Goal: Information Seeking & Learning: Compare options

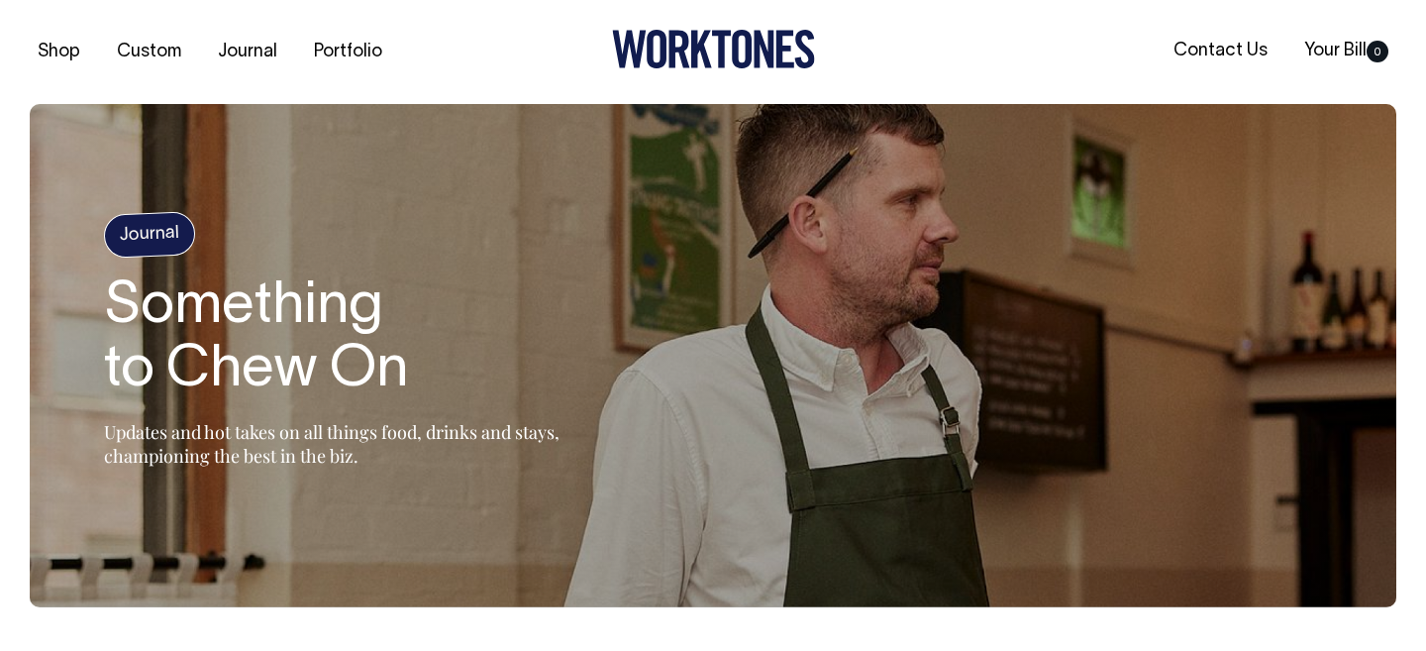
click at [754, 47] on icon at bounding box center [764, 50] width 20 height 38
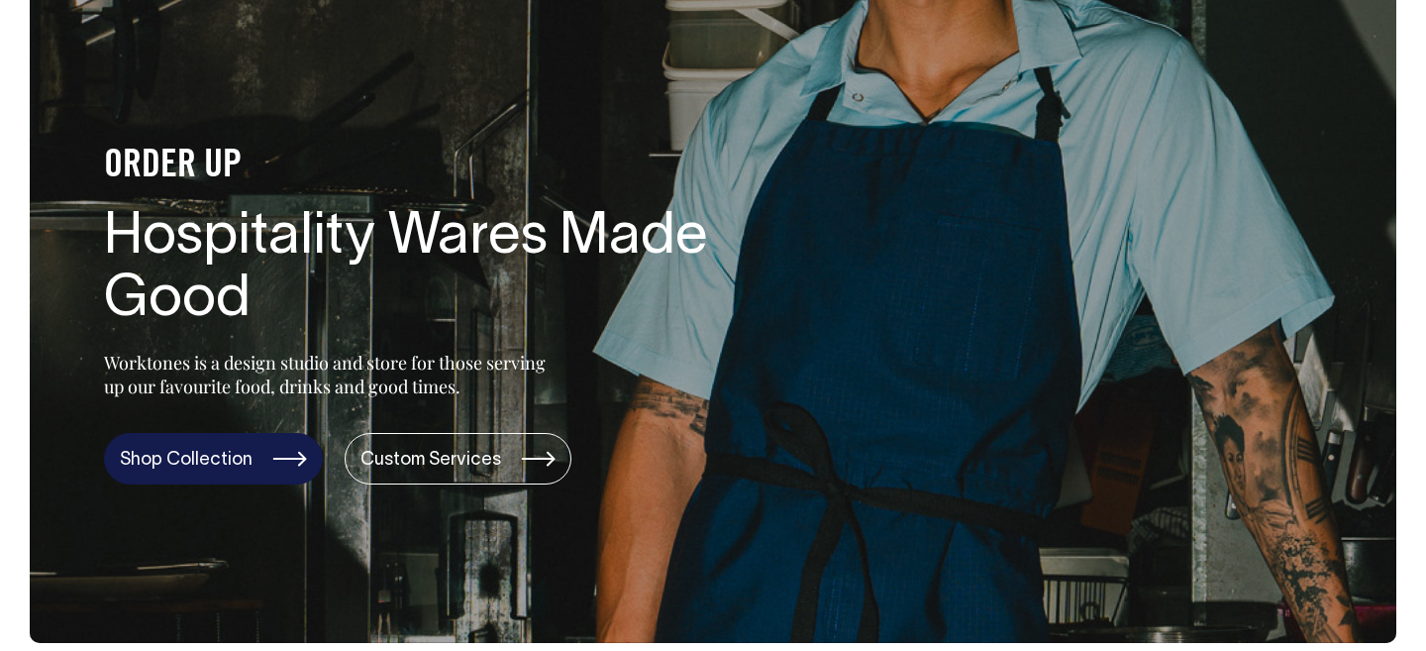
click at [212, 467] on link "Shop Collection" at bounding box center [213, 459] width 219 height 52
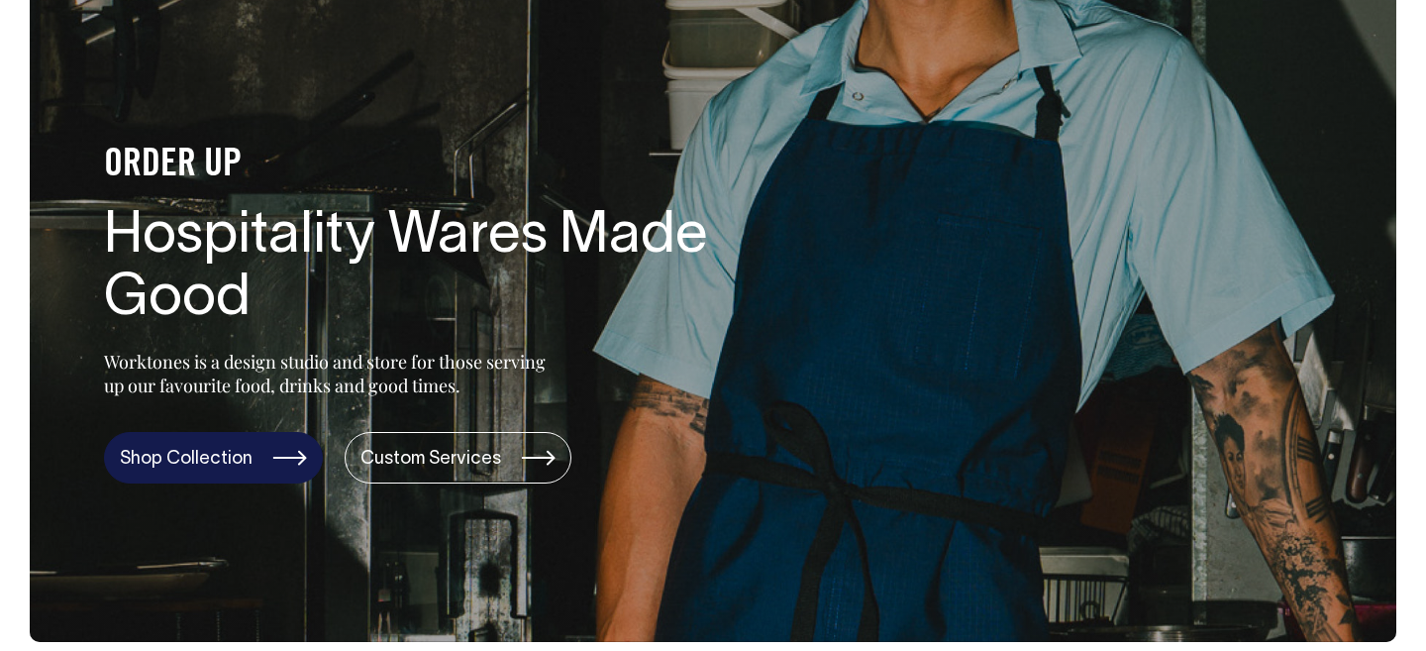
scroll to position [139, 0]
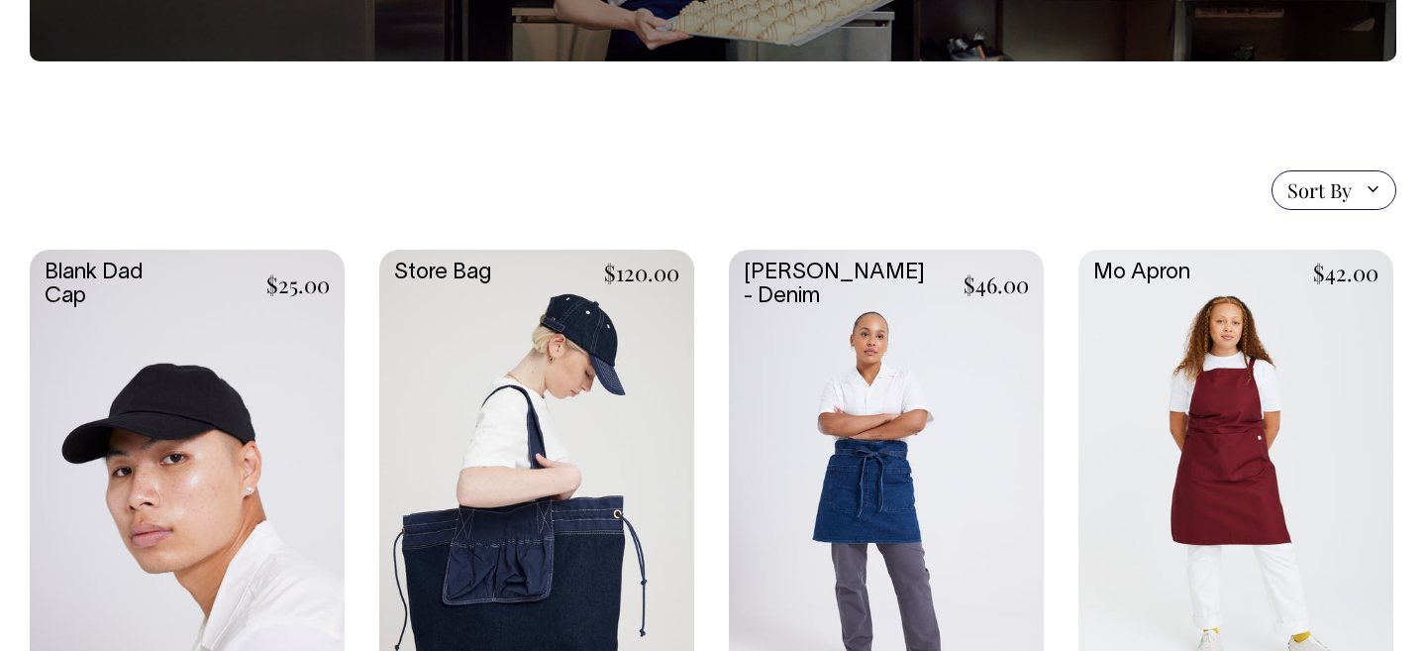
scroll to position [337, 0]
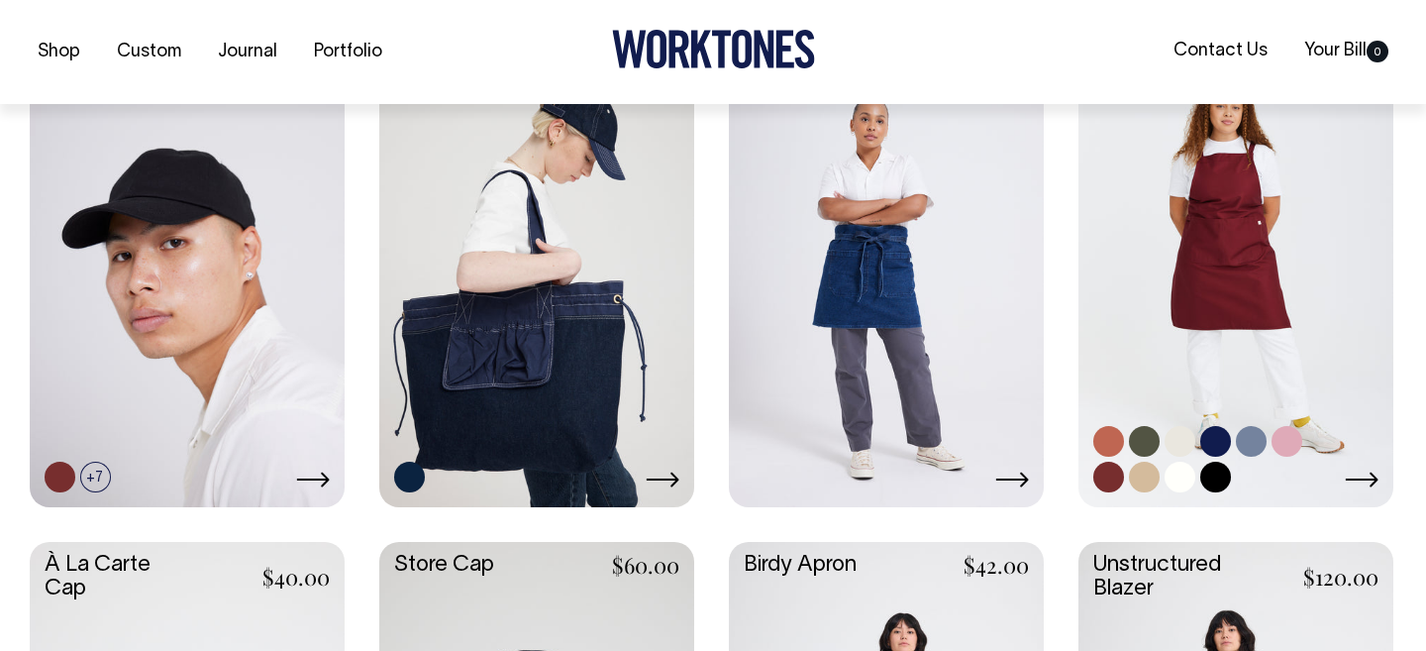
click at [1275, 260] on link at bounding box center [1236, 269] width 315 height 469
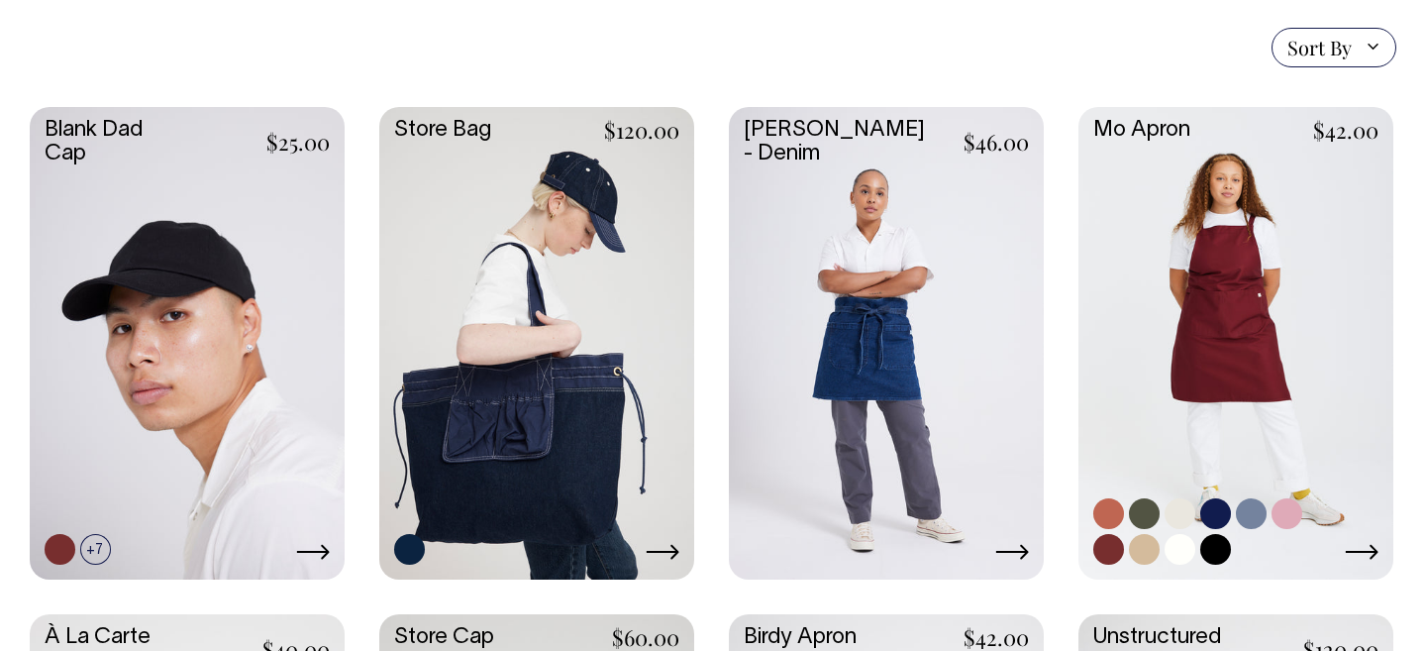
scroll to position [479, 0]
click at [1327, 229] on link at bounding box center [1236, 340] width 315 height 469
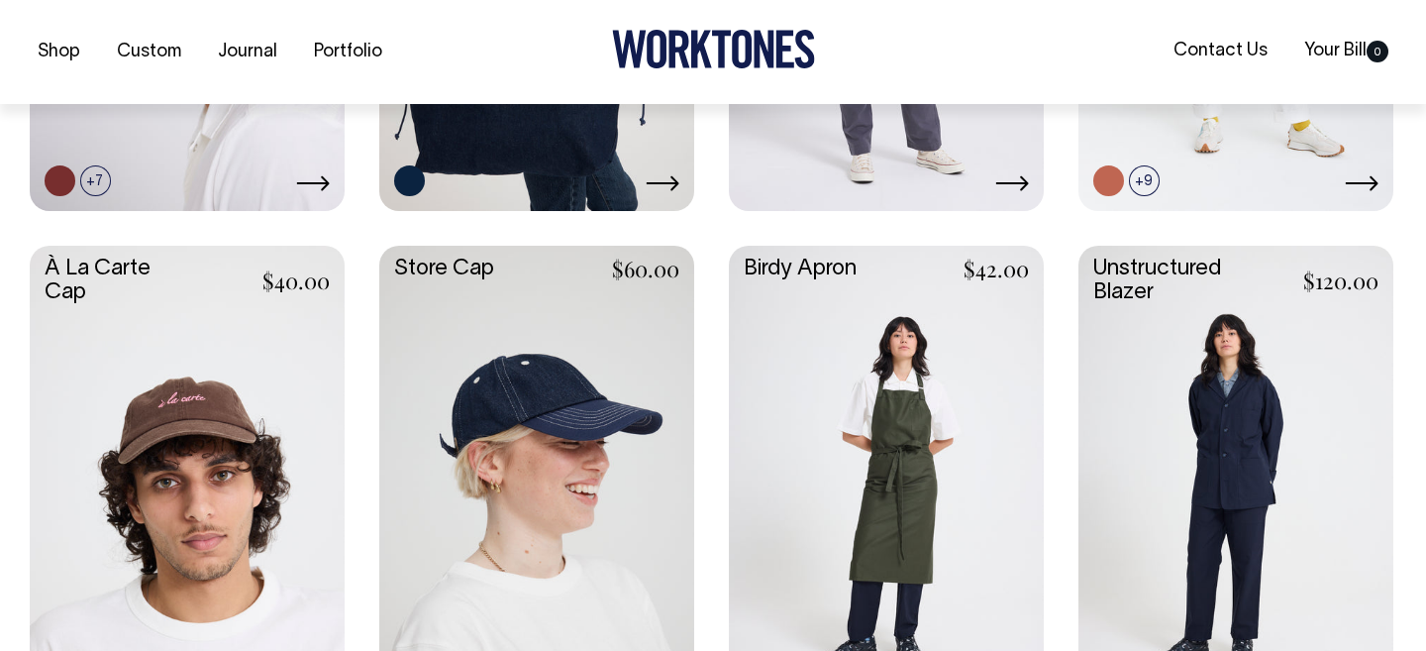
scroll to position [848, 0]
click at [921, 467] on link at bounding box center [886, 479] width 315 height 469
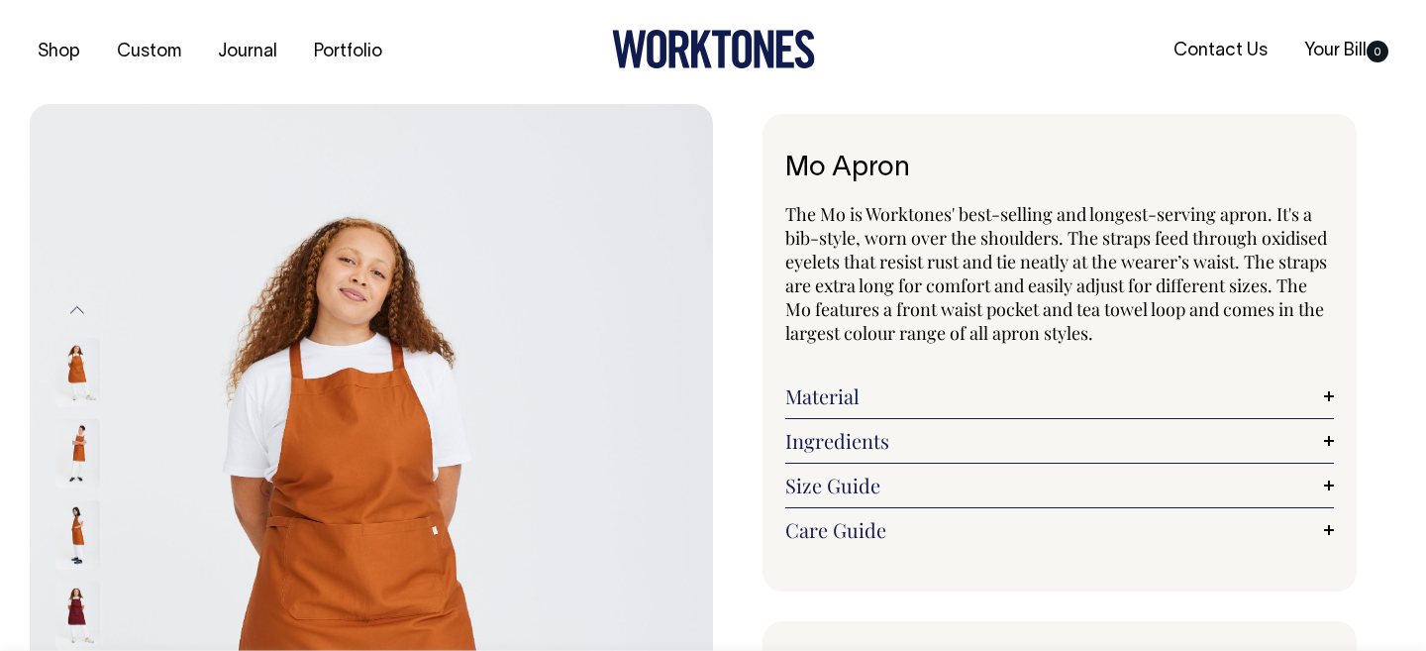
click at [1202, 353] on div "The Mo is Worktones' best-selling and longest-serving apron. It's a bib-style, …" at bounding box center [1059, 377] width 549 height 350
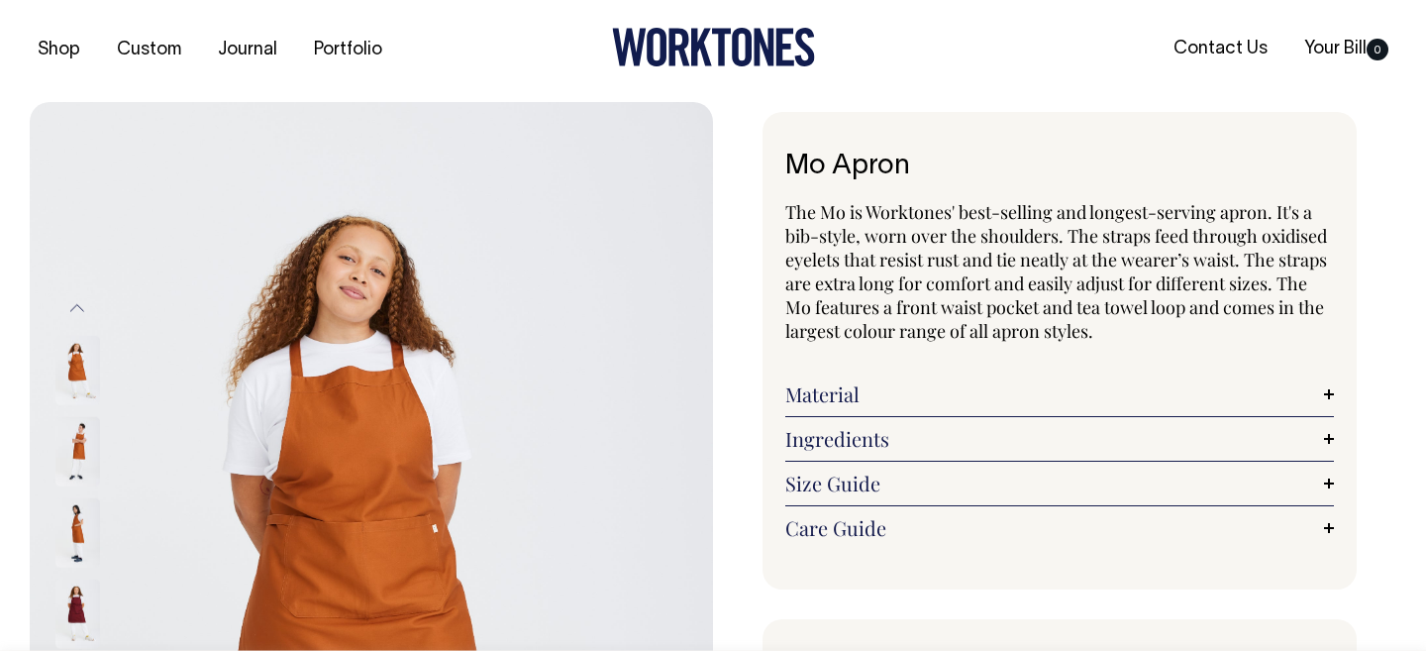
click at [1215, 392] on link "Material" at bounding box center [1059, 394] width 549 height 24
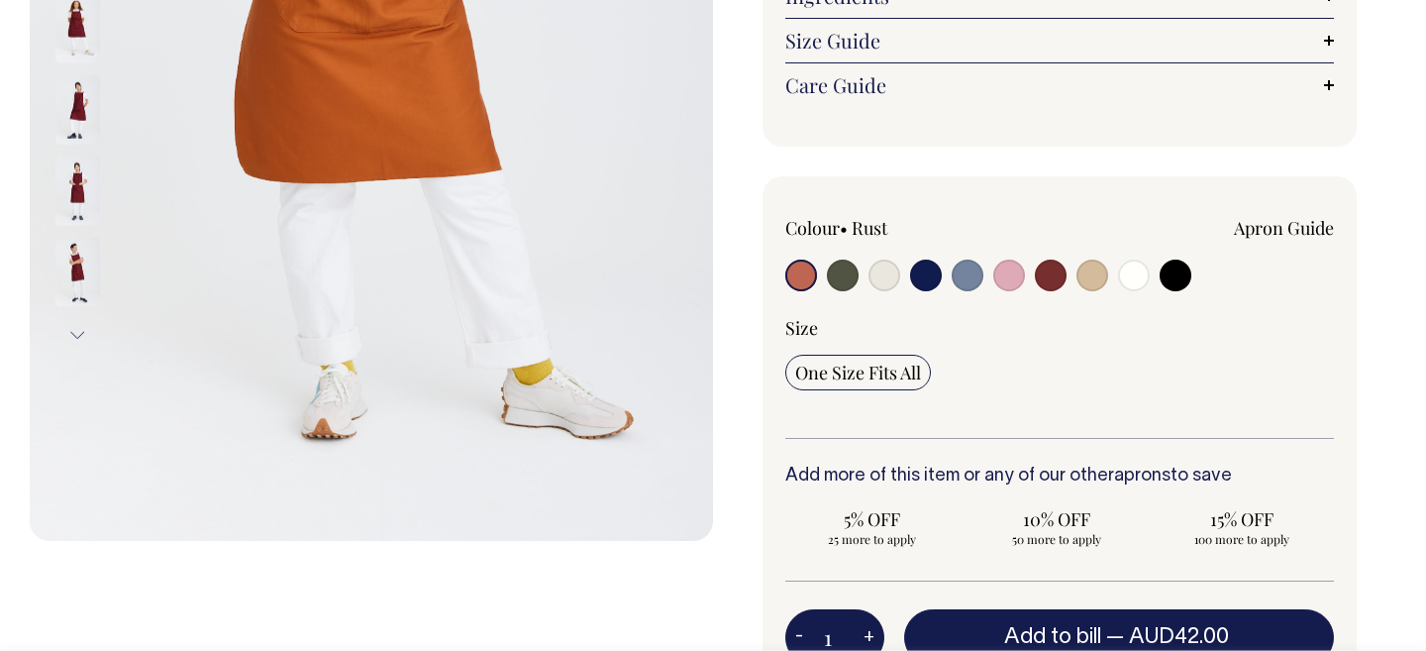
scroll to position [587, 0]
click at [882, 286] on input "radio" at bounding box center [885, 276] width 32 height 32
radio input "true"
select select "Natural"
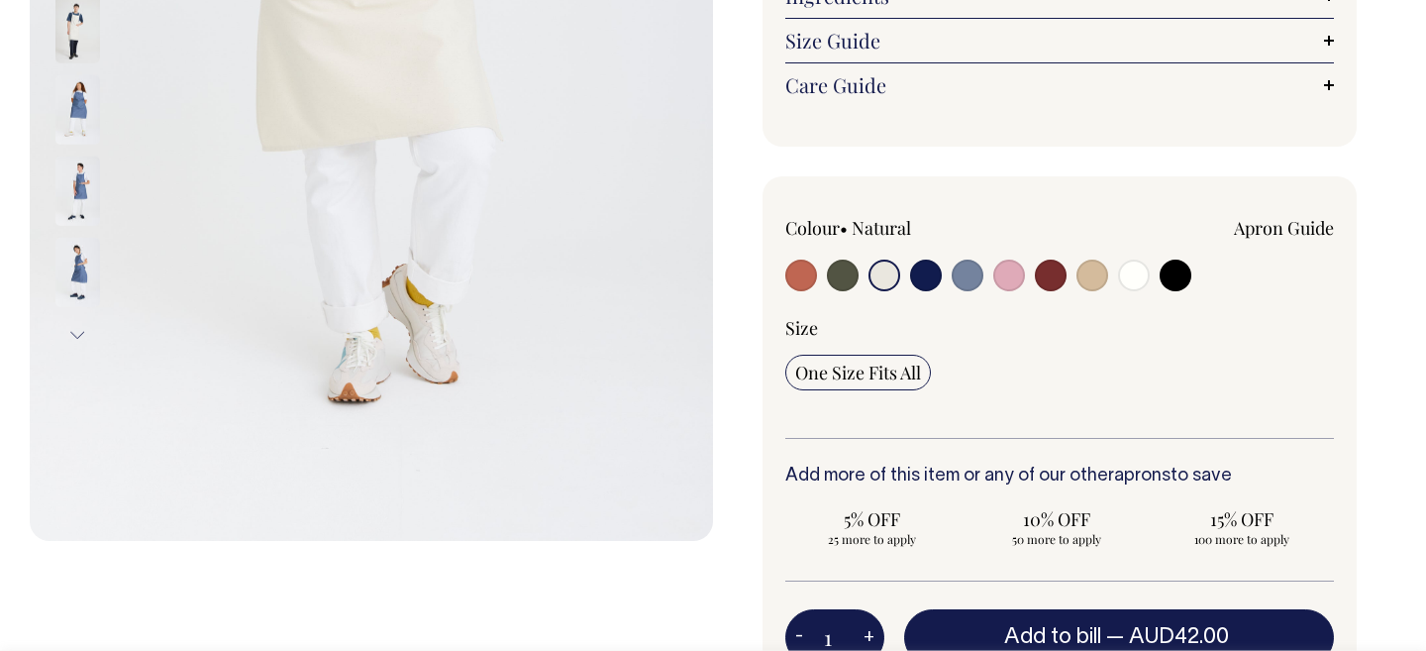
click at [914, 281] on input "radio" at bounding box center [926, 276] width 32 height 32
radio input "true"
select select "Dark Navy"
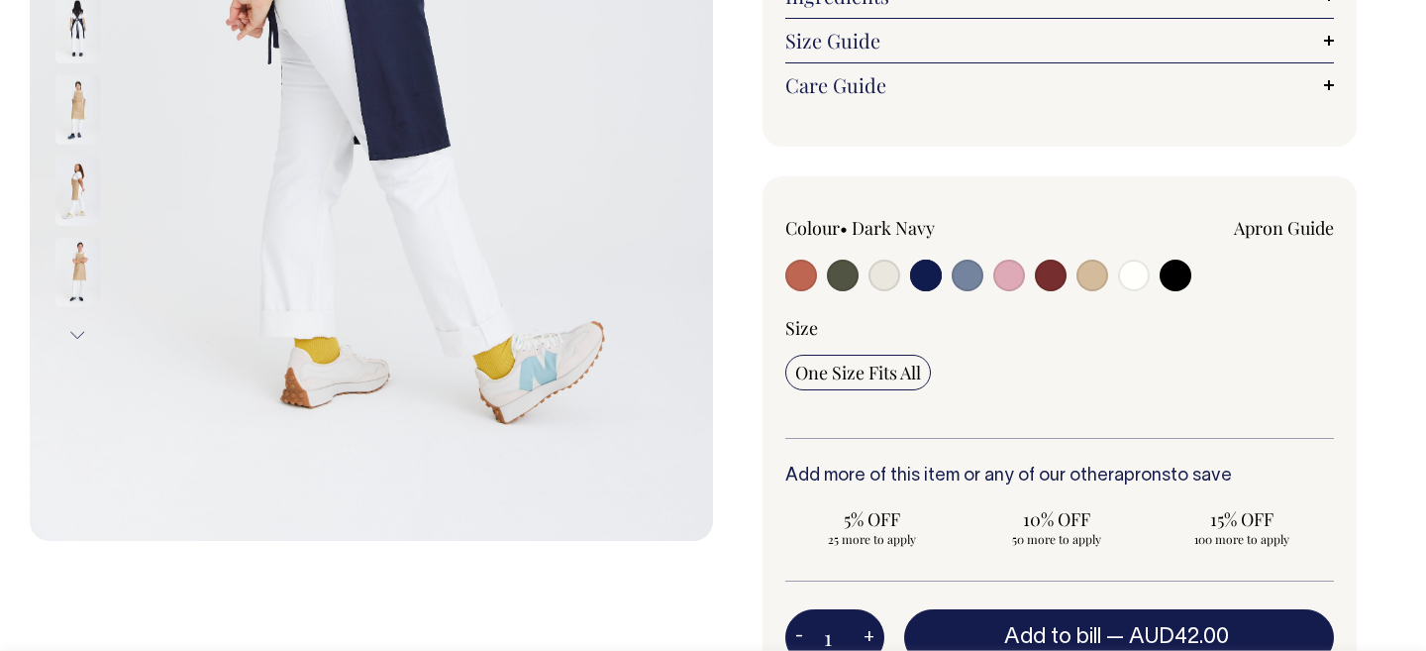
click at [953, 278] on input "radio" at bounding box center [968, 276] width 32 height 32
radio input "true"
select select "Blue/Grey"
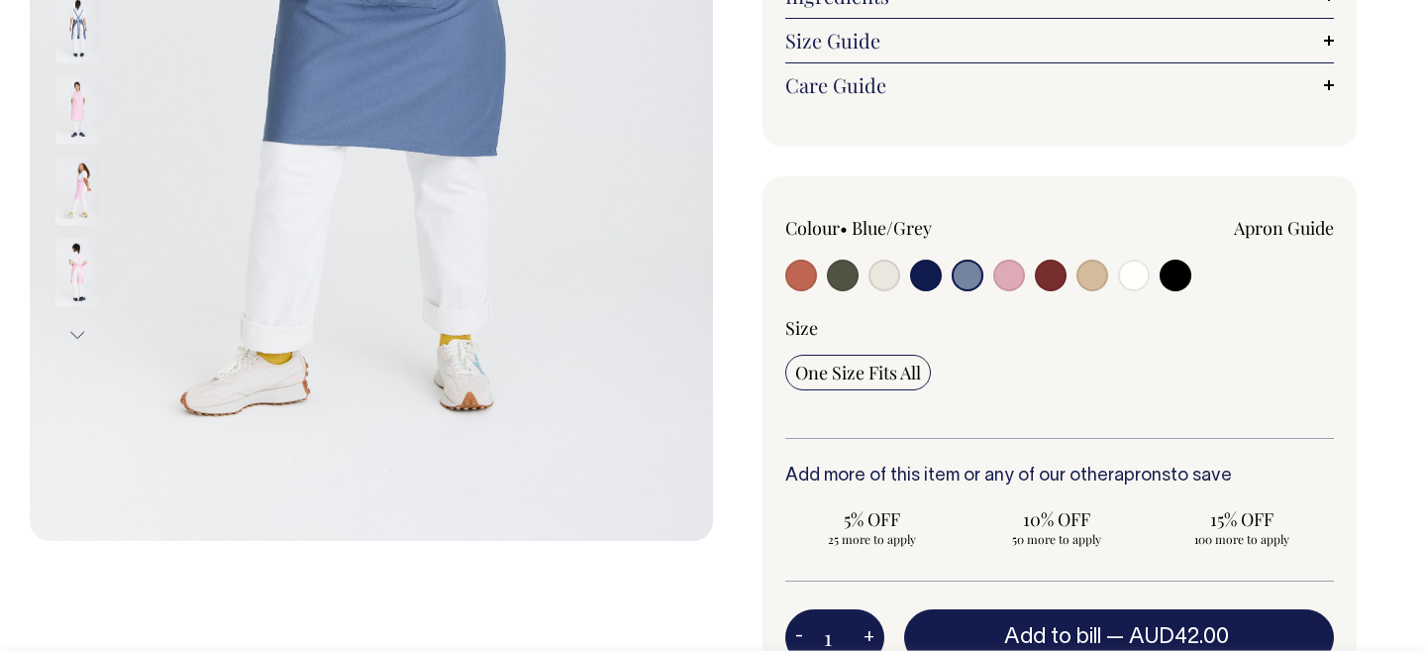
click at [997, 278] on input "radio" at bounding box center [1009, 276] width 32 height 32
radio input "true"
select select "Pink"
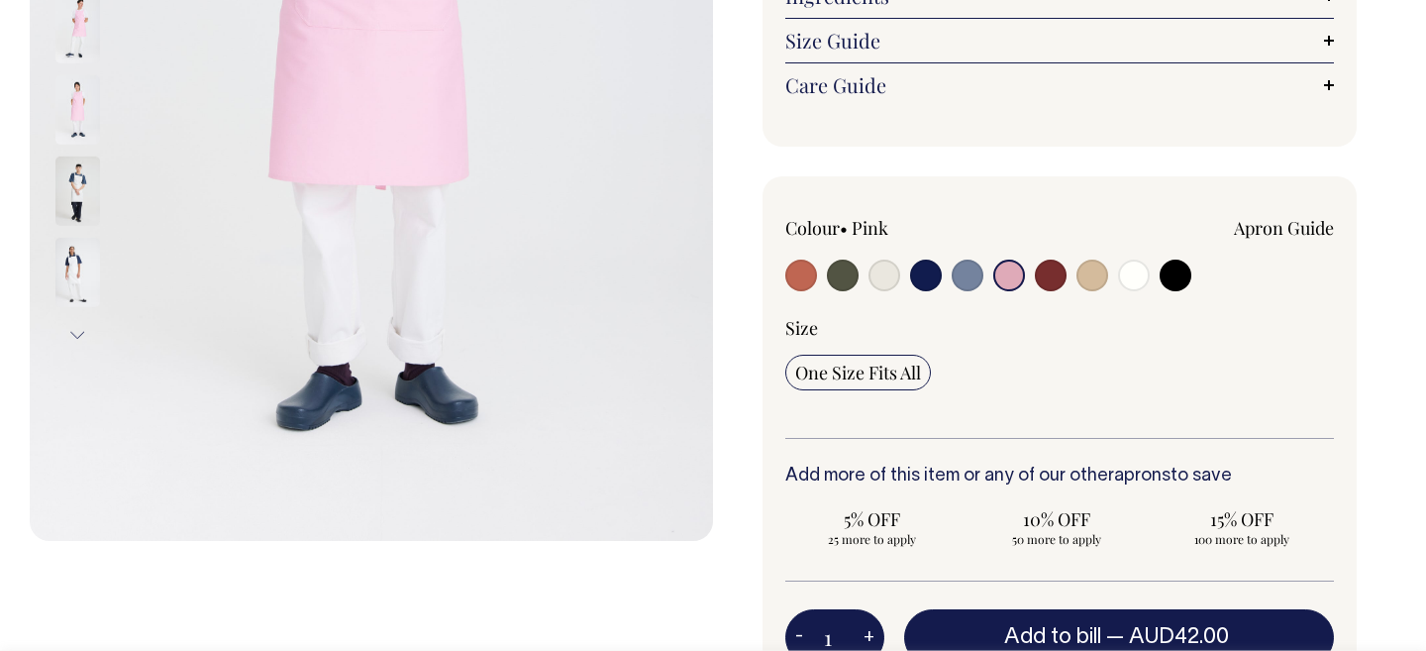
click at [1041, 272] on input "radio" at bounding box center [1051, 276] width 32 height 32
radio input "true"
select select "Burgundy"
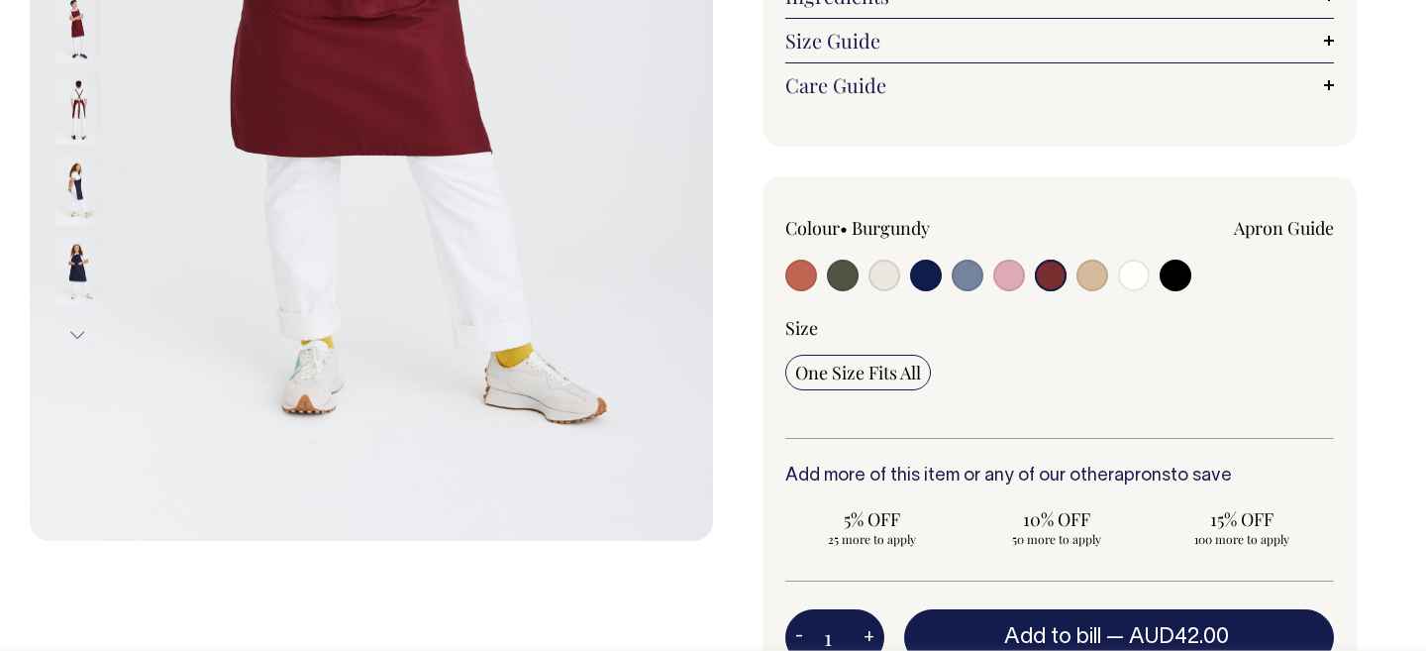
click at [1098, 272] on input "radio" at bounding box center [1093, 276] width 32 height 32
radio input "true"
select select "Khaki"
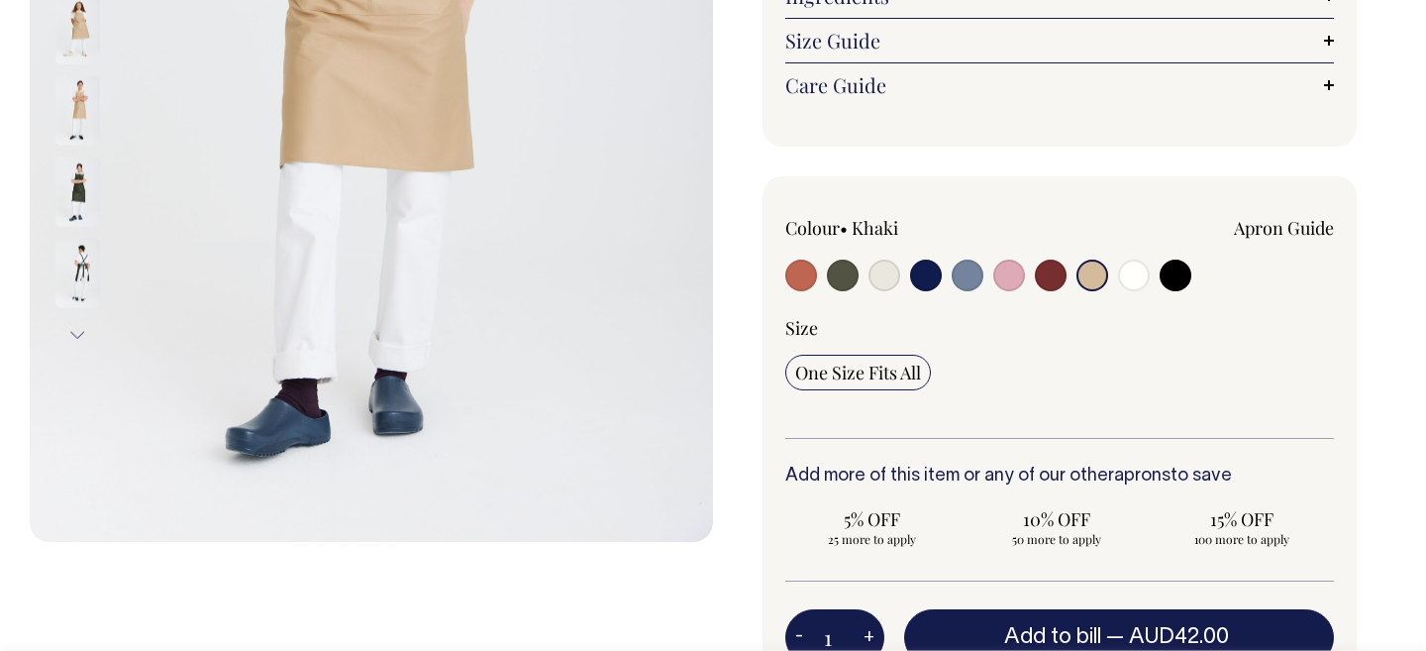
click at [1122, 276] on input "radio" at bounding box center [1134, 276] width 32 height 32
radio input "true"
select select "Off-White"
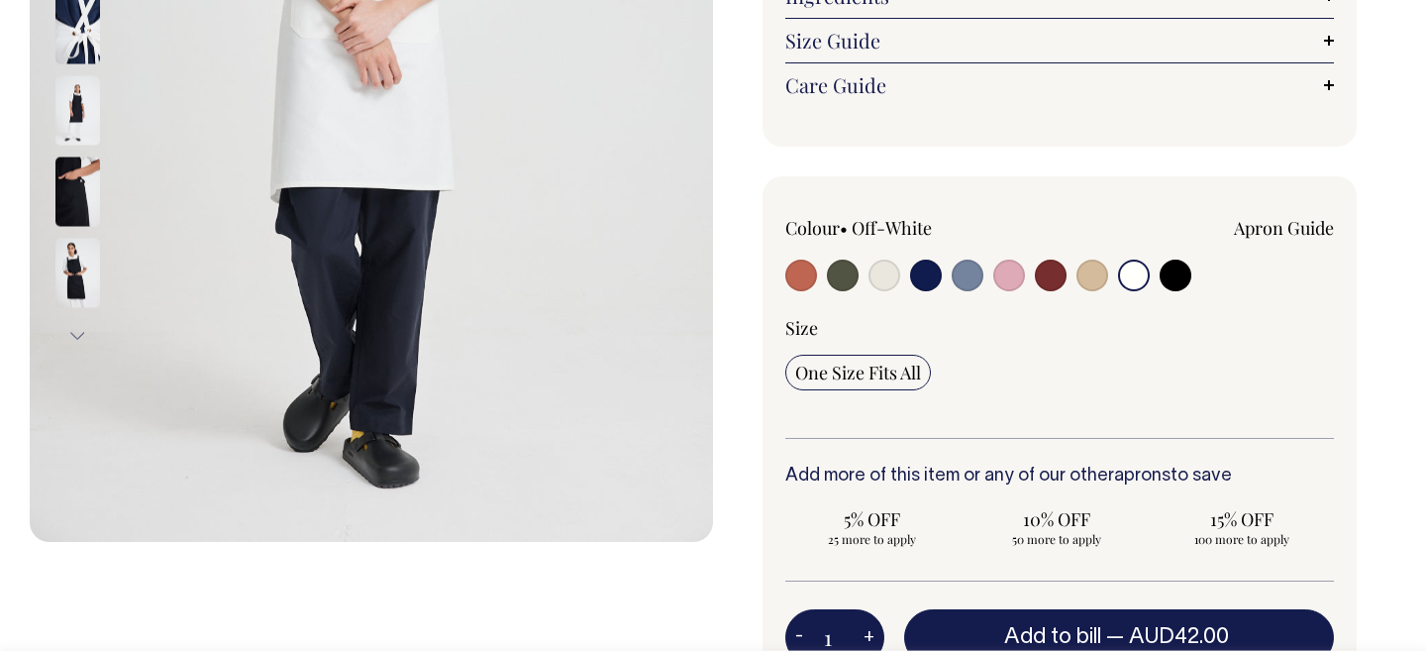
click at [1165, 280] on input "radio" at bounding box center [1176, 276] width 32 height 32
radio input "true"
select select "Black"
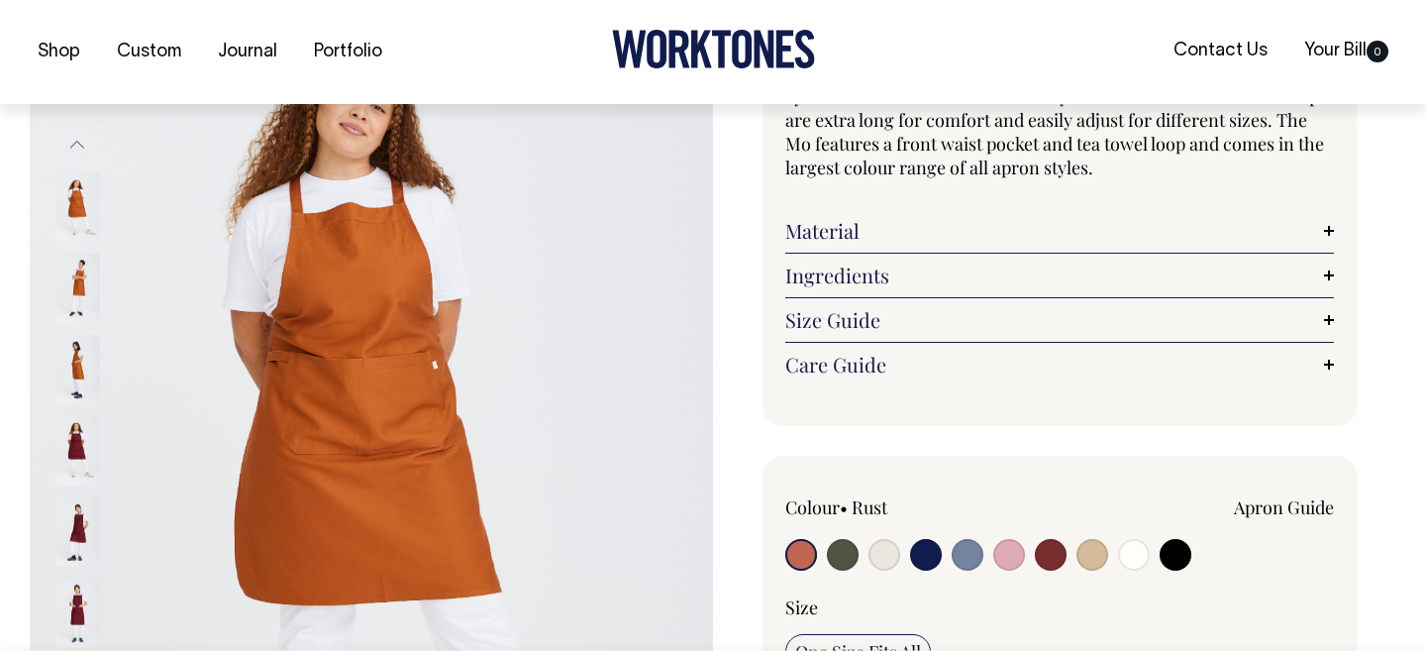
scroll to position [796, 0]
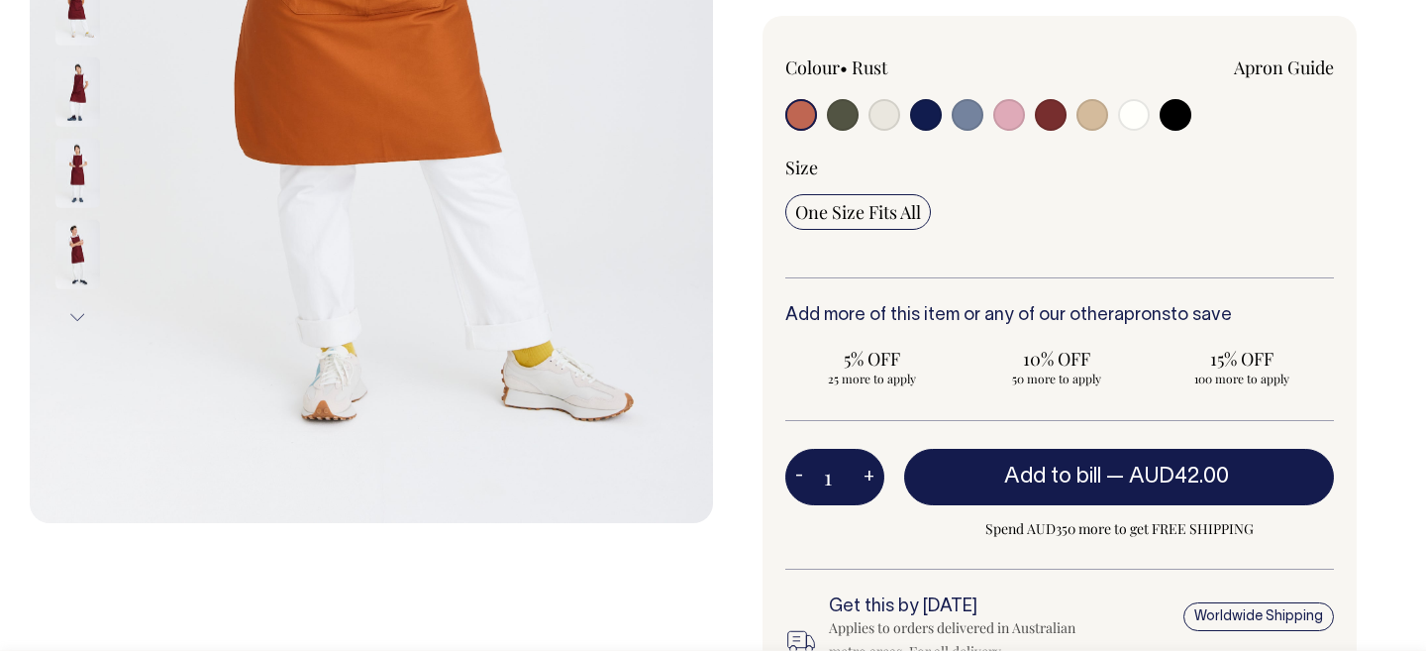
drag, startPoint x: 459, startPoint y: 483, endPoint x: 364, endPoint y: 451, distance: 100.5
click at [458, 481] on img at bounding box center [371, 11] width 683 height 1025
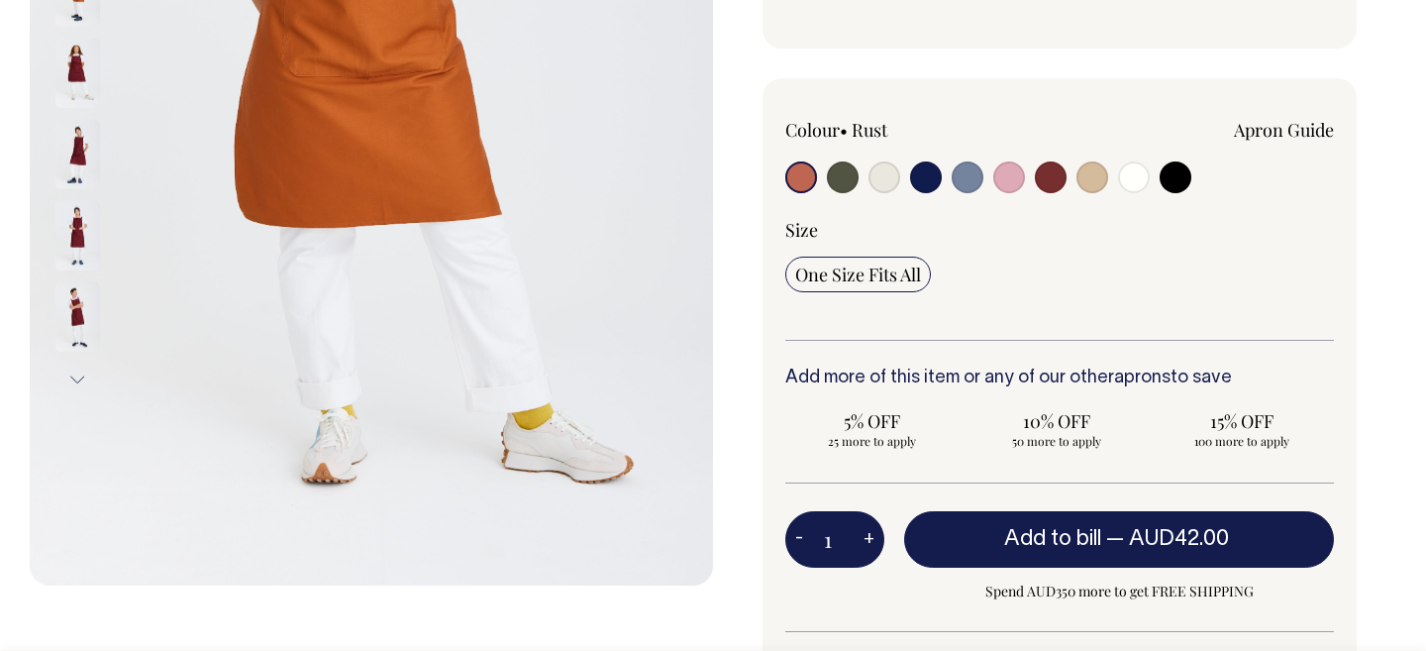
scroll to position [543, 0]
click at [83, 313] on img at bounding box center [77, 316] width 45 height 69
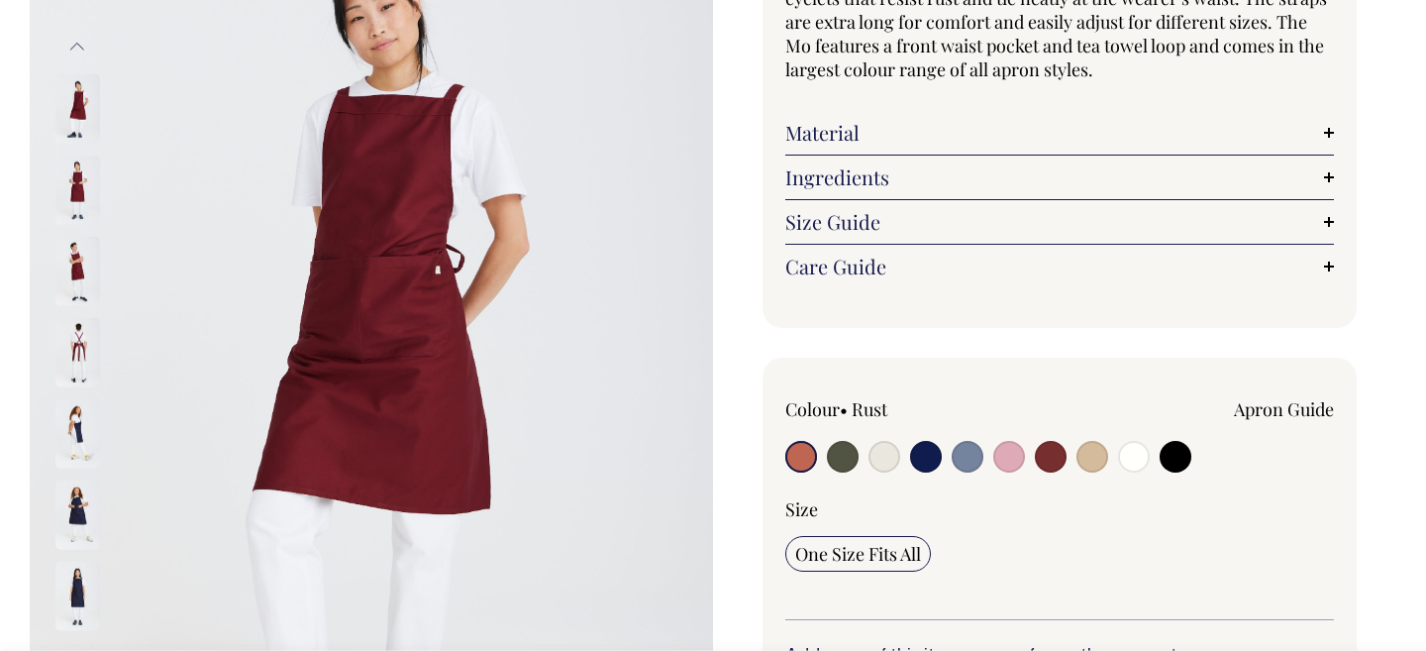
scroll to position [263, 0]
click at [86, 354] on img at bounding box center [77, 352] width 45 height 69
click at [76, 345] on img at bounding box center [77, 352] width 45 height 69
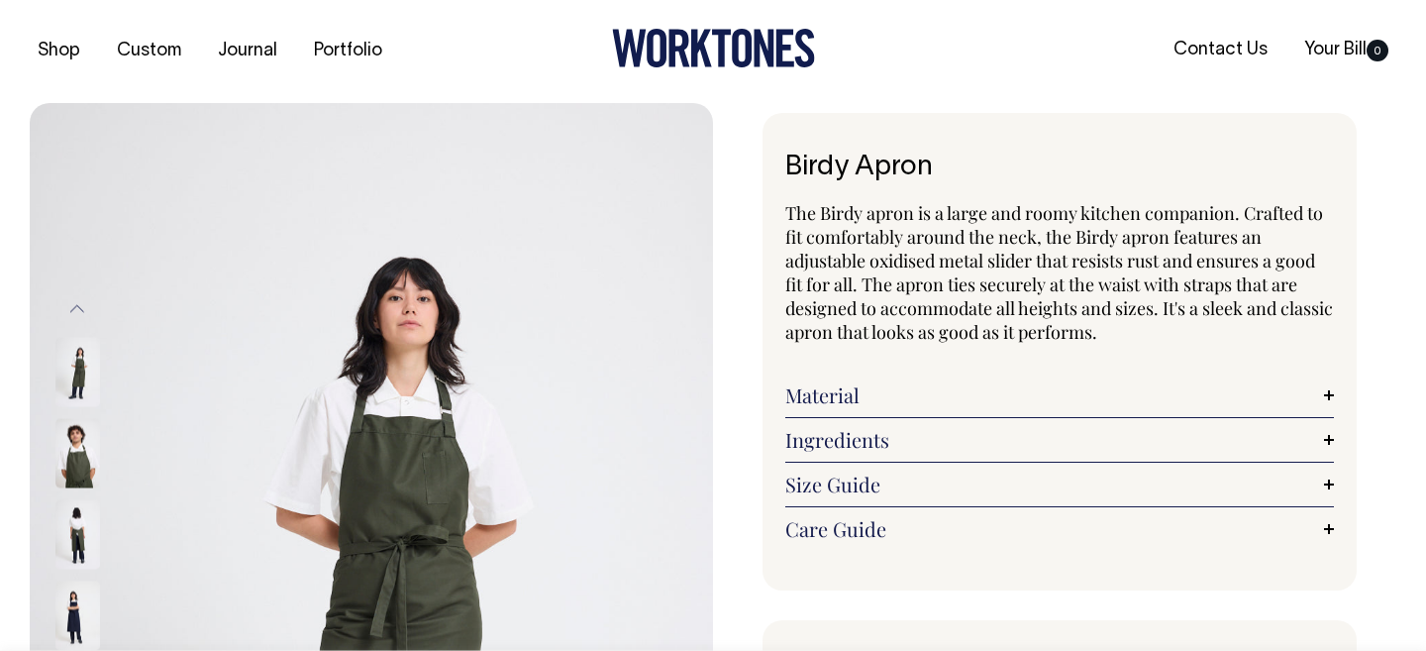
scroll to position [1, 0]
click at [829, 386] on link "Material" at bounding box center [1059, 395] width 549 height 24
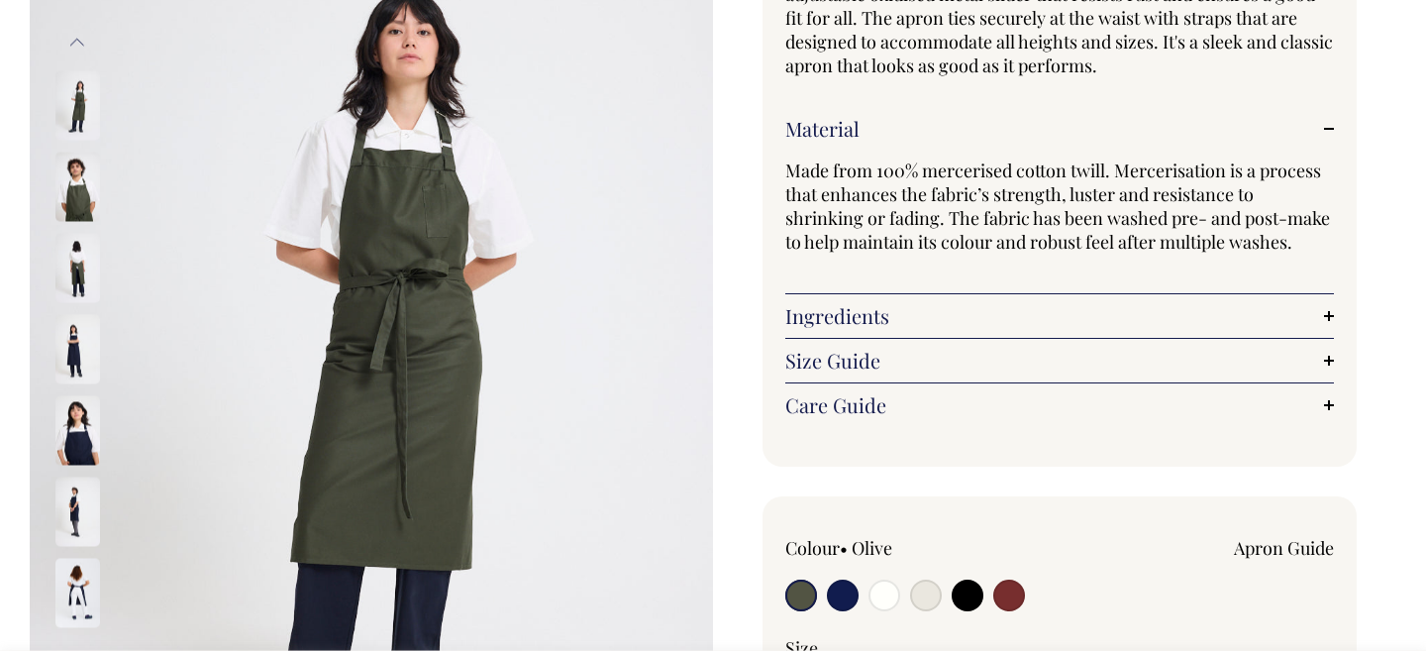
scroll to position [267, 0]
click at [986, 321] on link "Ingredients" at bounding box center [1059, 316] width 549 height 24
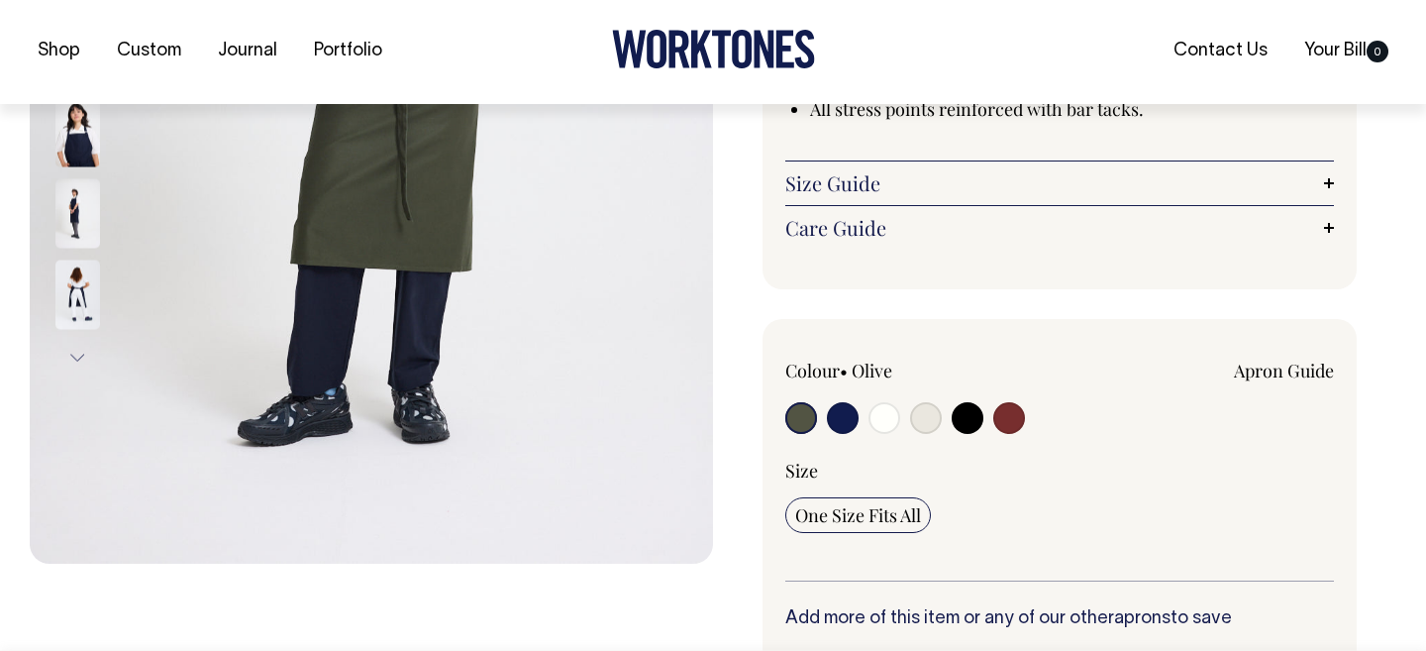
scroll to position [567, 0]
click at [856, 416] on input "radio" at bounding box center [843, 417] width 32 height 32
radio input "true"
select select "Dark Navy"
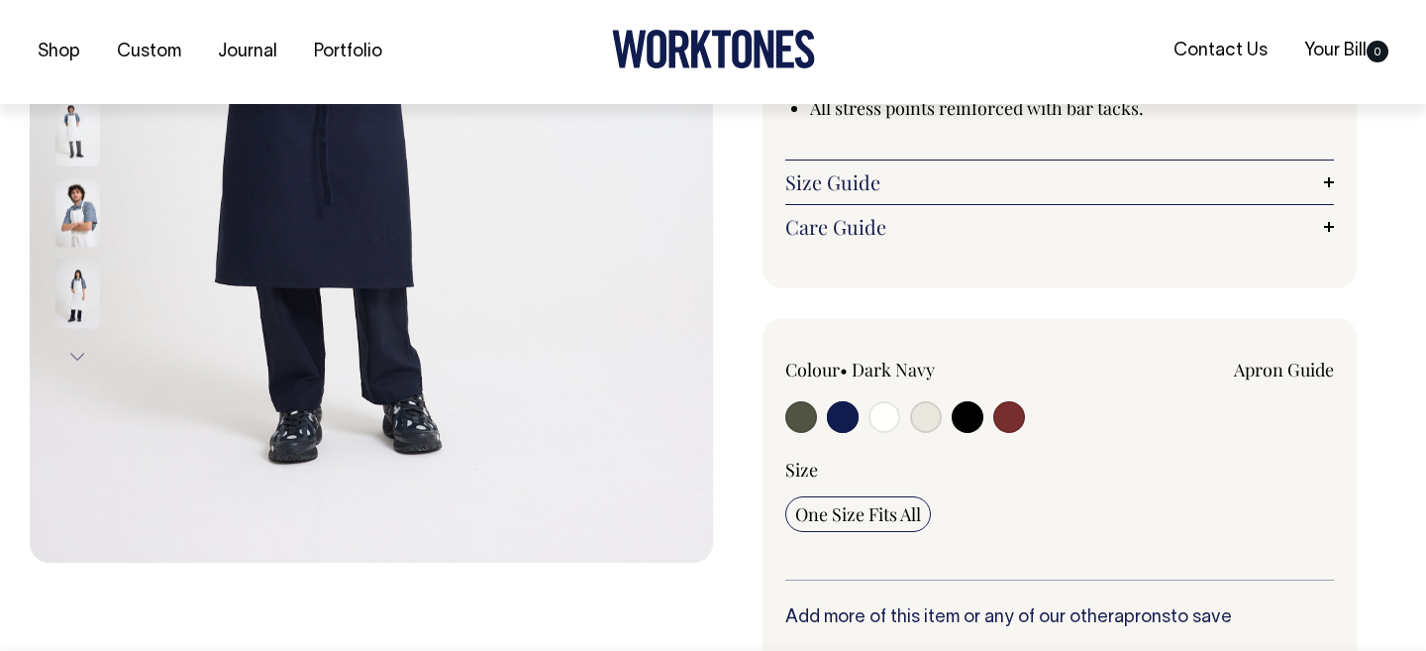
click at [879, 416] on input "radio" at bounding box center [885, 417] width 32 height 32
radio input "true"
select select "Off-White"
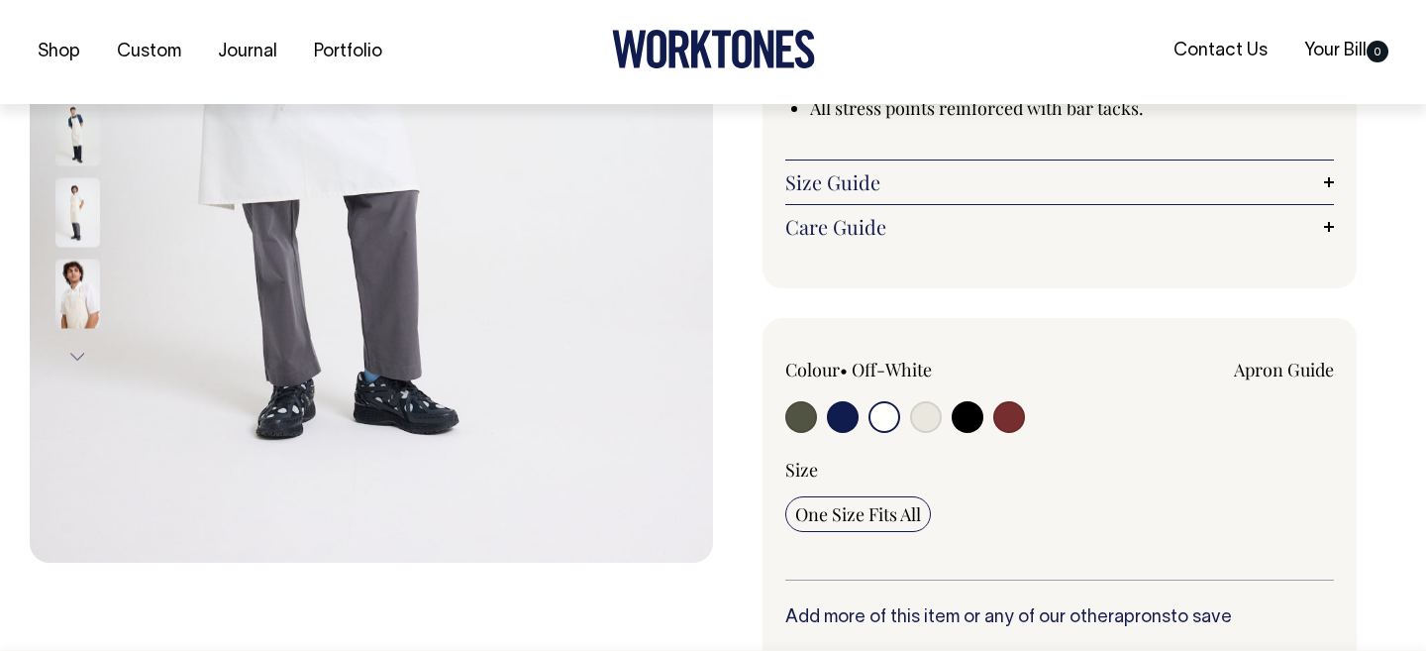
click at [913, 416] on input "radio" at bounding box center [926, 417] width 32 height 32
radio input "true"
select select "Natural"
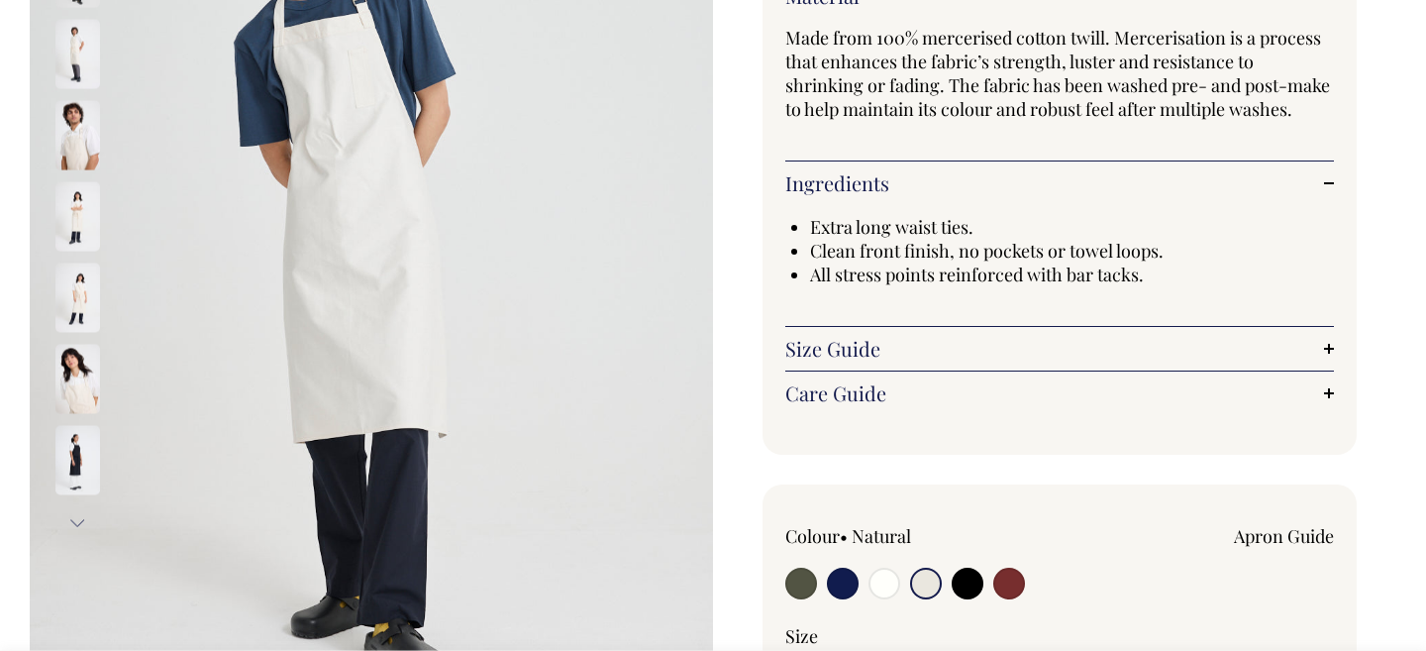
scroll to position [400, 0]
click at [957, 575] on input "radio" at bounding box center [968, 584] width 32 height 32
radio input "true"
select select "Black"
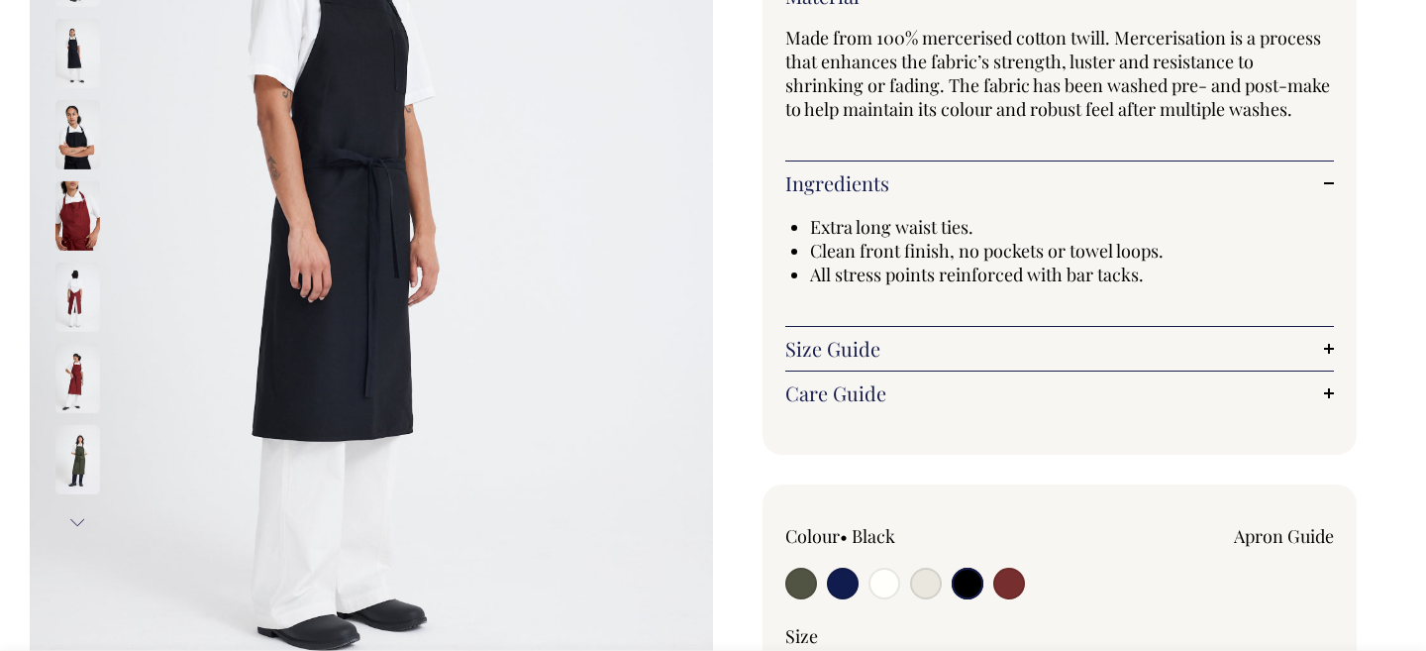
click at [1006, 590] on input "radio" at bounding box center [1009, 584] width 32 height 32
radio input "true"
select select "Burgundy"
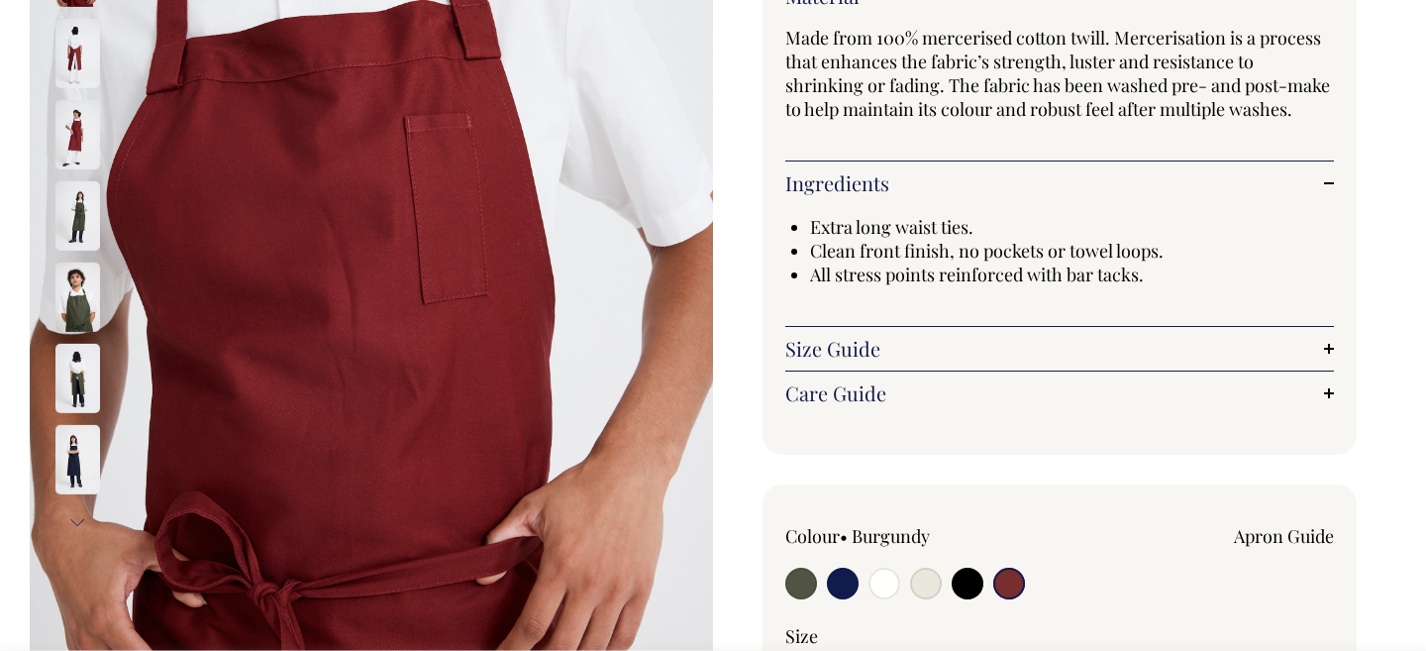
click at [68, 202] on img at bounding box center [77, 215] width 45 height 69
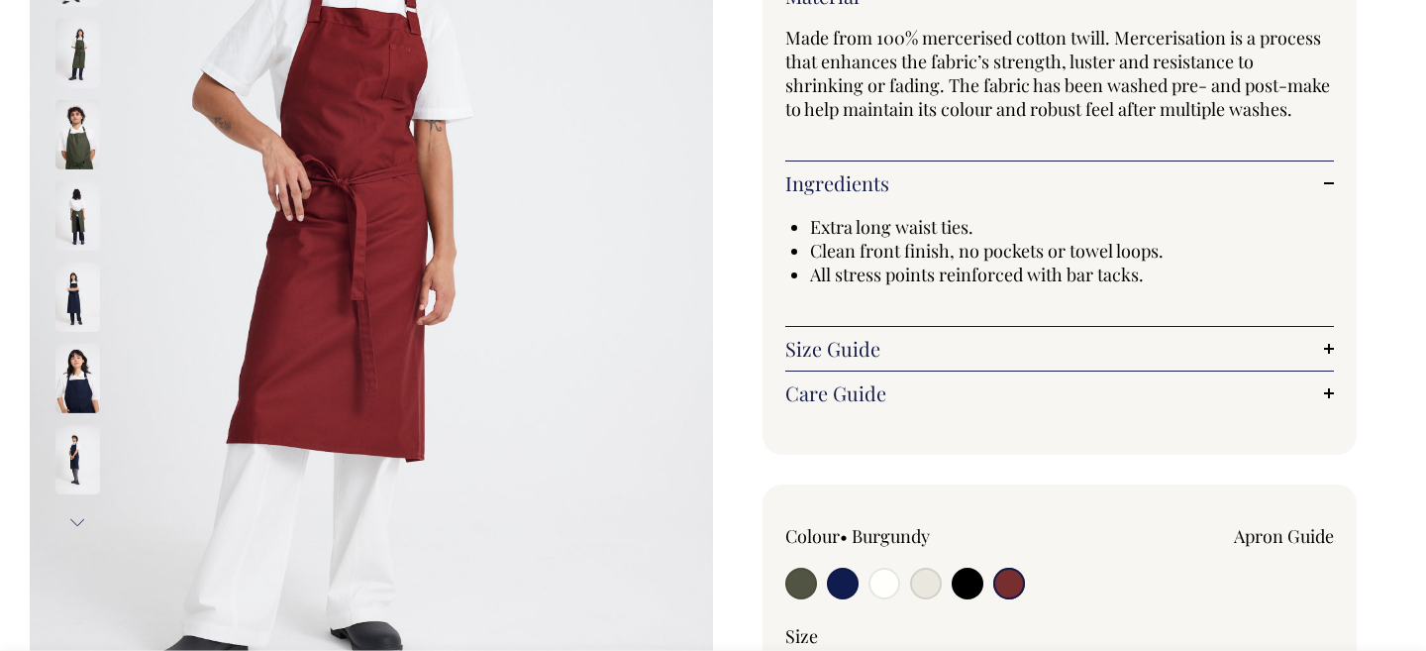
click at [73, 52] on img at bounding box center [77, 53] width 45 height 69
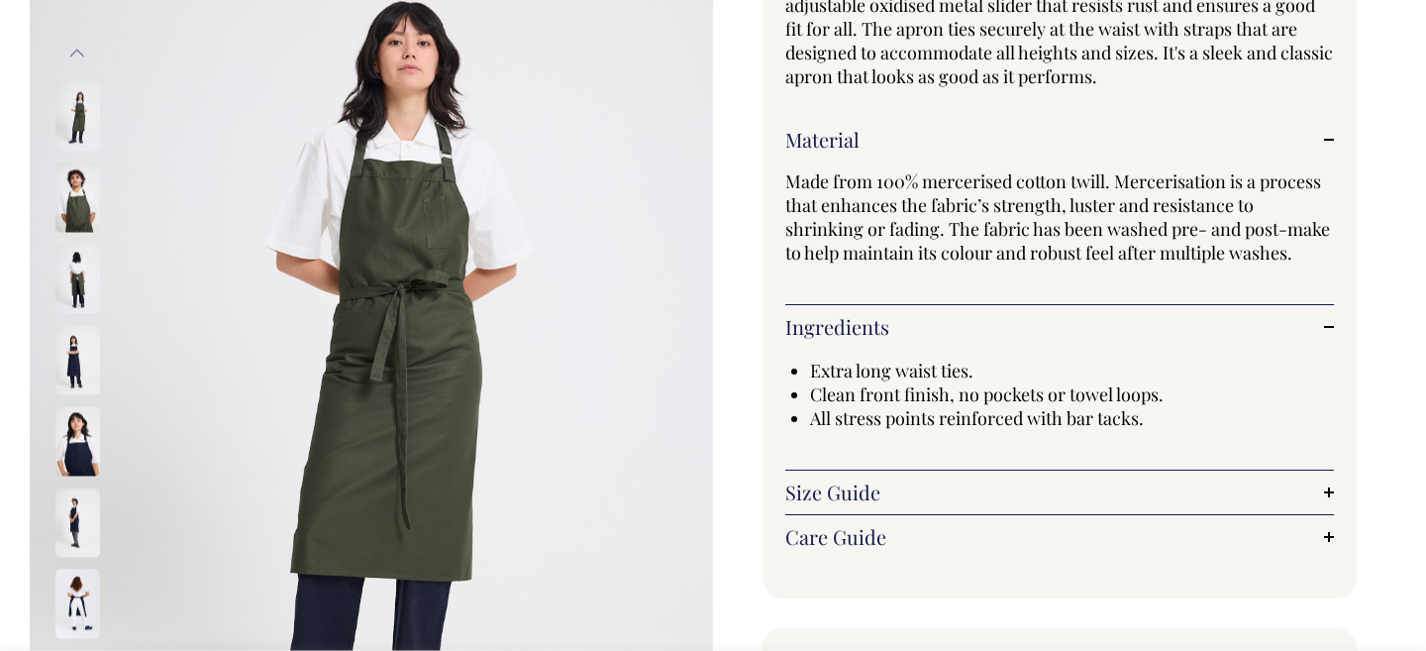
scroll to position [257, 0]
click at [68, 610] on img at bounding box center [77, 603] width 45 height 69
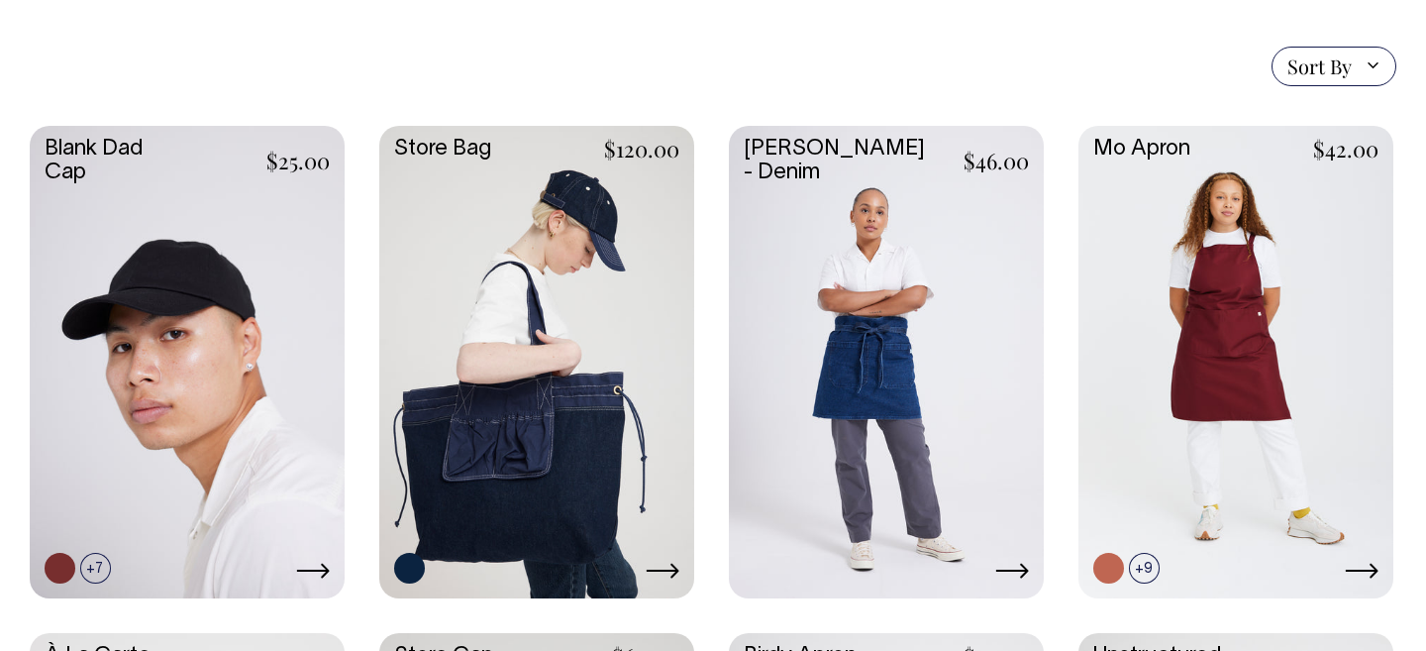
scroll to position [460, 0]
click at [869, 344] on link at bounding box center [886, 360] width 315 height 469
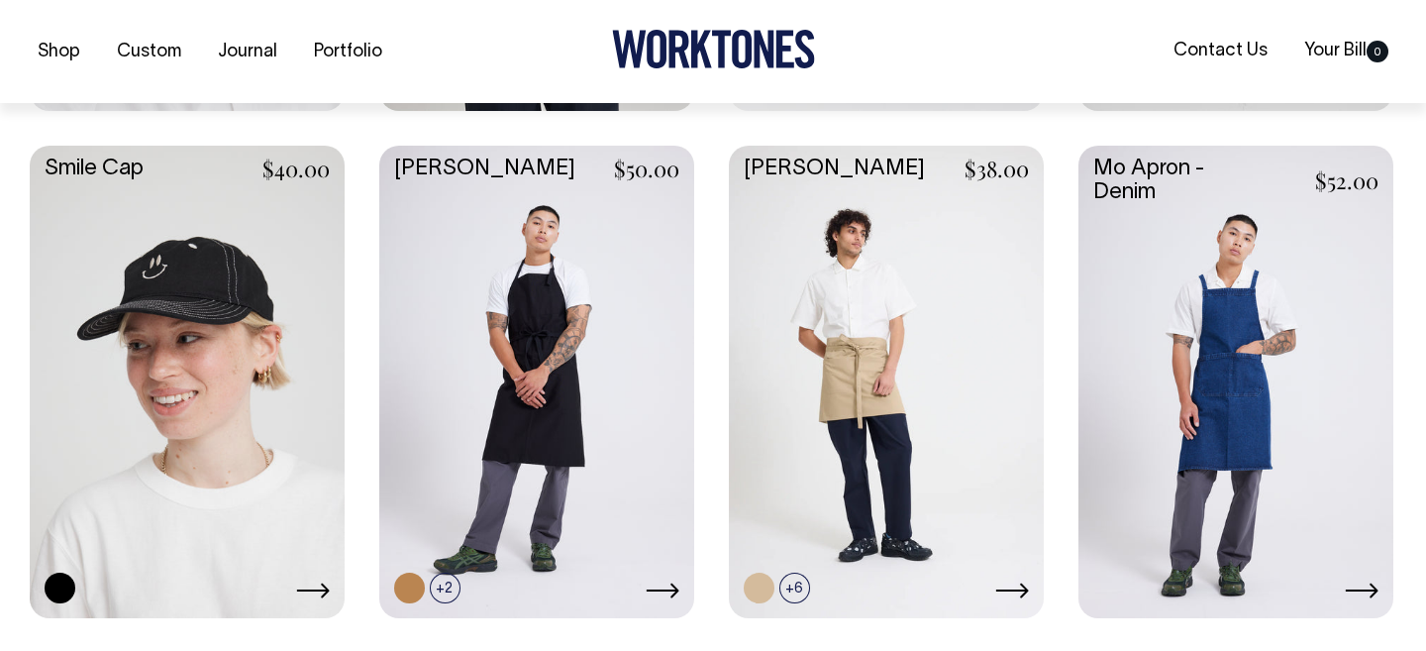
scroll to position [1962, 0]
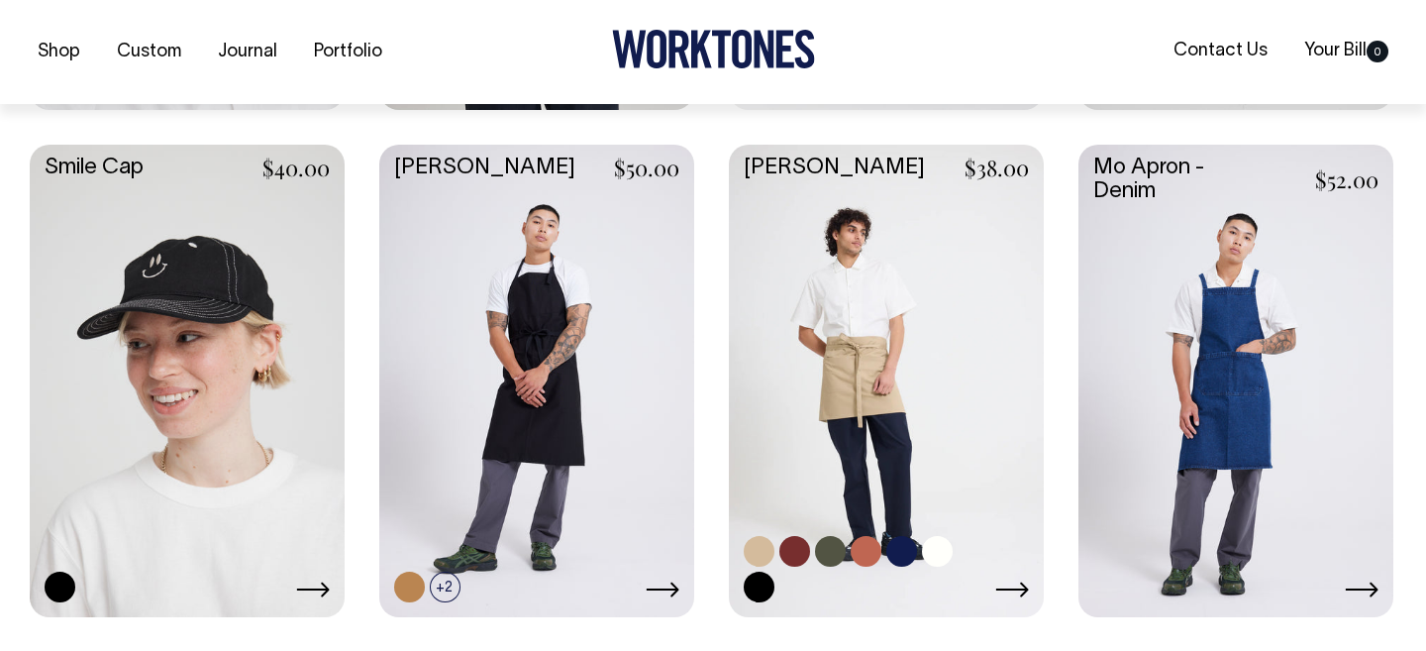
click at [928, 429] on link at bounding box center [886, 379] width 315 height 469
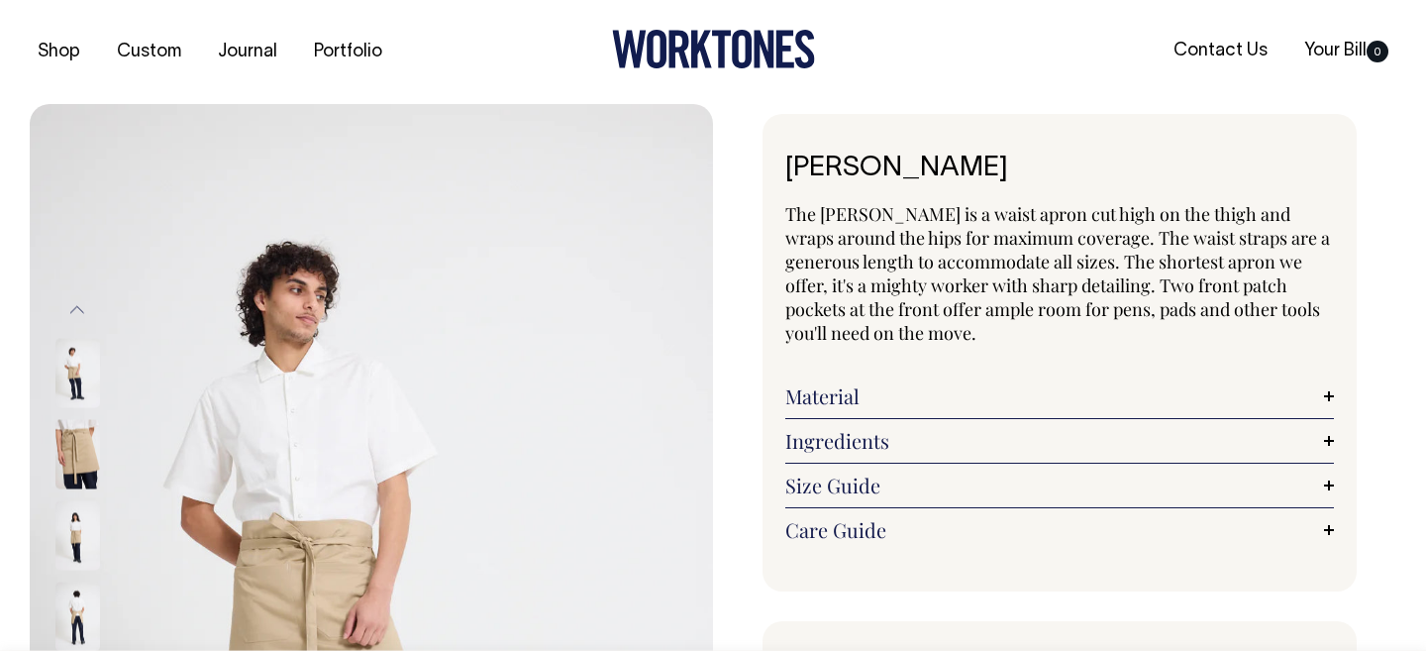
click at [1089, 403] on link "Material" at bounding box center [1059, 396] width 549 height 24
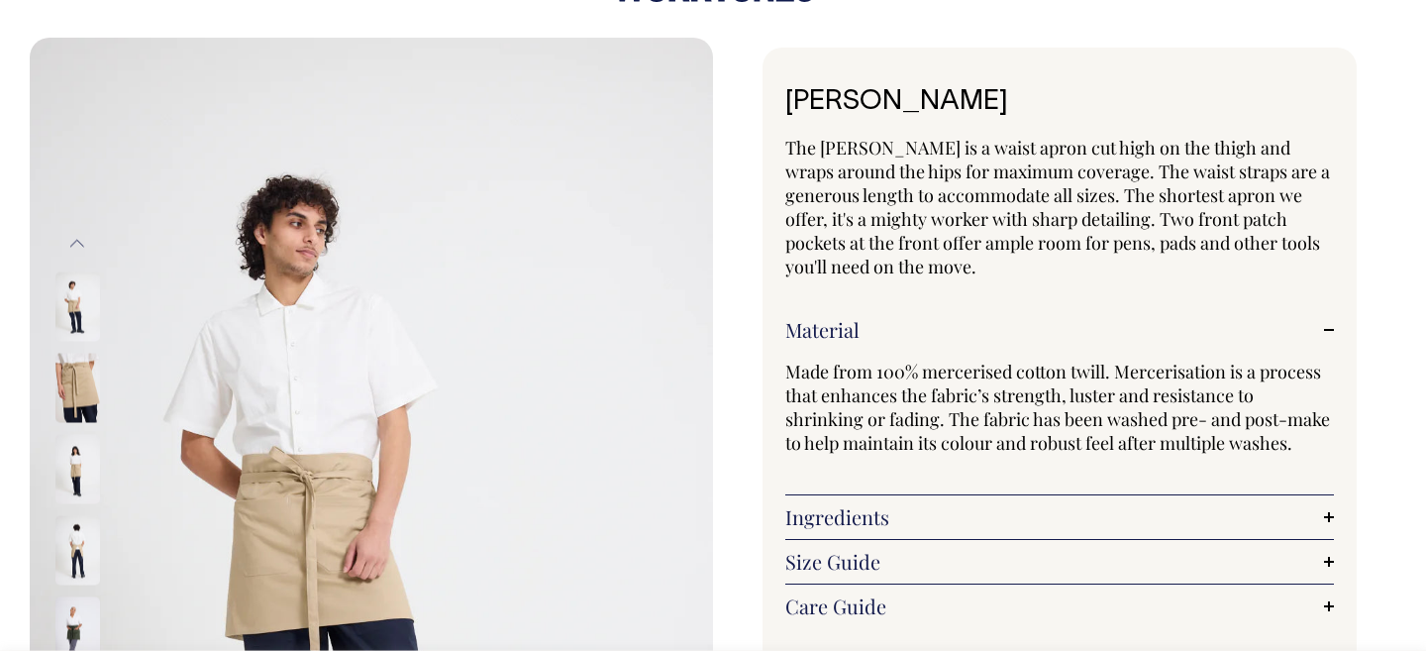
scroll to position [67, 0]
click at [1078, 498] on div "Ingredients Two front patch pockets. All stress points reinforced with bar tack…" at bounding box center [1059, 516] width 549 height 45
click at [1082, 508] on link "Ingredients" at bounding box center [1059, 516] width 549 height 24
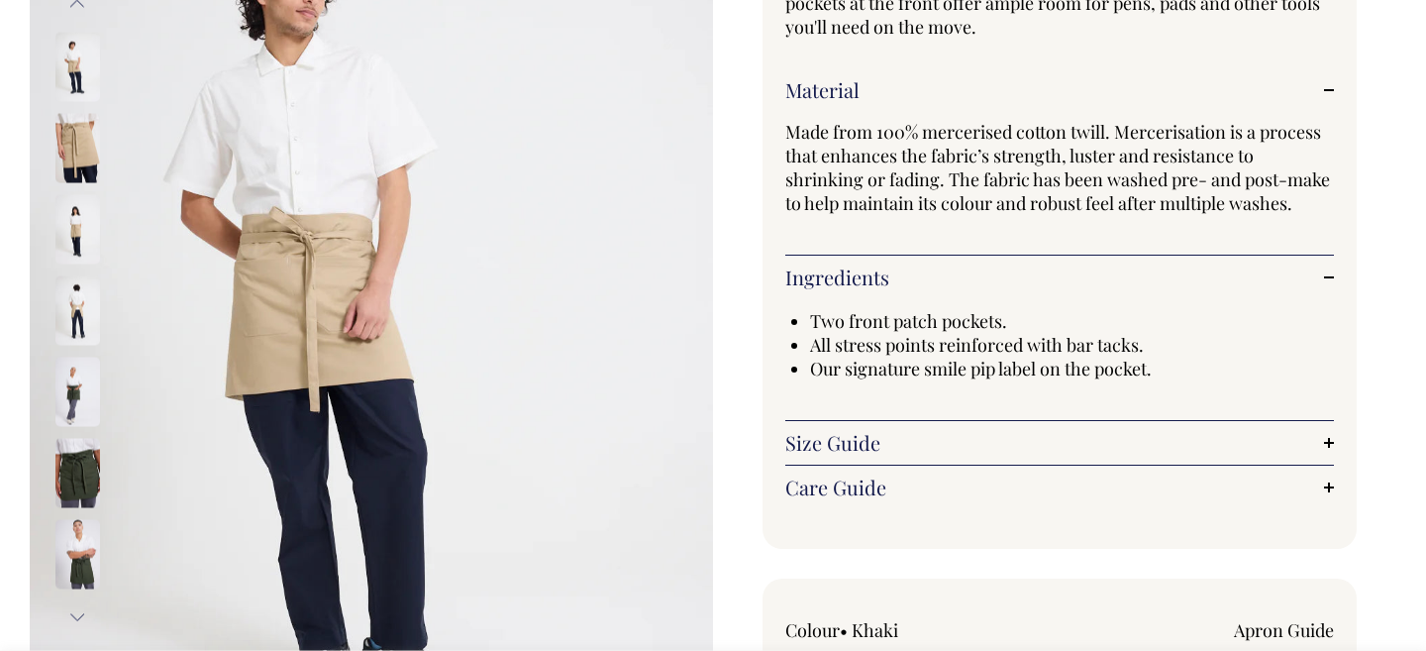
scroll to position [307, 0]
click at [1155, 420] on div "Size Guide Size Guide Measurement cm Length at centre front 45 Width at widest …" at bounding box center [1059, 442] width 549 height 45
click at [1156, 444] on link "Size Guide" at bounding box center [1059, 442] width 549 height 24
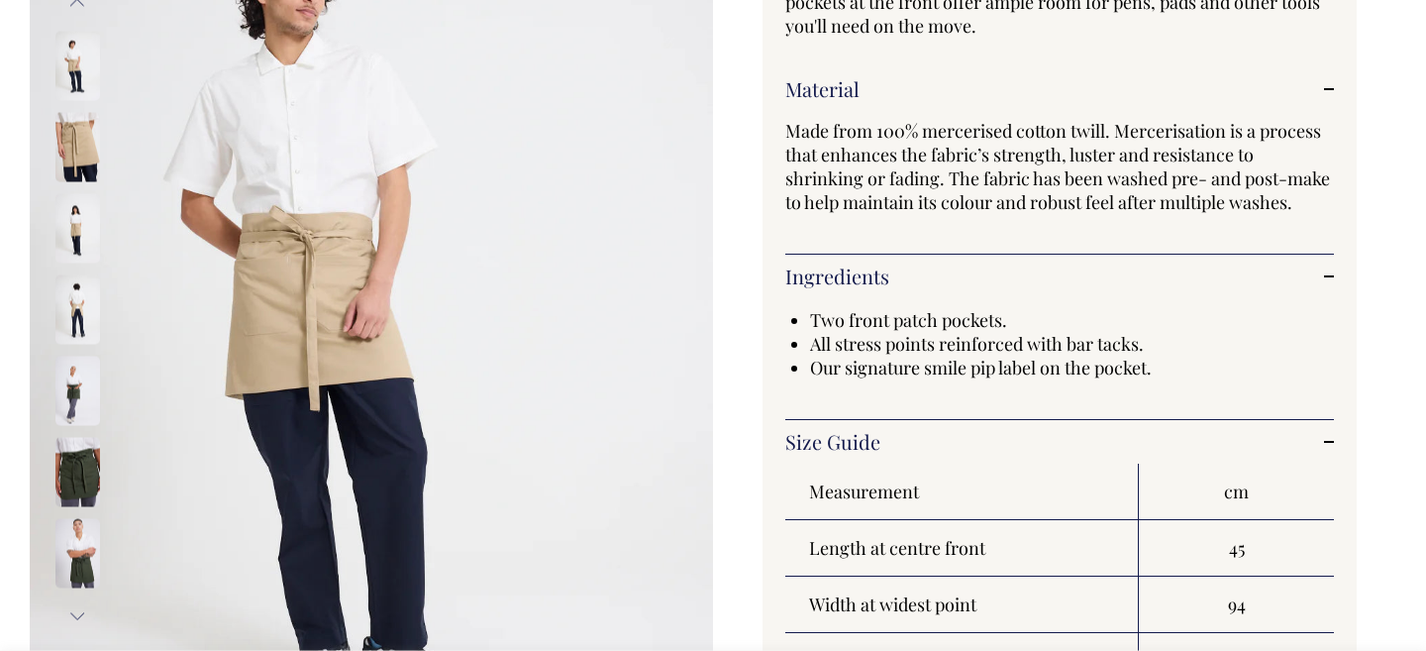
click at [1156, 441] on link "Size Guide" at bounding box center [1059, 442] width 549 height 24
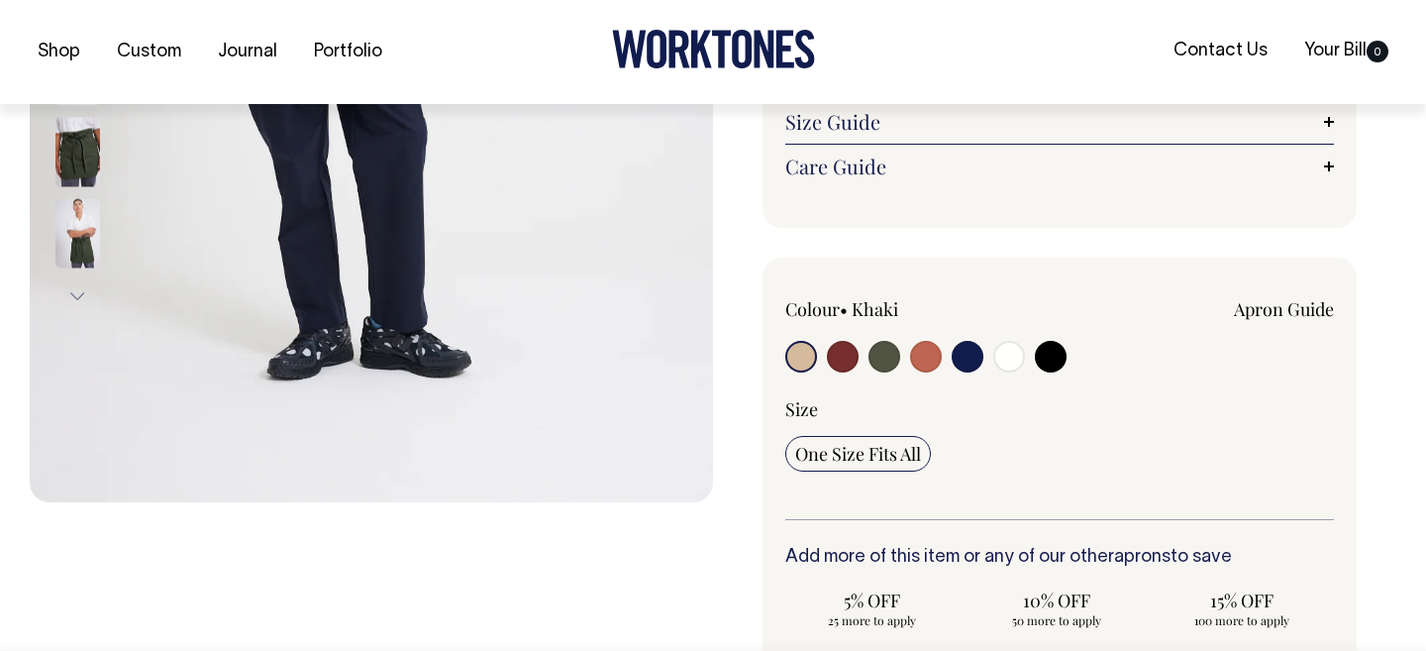
scroll to position [628, 0]
click at [1015, 350] on input "radio" at bounding box center [1009, 356] width 32 height 32
radio input "true"
select select "Off-White"
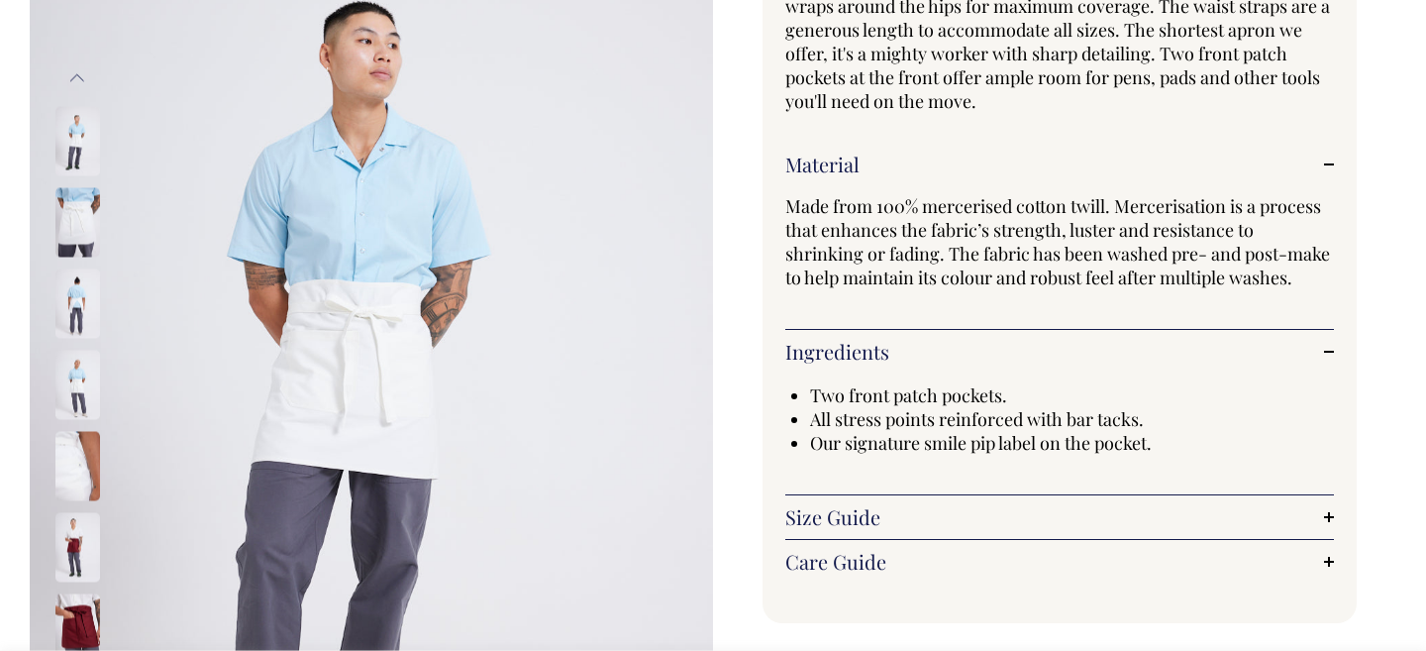
scroll to position [232, 0]
click at [73, 294] on img at bounding box center [77, 302] width 45 height 69
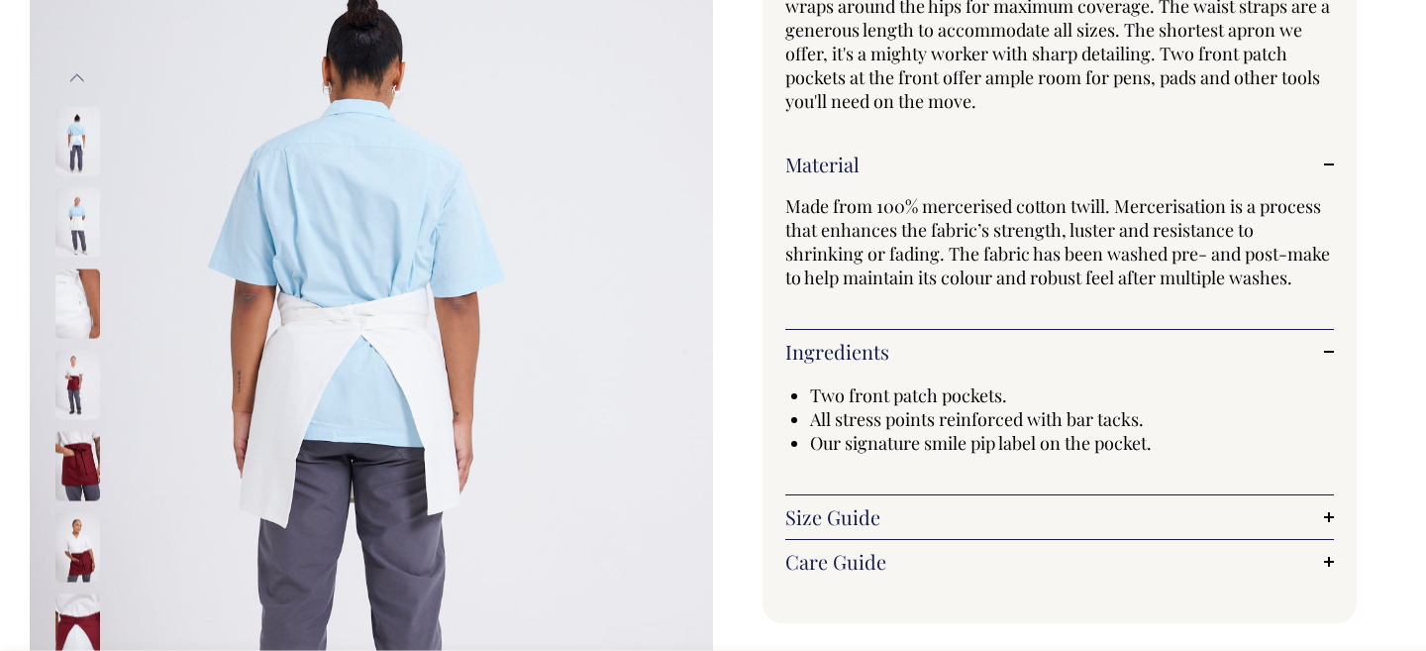
click at [77, 392] on img at bounding box center [77, 384] width 45 height 69
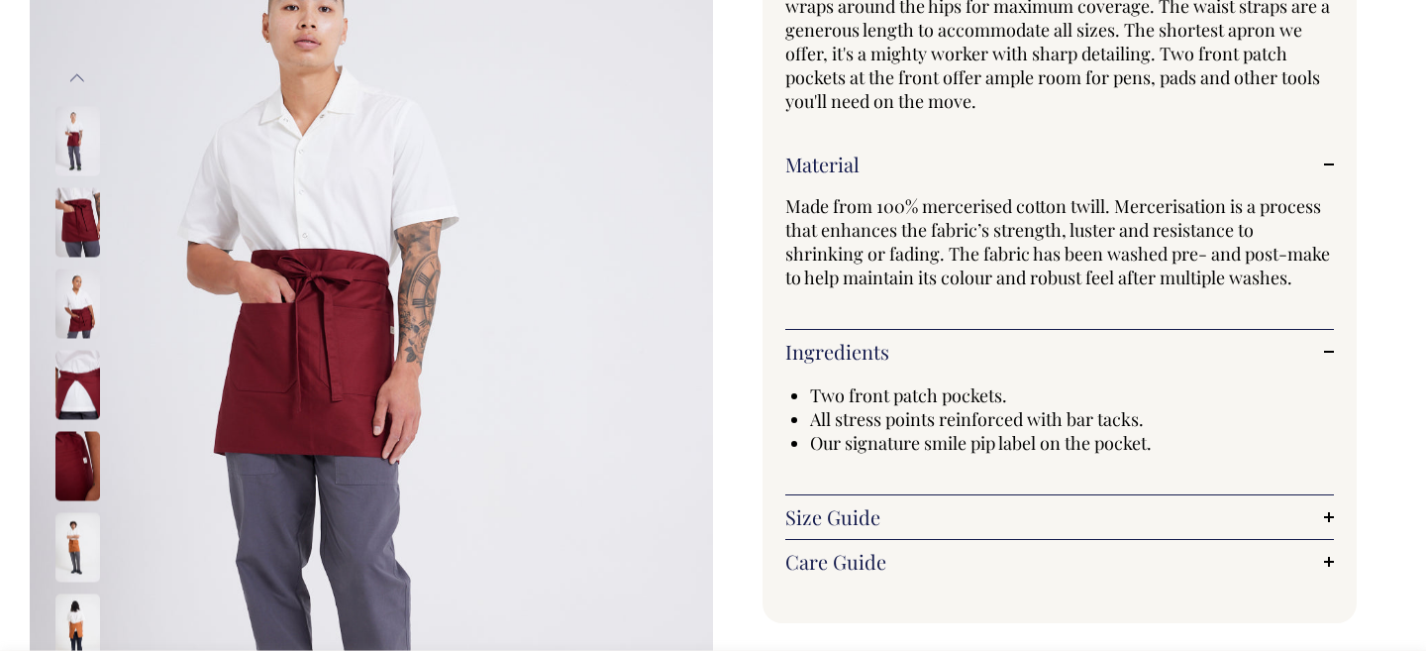
click at [73, 377] on img at bounding box center [77, 384] width 45 height 69
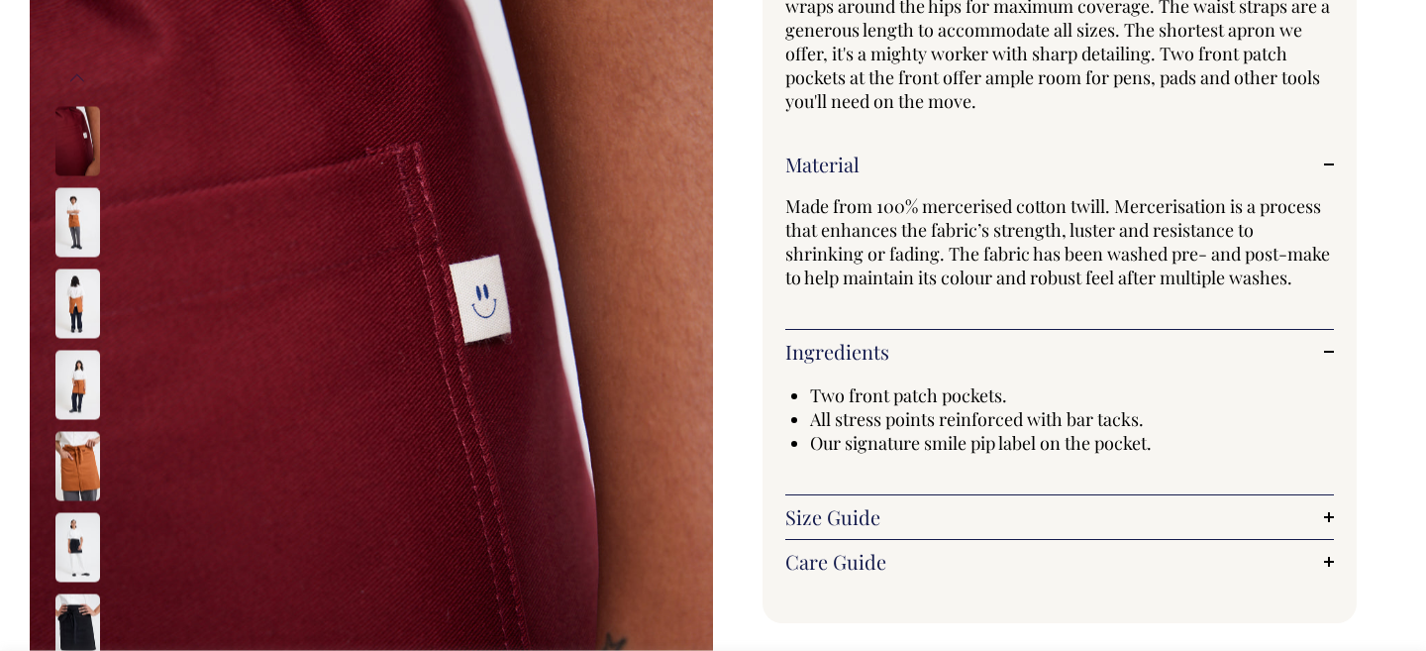
click at [57, 231] on img at bounding box center [77, 221] width 45 height 69
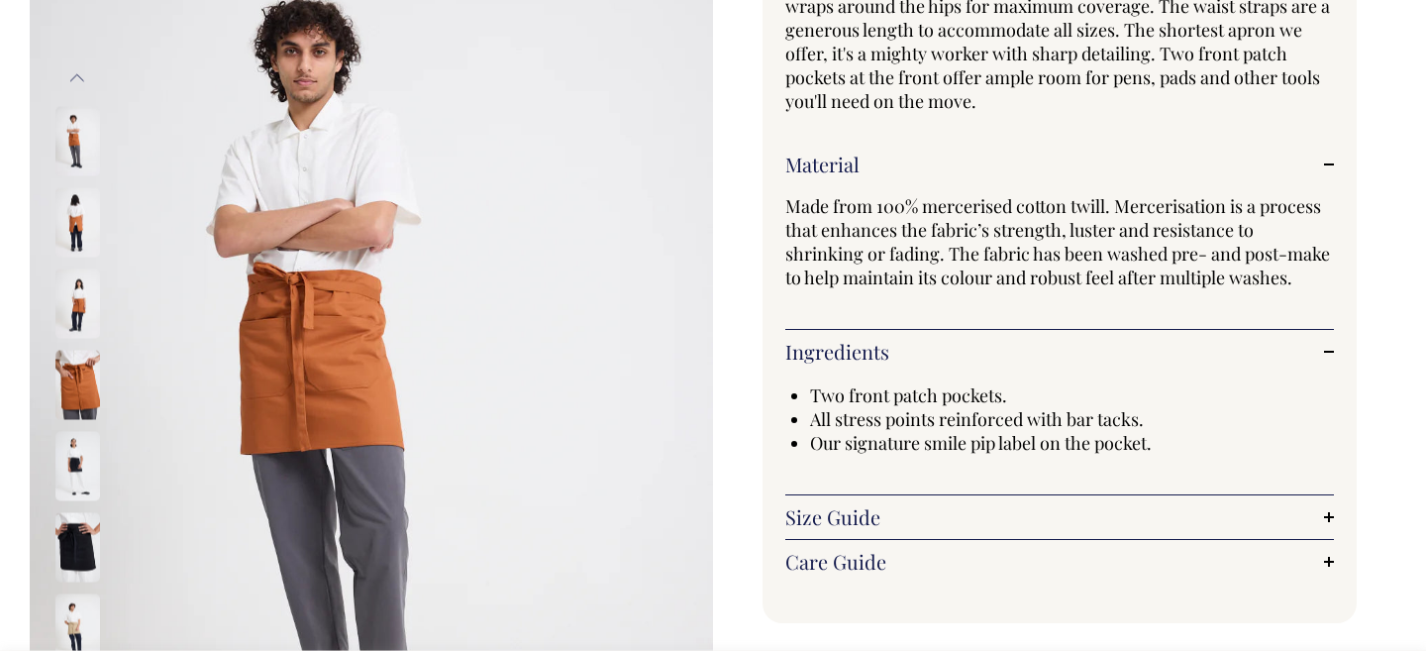
click at [84, 305] on img at bounding box center [77, 302] width 45 height 69
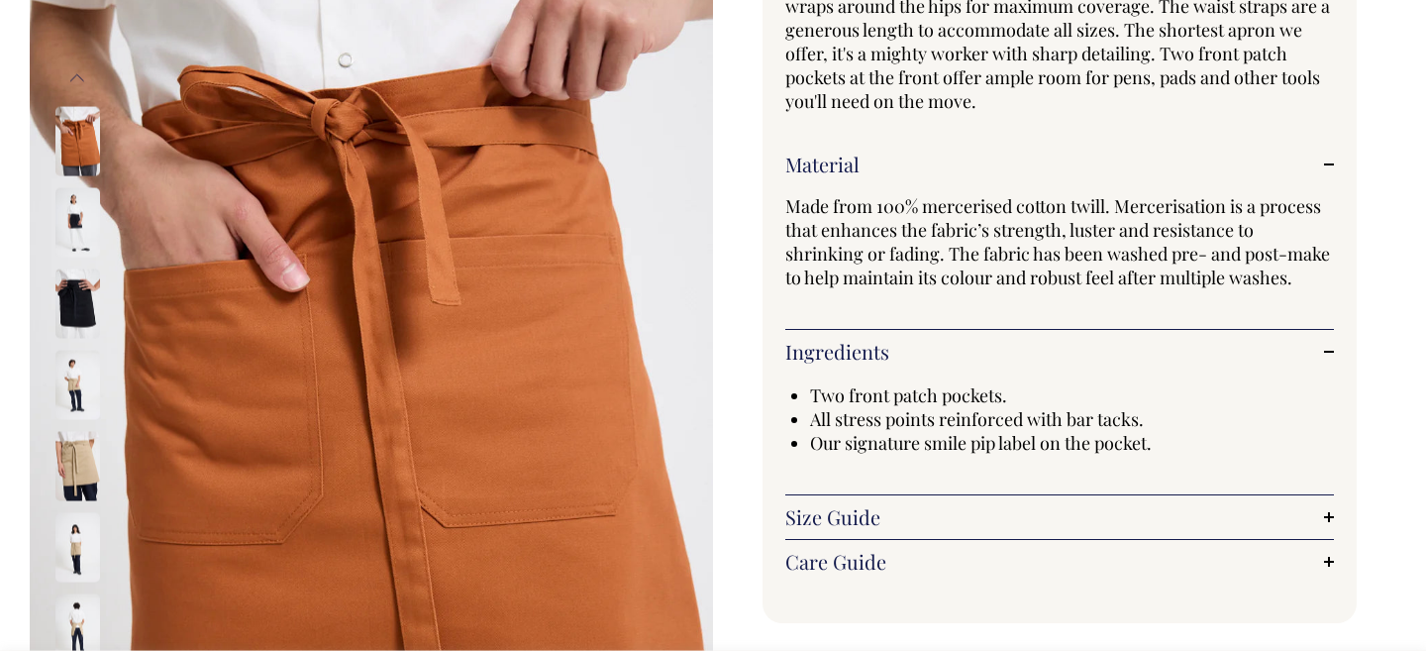
click at [84, 543] on img at bounding box center [77, 546] width 45 height 69
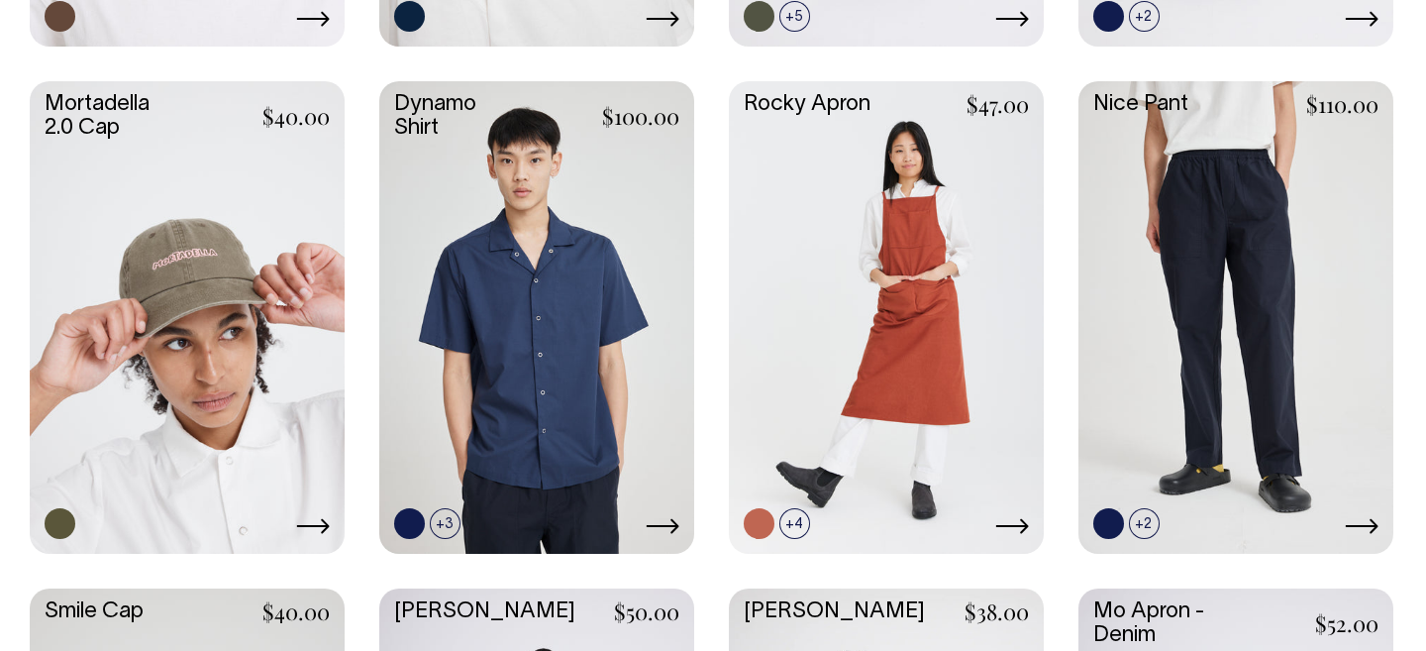
scroll to position [1518, 0]
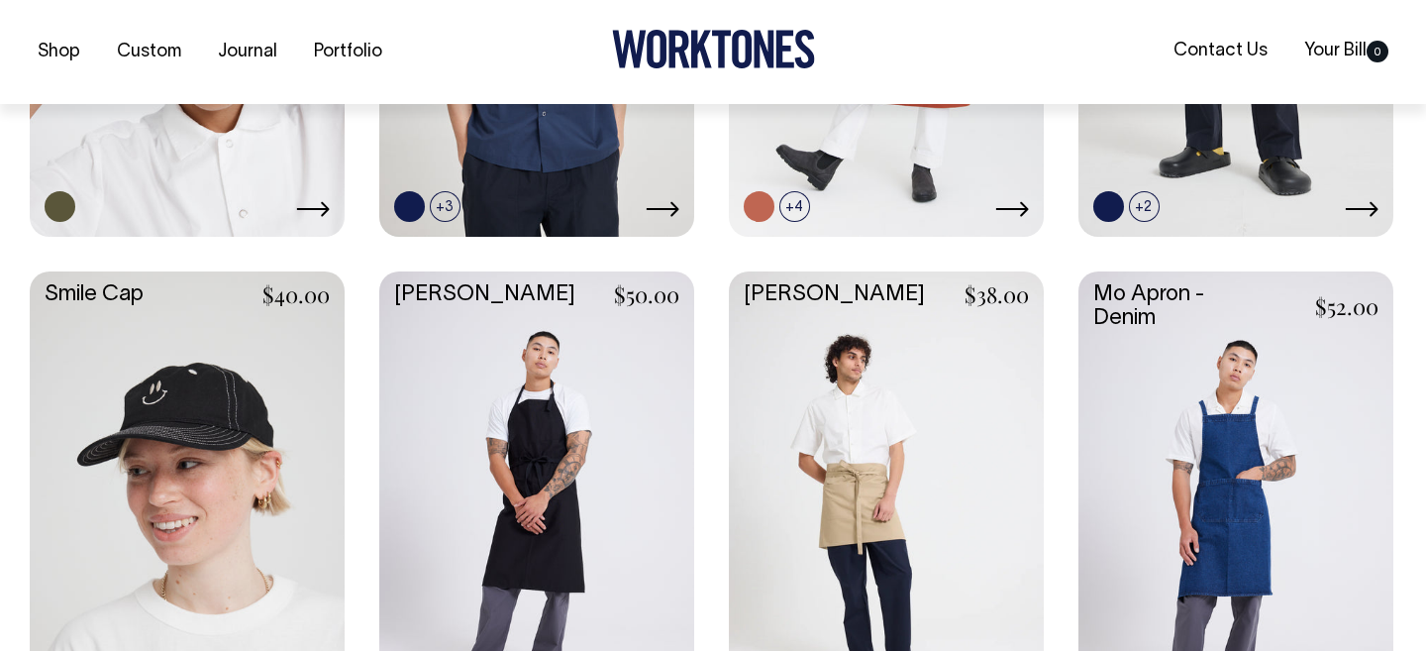
click at [573, 492] on link at bounding box center [536, 505] width 315 height 469
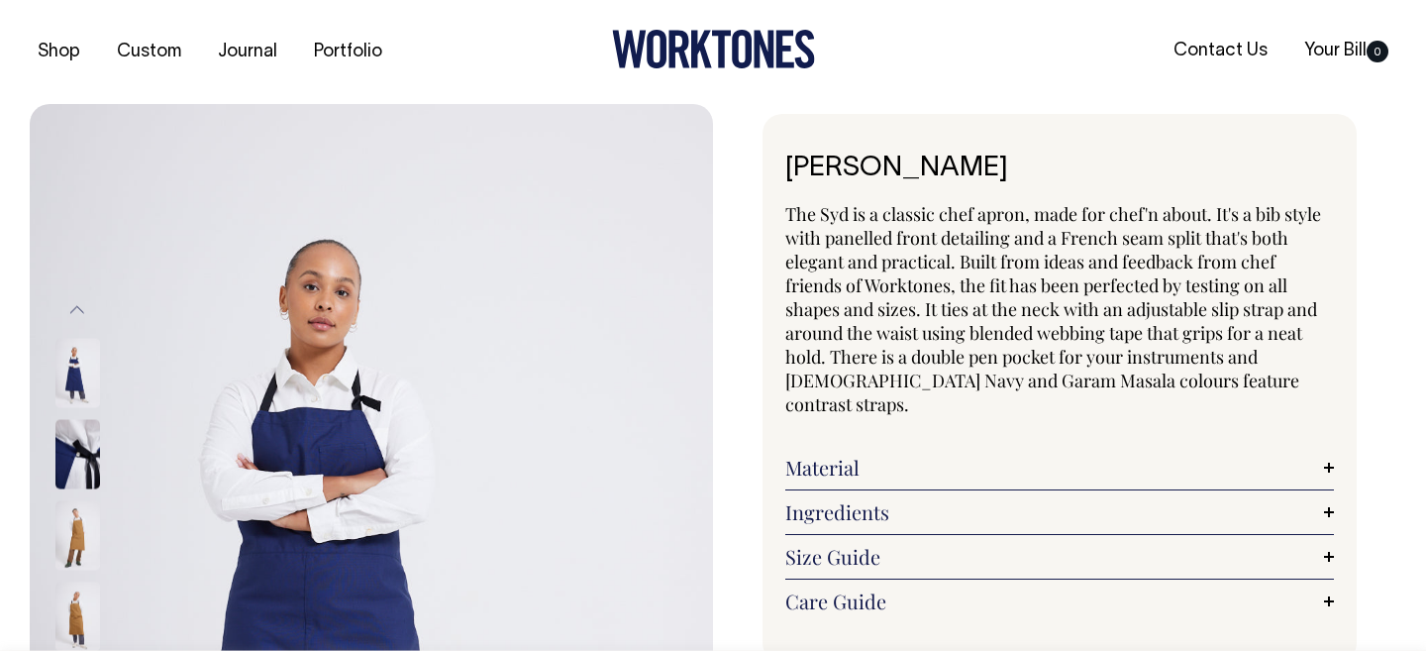
click at [78, 365] on img at bounding box center [77, 372] width 45 height 69
click at [67, 442] on img at bounding box center [77, 452] width 45 height 69
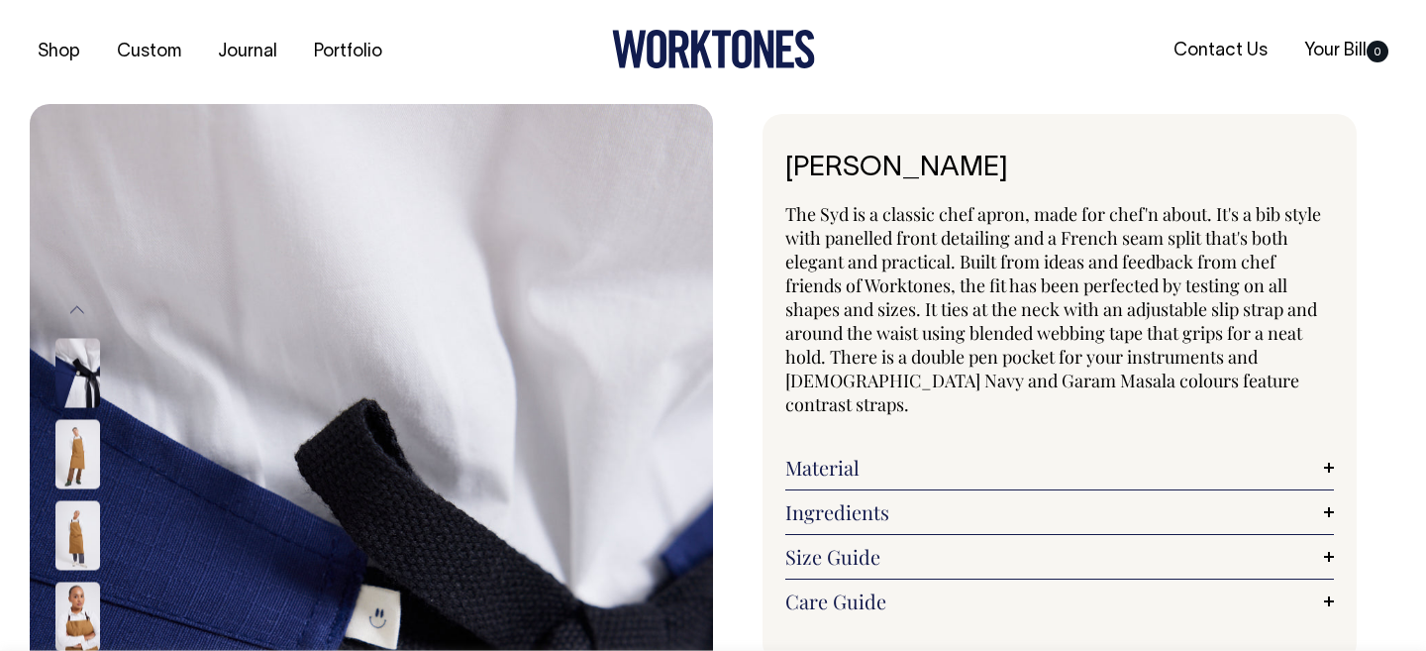
click at [85, 446] on img at bounding box center [77, 453] width 45 height 69
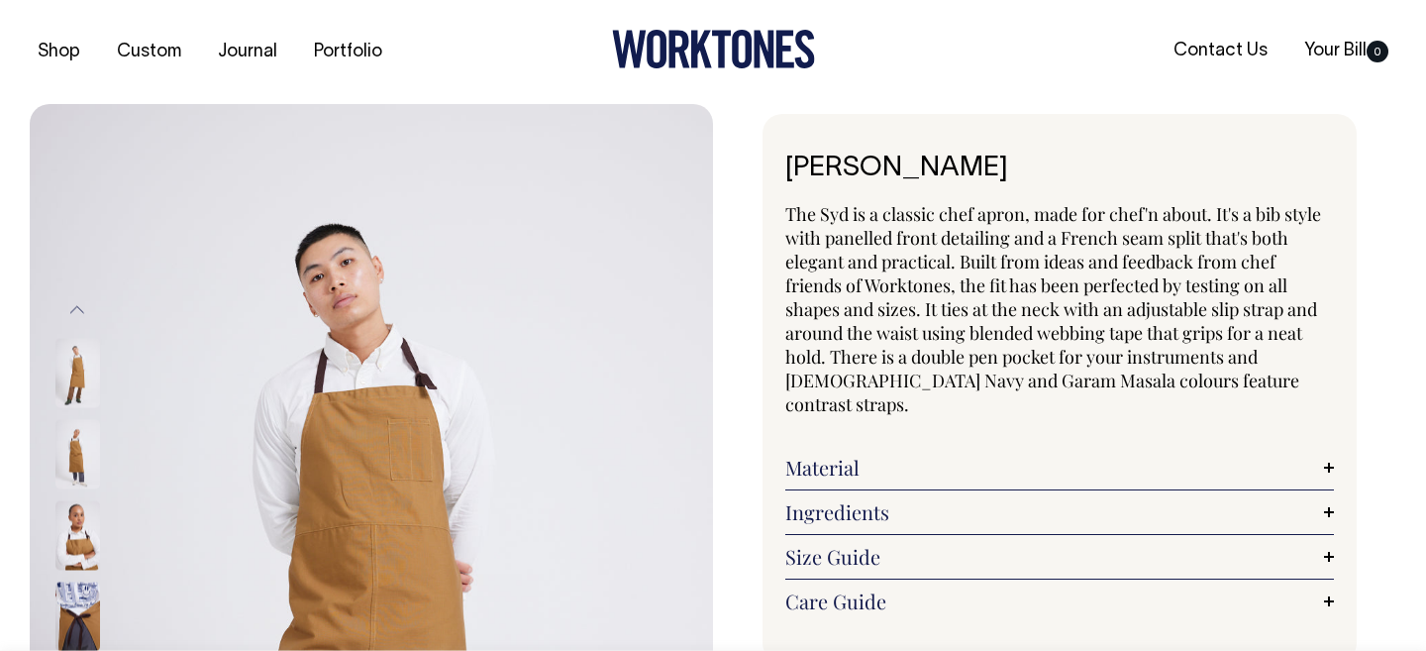
click at [1111, 456] on link "Material" at bounding box center [1059, 468] width 549 height 24
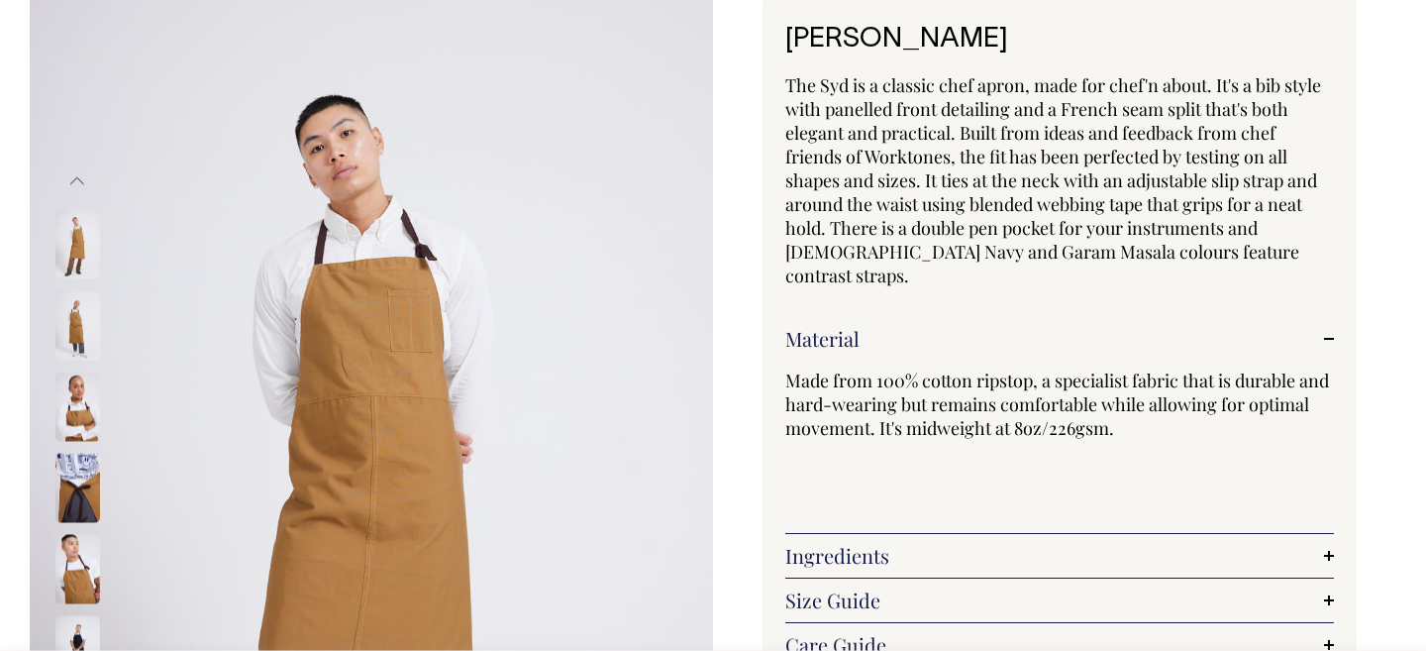
scroll to position [130, 0]
click at [75, 317] on img at bounding box center [77, 323] width 45 height 69
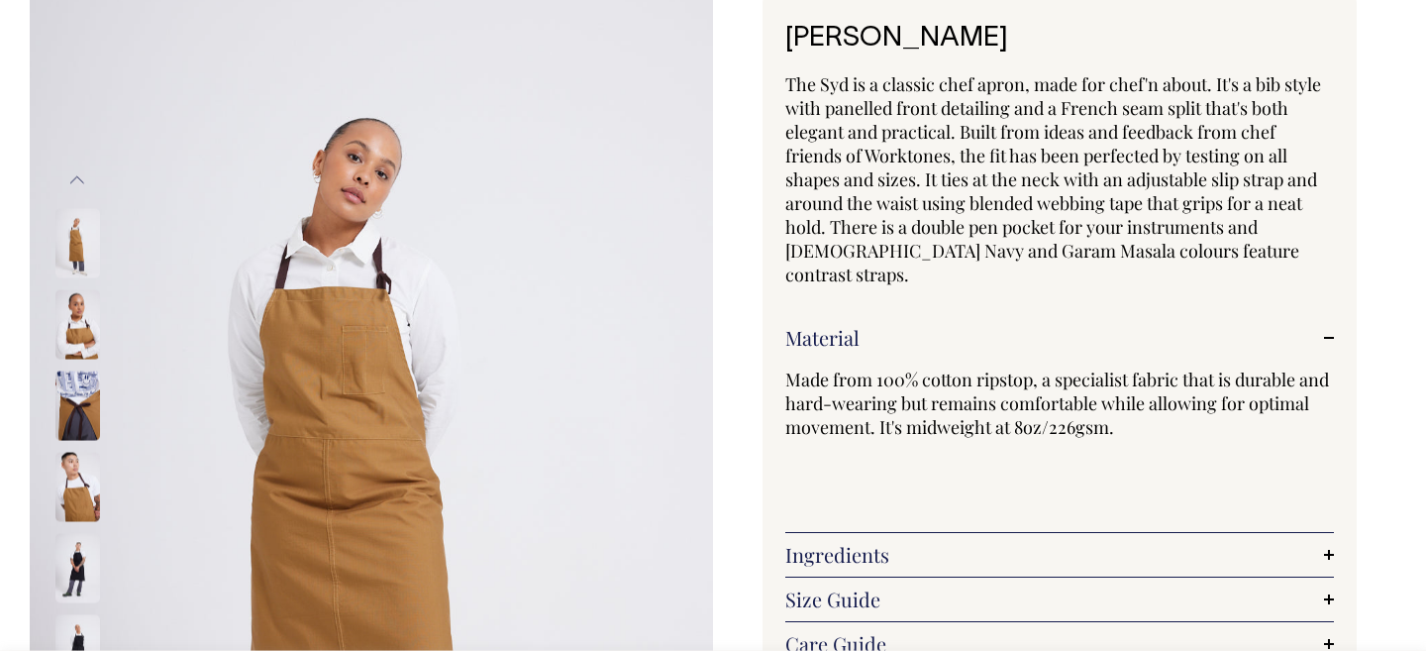
click at [85, 395] on img at bounding box center [77, 404] width 45 height 69
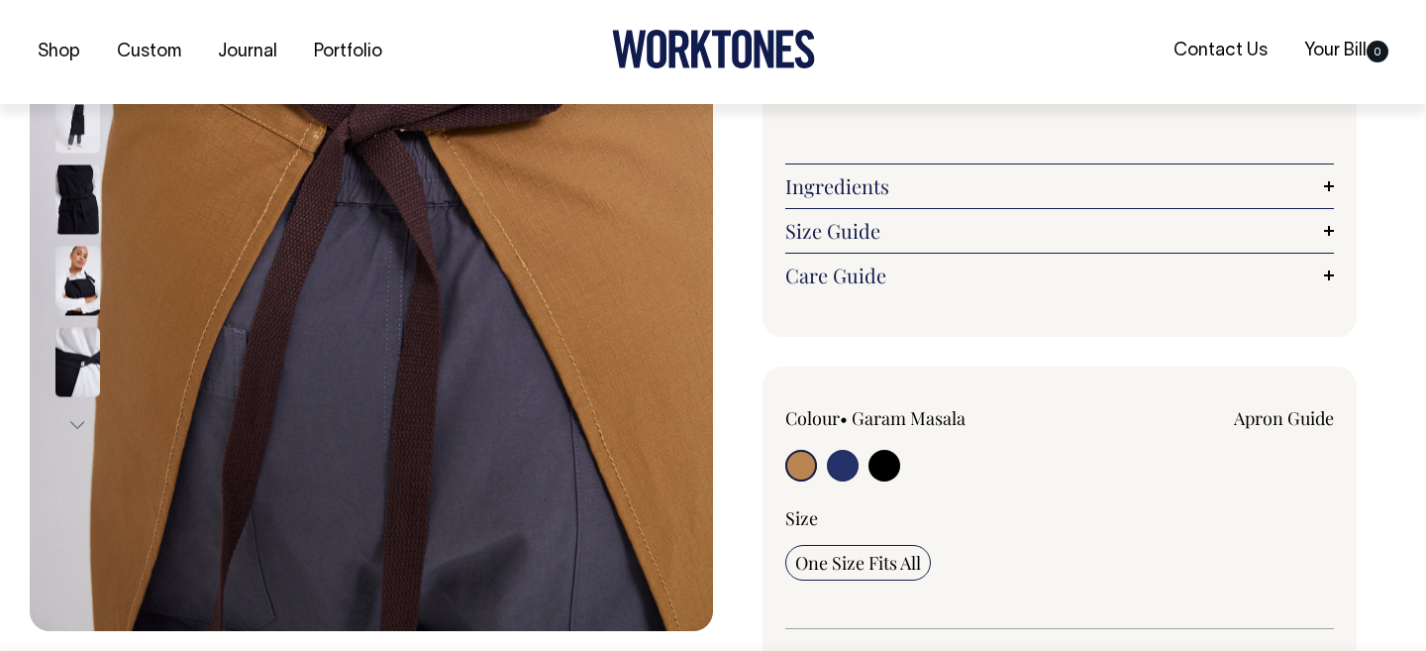
scroll to position [499, 0]
click at [852, 463] on div "Colour • Garam Masala" at bounding box center [1059, 516] width 549 height 223
click at [843, 449] on input "radio" at bounding box center [843, 465] width 32 height 32
radio input "true"
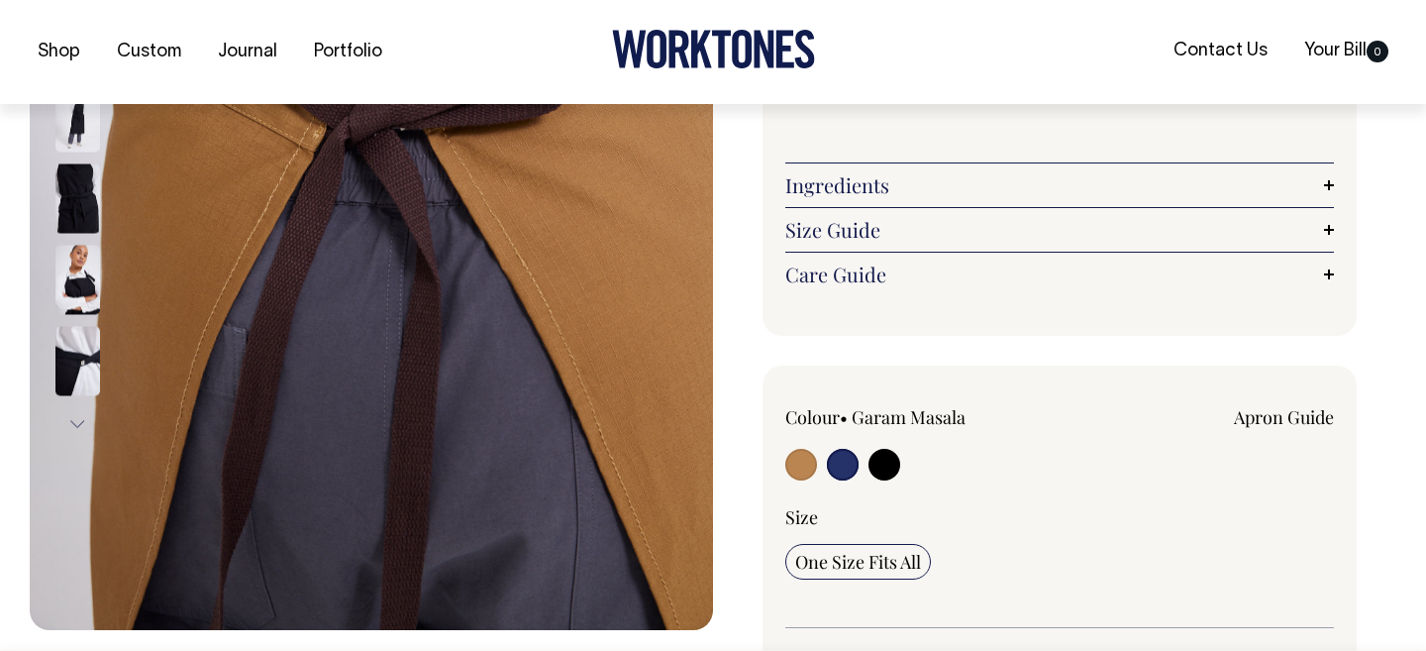
select select "[DEMOGRAPHIC_DATA] Navy"
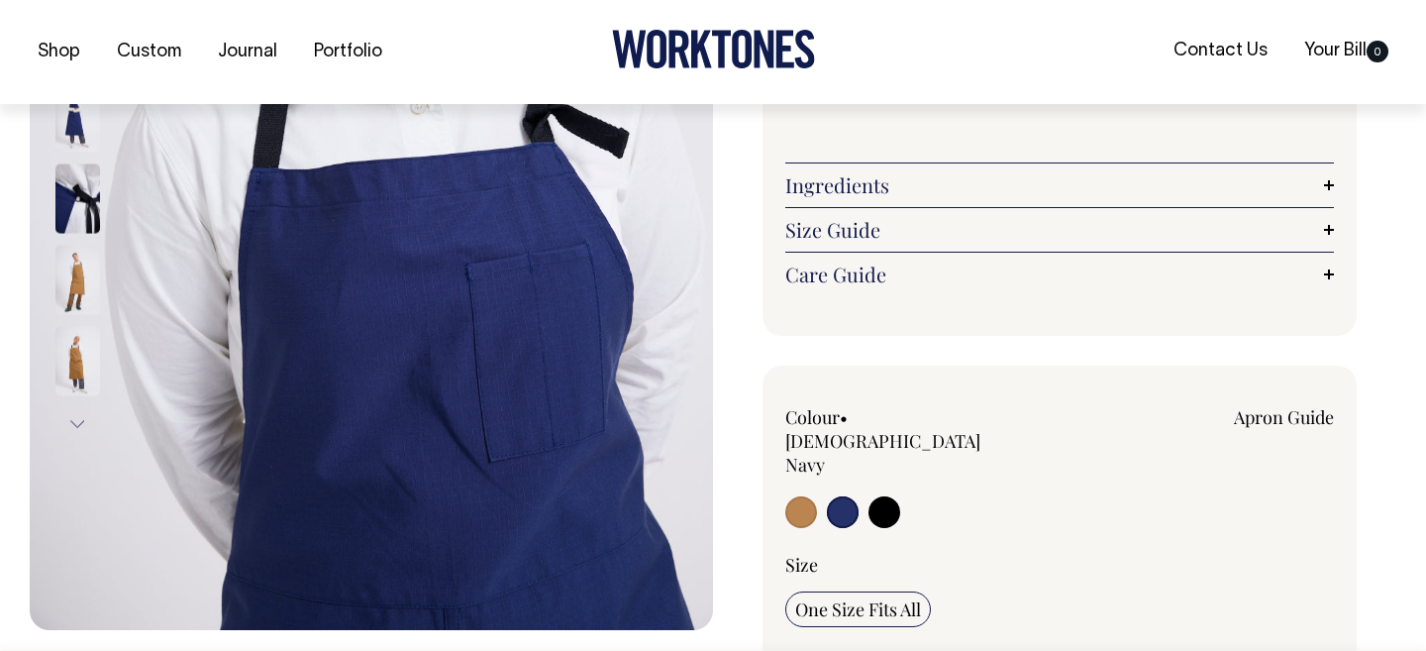
click at [891, 496] on input "radio" at bounding box center [885, 512] width 32 height 32
radio input "true"
select select "Black"
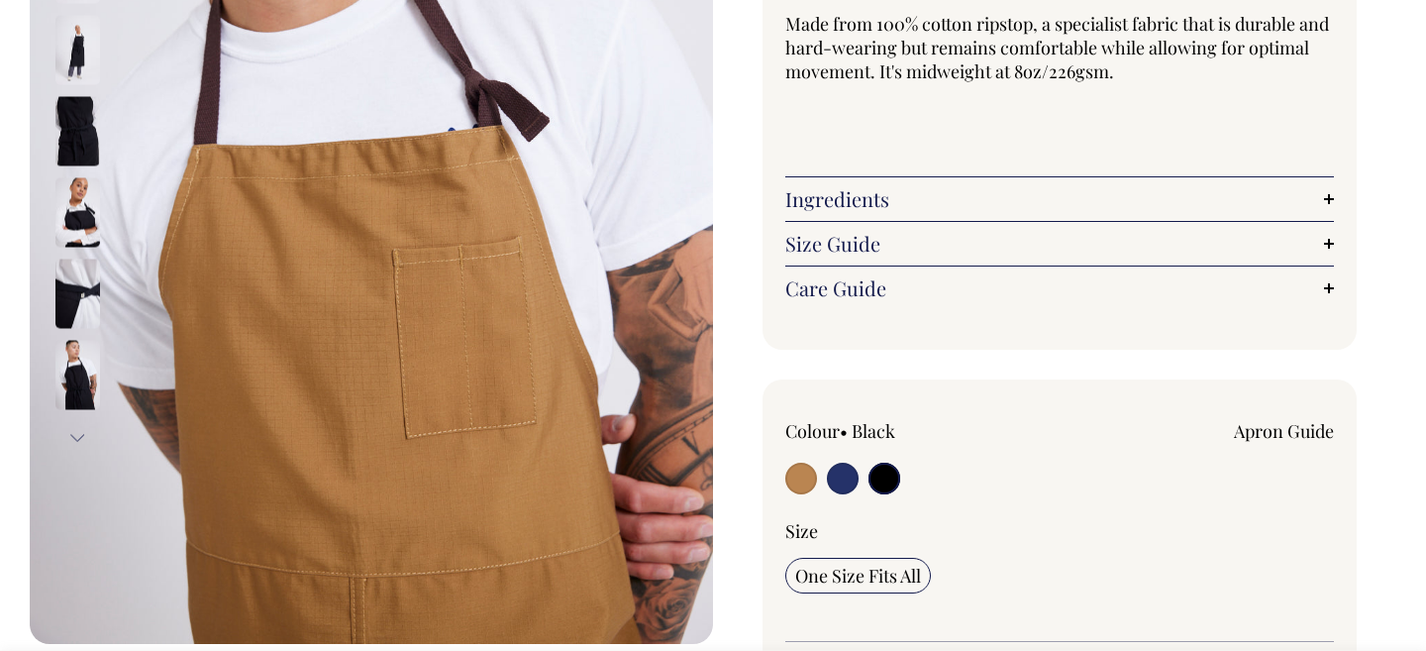
scroll to position [486, 0]
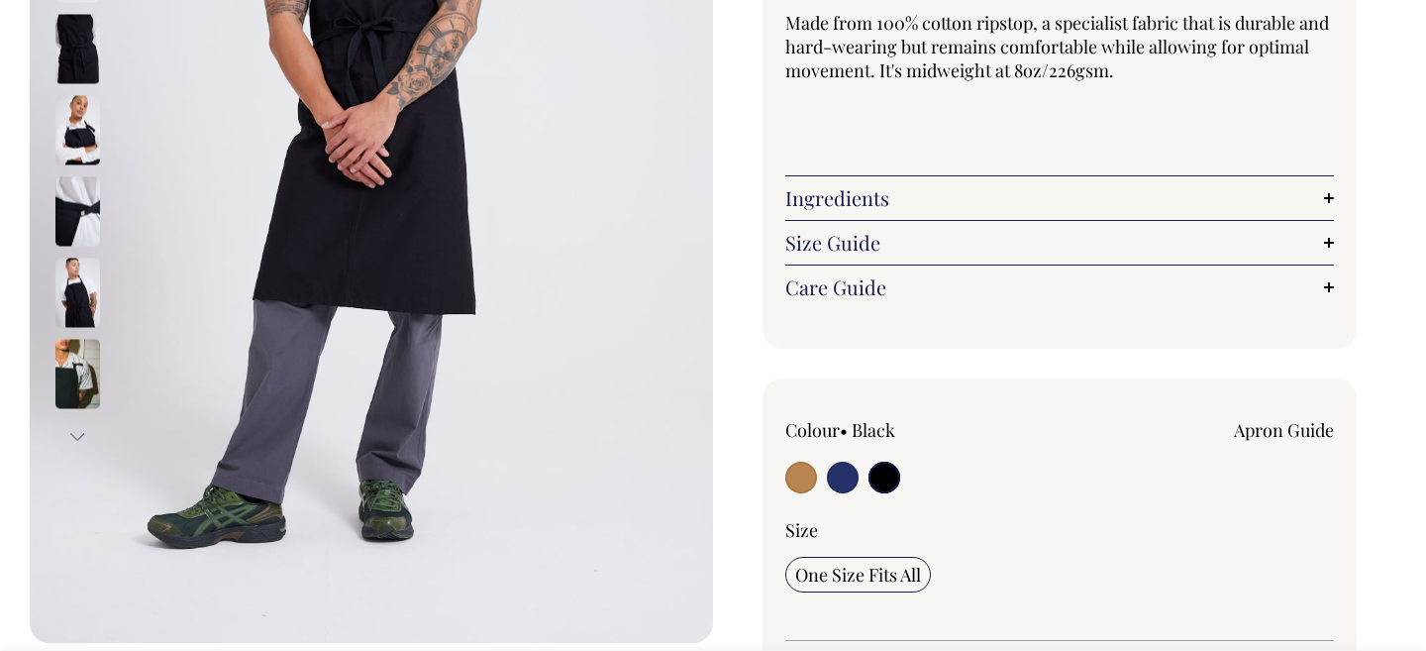
click at [79, 192] on img at bounding box center [77, 210] width 45 height 69
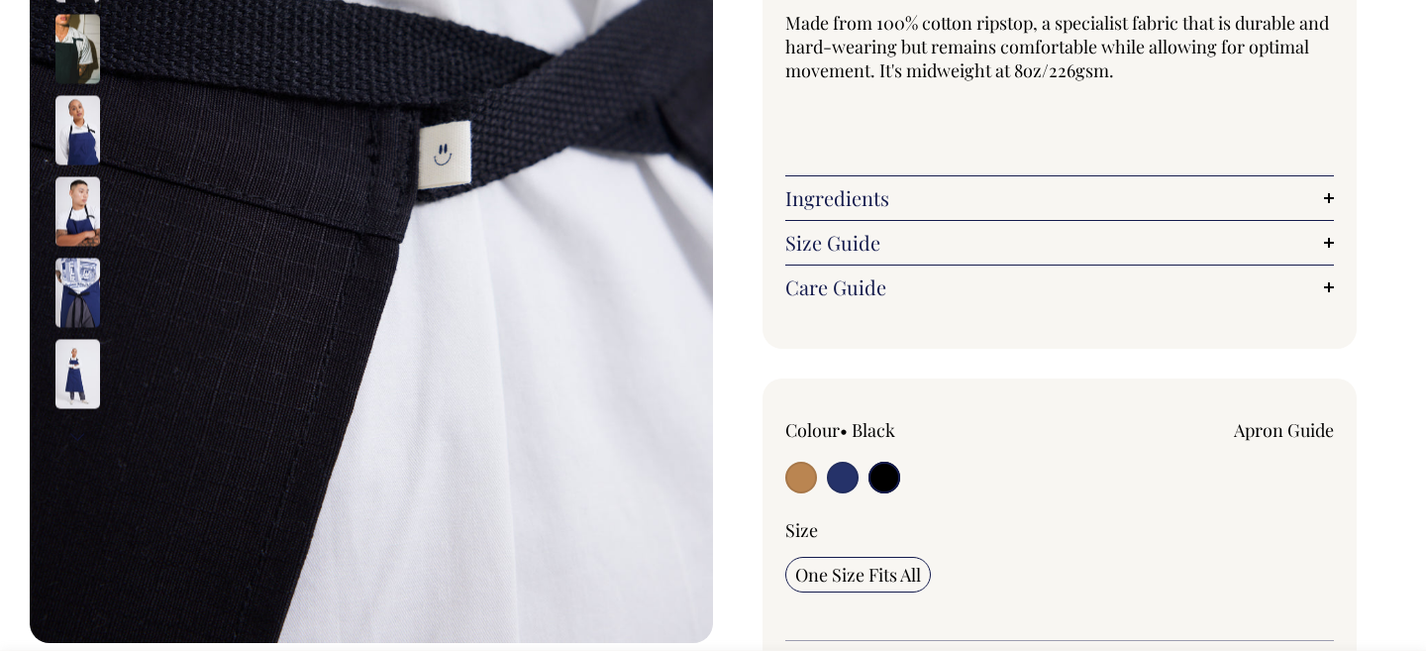
click at [70, 314] on div at bounding box center [103, 211] width 99 height 3330
click at [69, 214] on img at bounding box center [77, 209] width 45 height 69
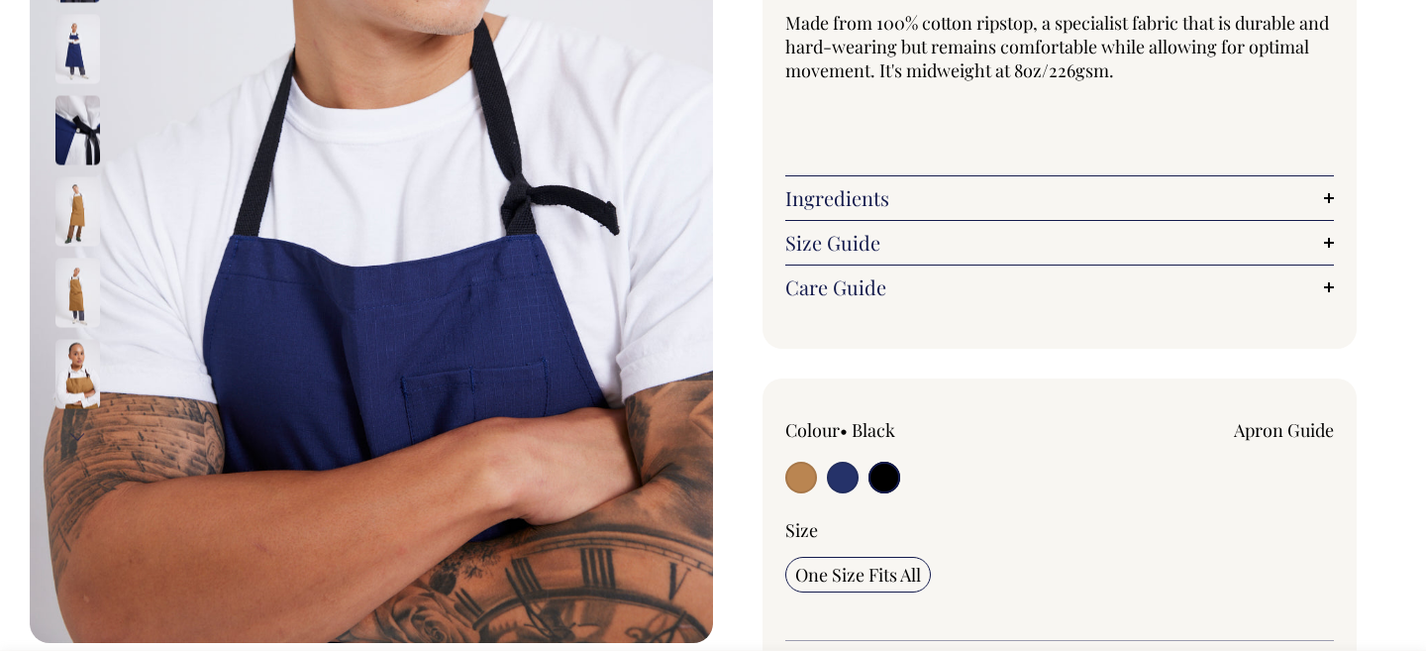
click at [81, 281] on img at bounding box center [77, 292] width 45 height 69
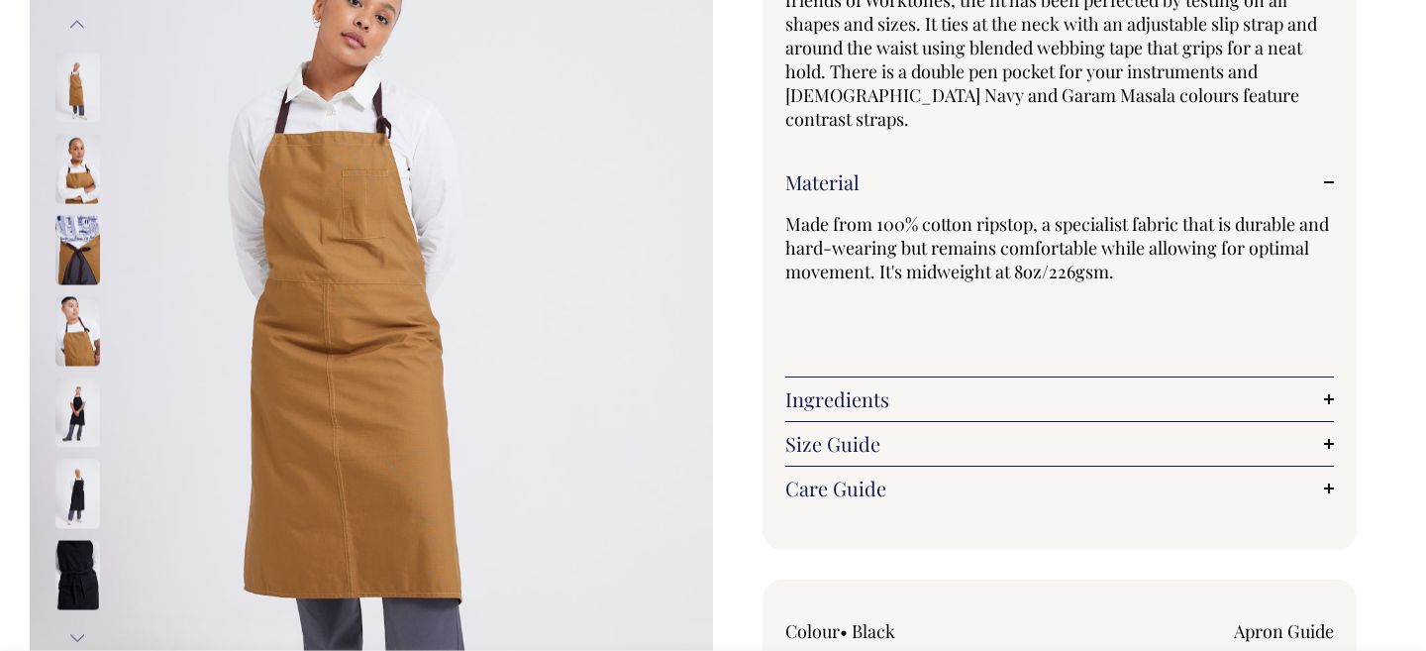
scroll to position [285, 0]
click at [87, 232] on img at bounding box center [77, 249] width 45 height 69
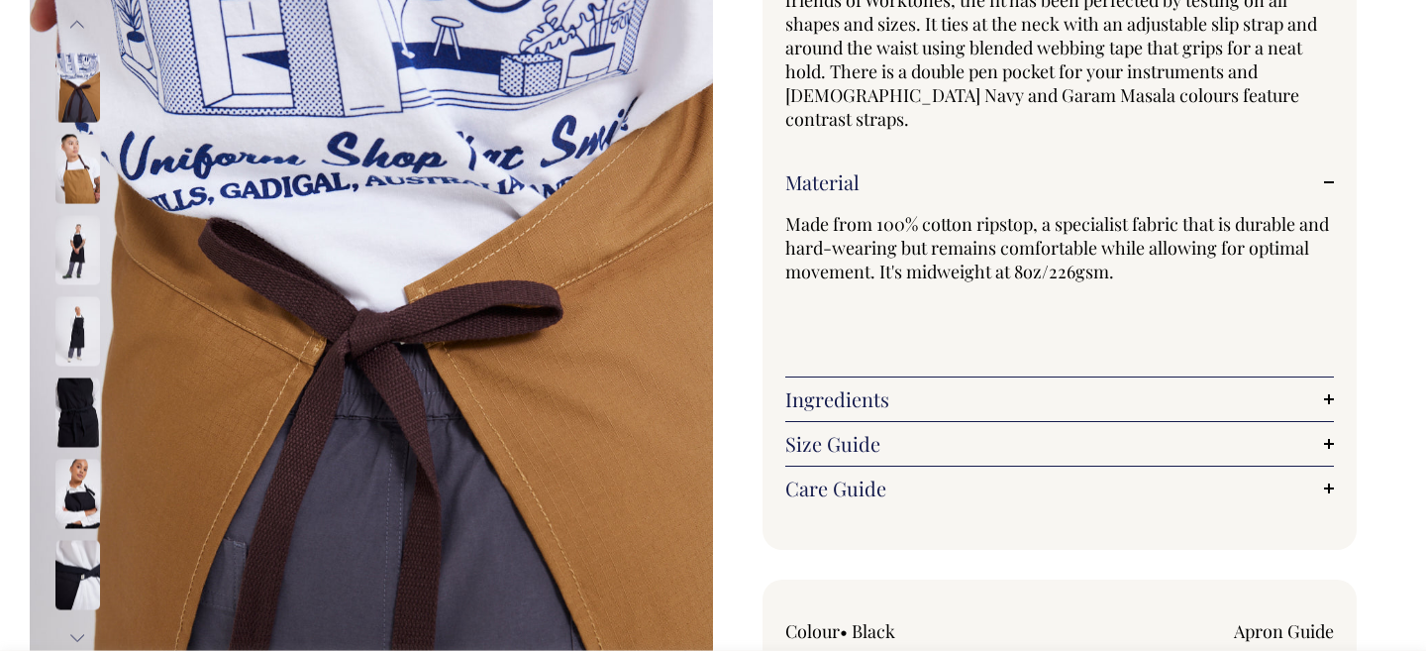
click at [81, 430] on img at bounding box center [77, 411] width 45 height 69
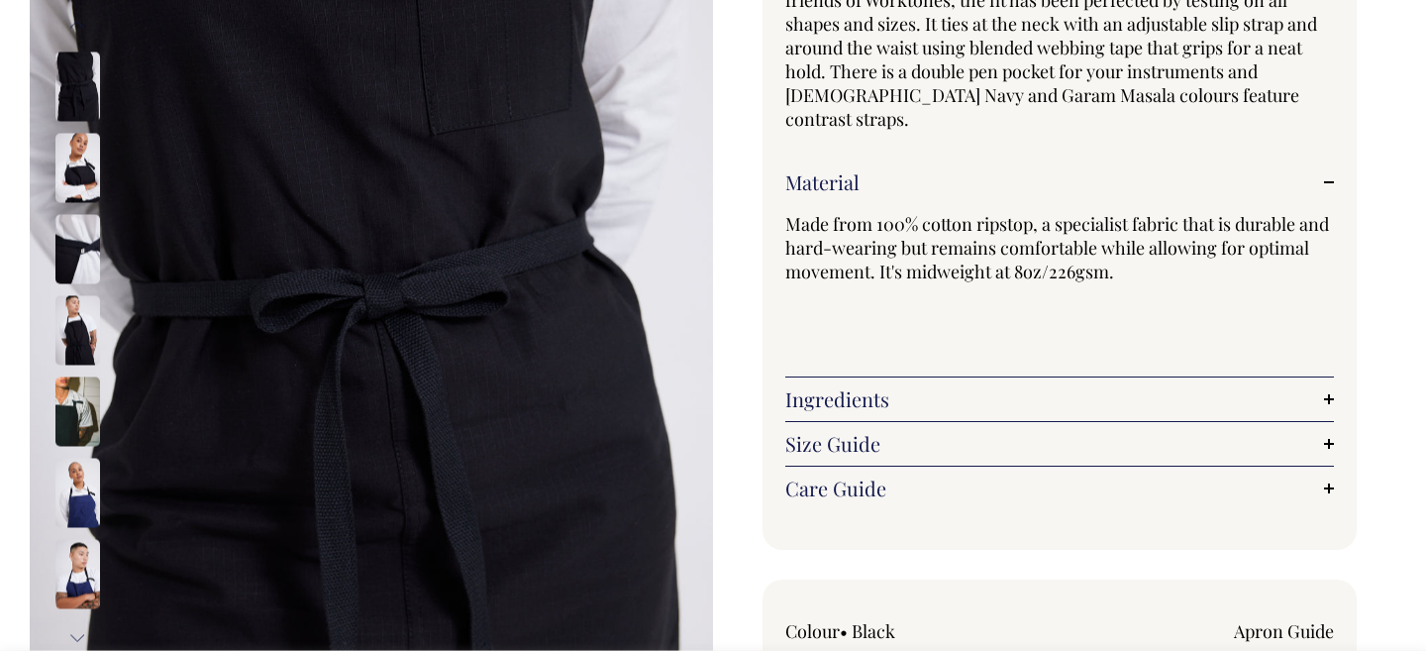
click at [73, 510] on img at bounding box center [77, 492] width 45 height 69
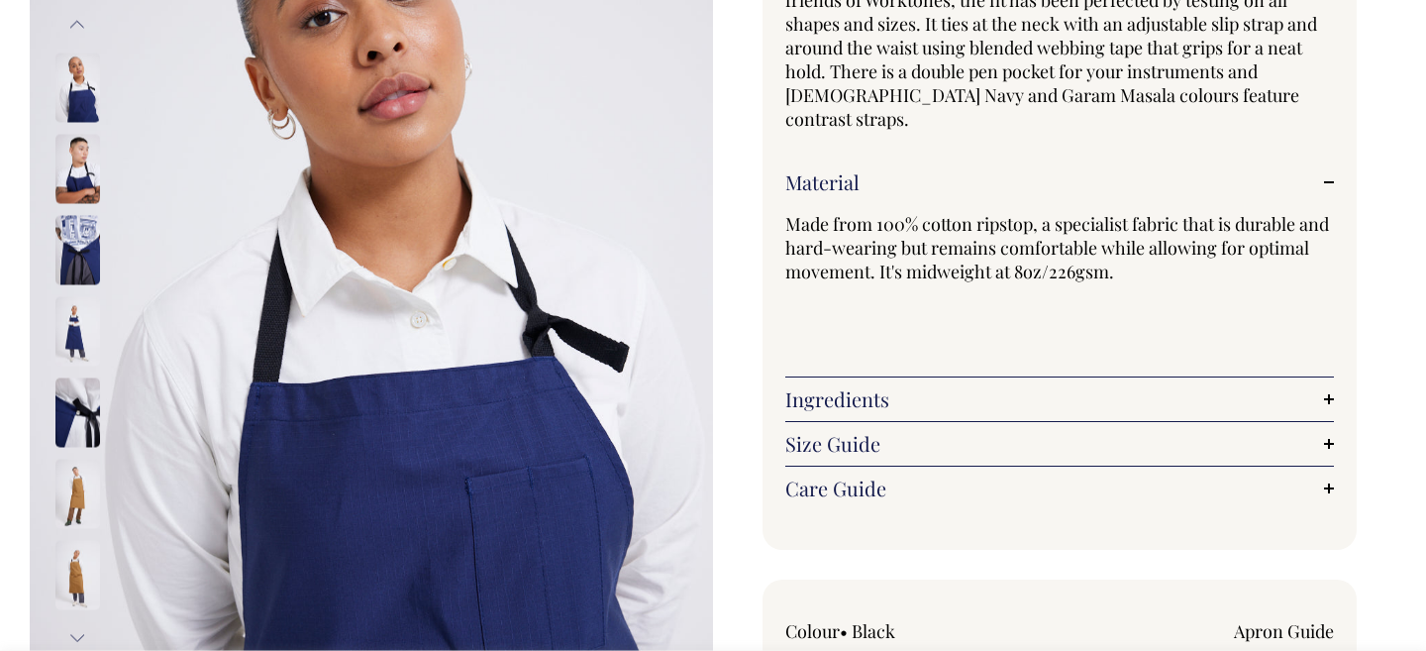
click at [75, 410] on img at bounding box center [77, 411] width 45 height 69
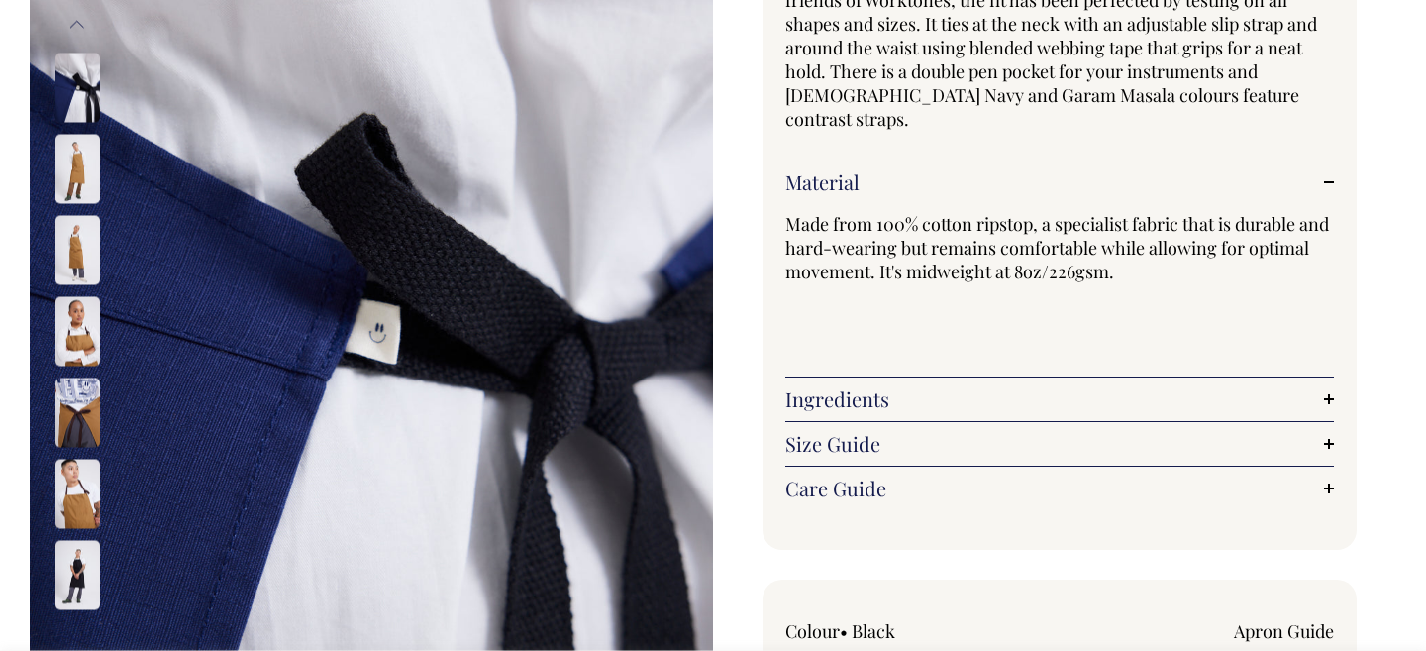
click at [77, 384] on img at bounding box center [77, 411] width 45 height 69
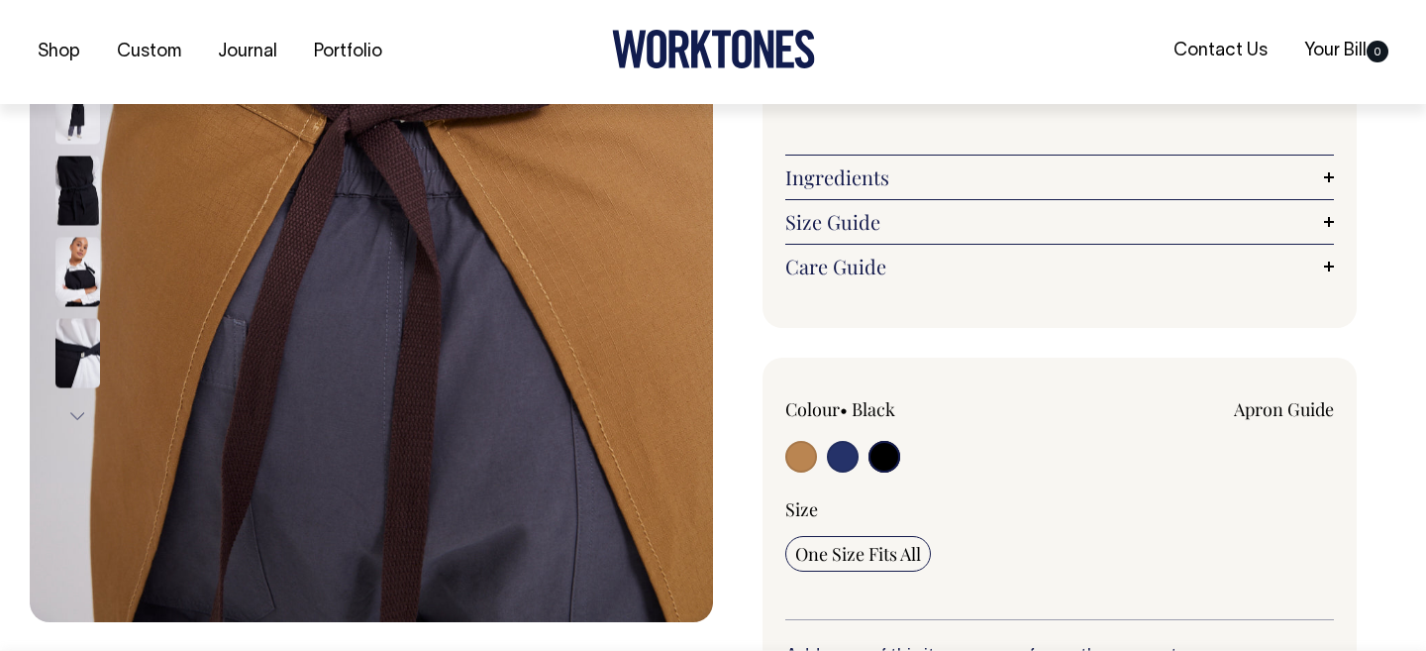
click at [1111, 165] on link "Ingredients" at bounding box center [1059, 177] width 549 height 24
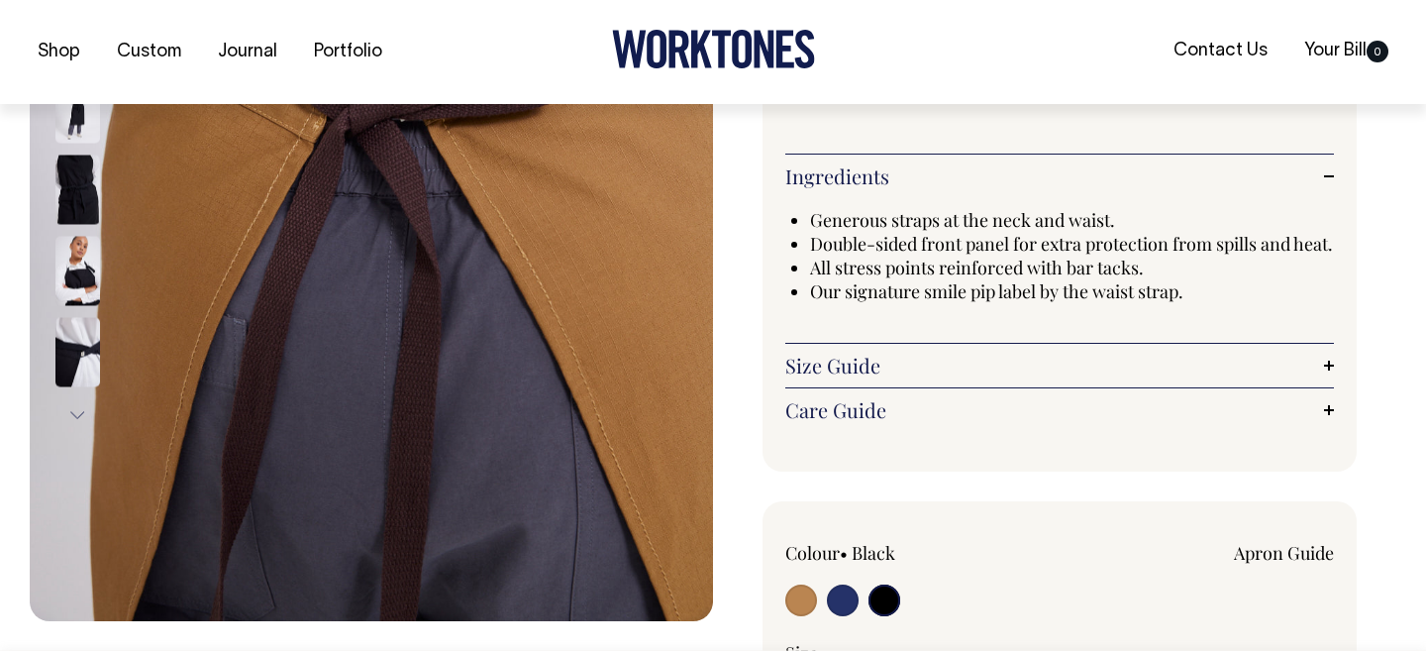
scroll to position [509, 0]
click at [1058, 403] on link "Care Guide" at bounding box center [1059, 409] width 549 height 24
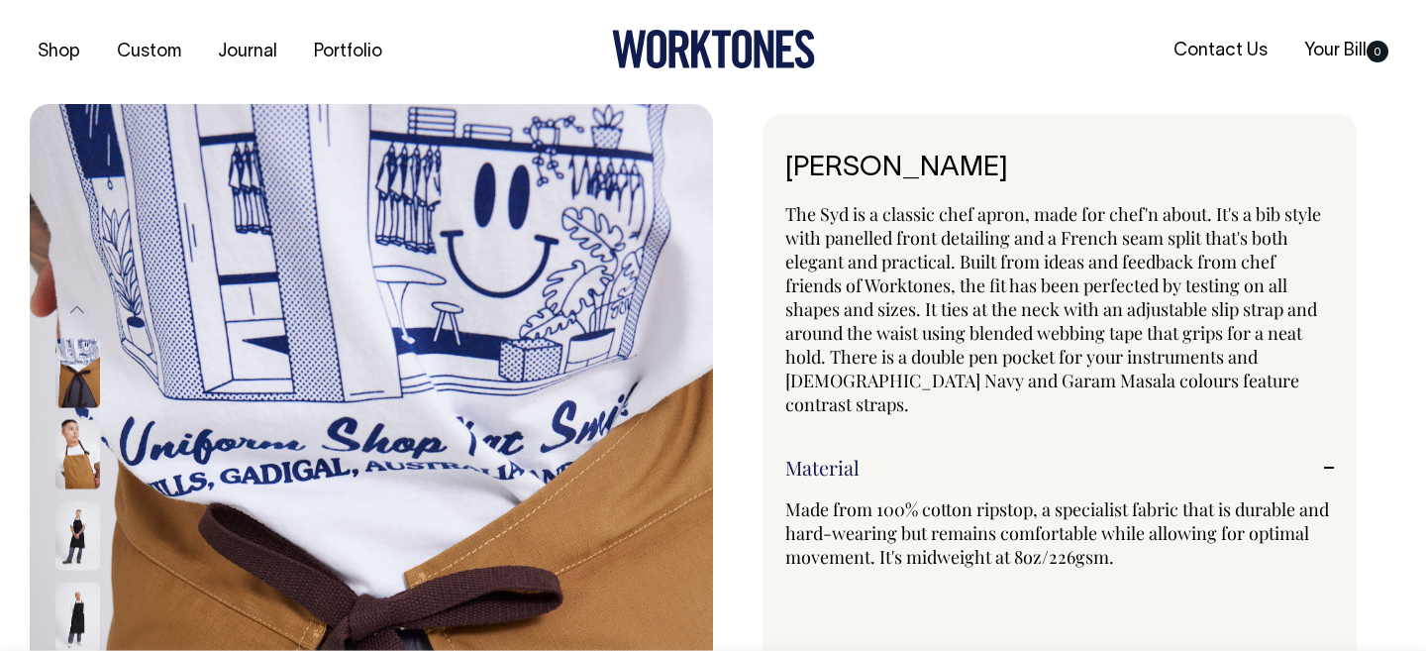
scroll to position [0, 0]
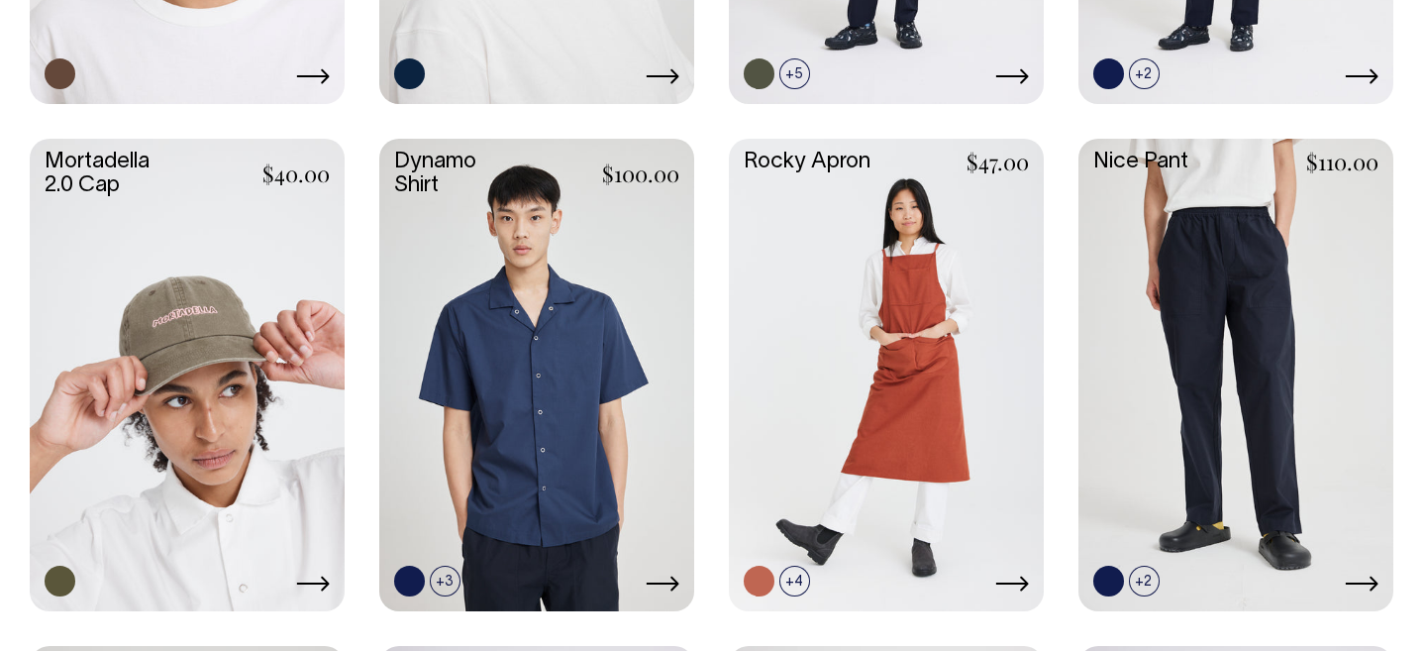
scroll to position [1461, 0]
click at [801, 335] on link at bounding box center [886, 373] width 315 height 469
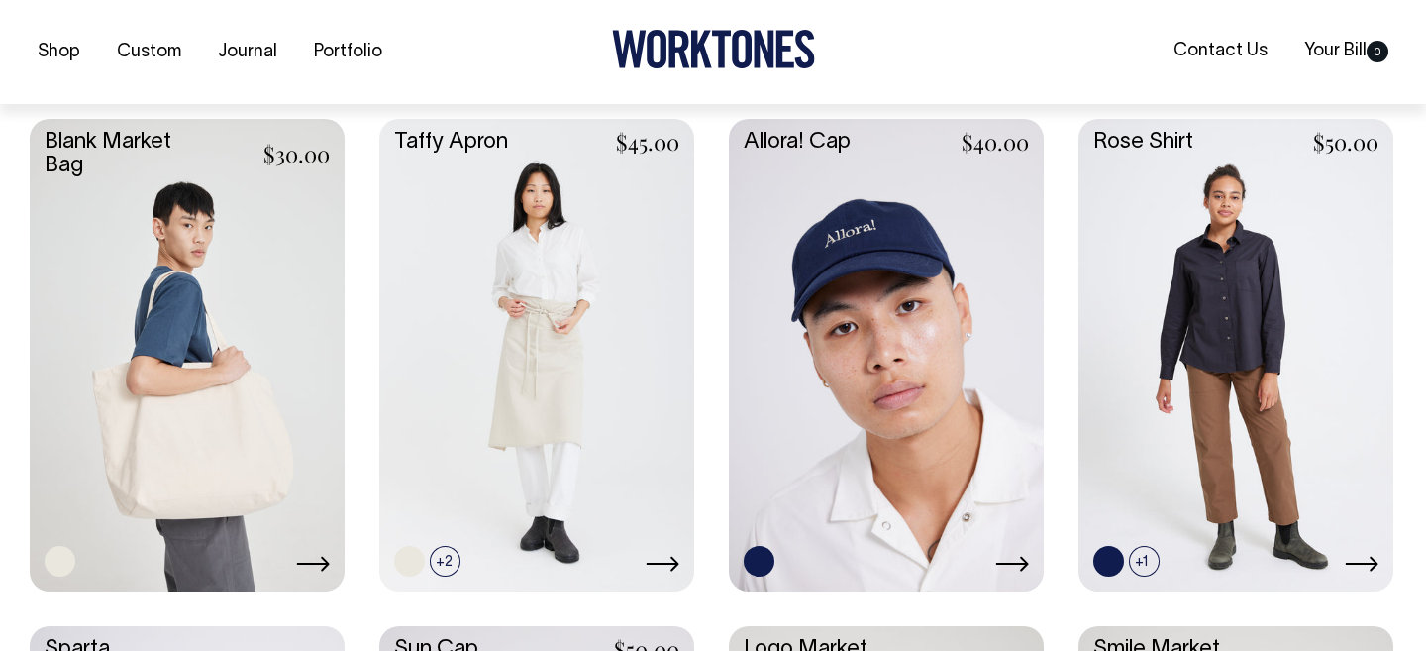
scroll to position [2496, 0]
click at [590, 365] on link at bounding box center [536, 352] width 315 height 469
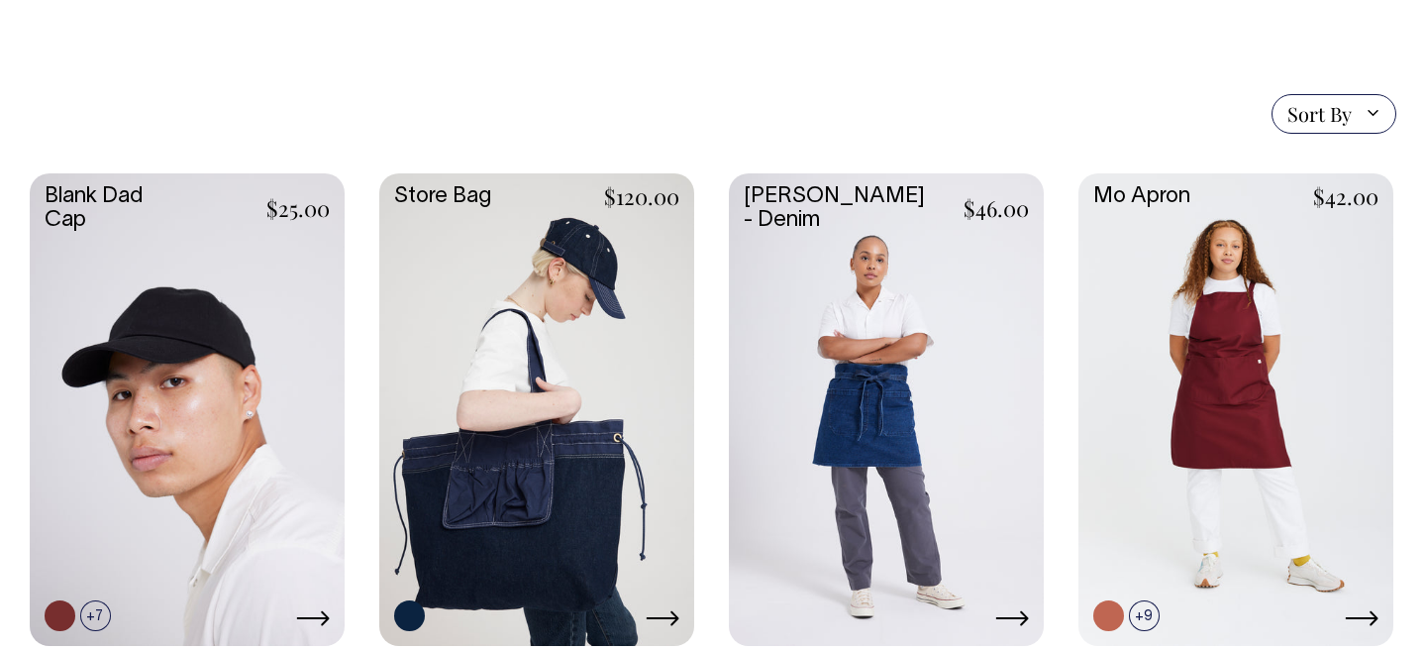
scroll to position [413, 0]
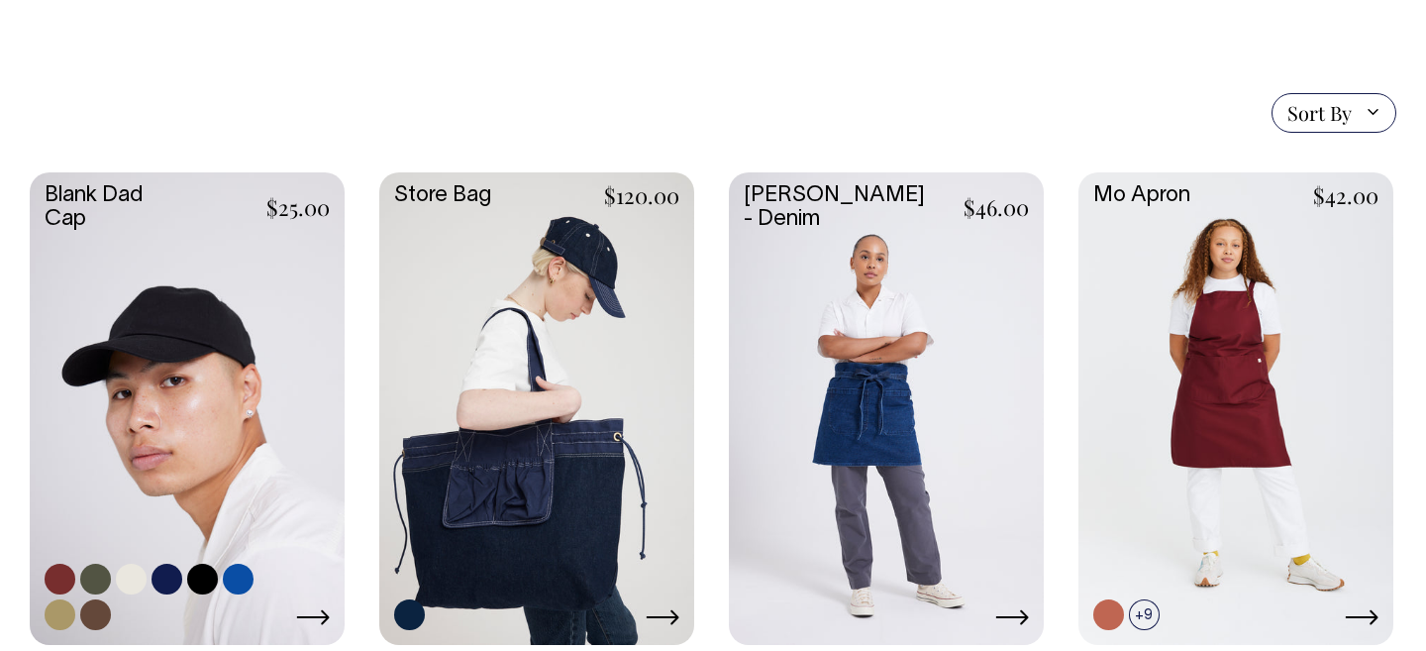
click at [178, 360] on link at bounding box center [187, 406] width 315 height 469
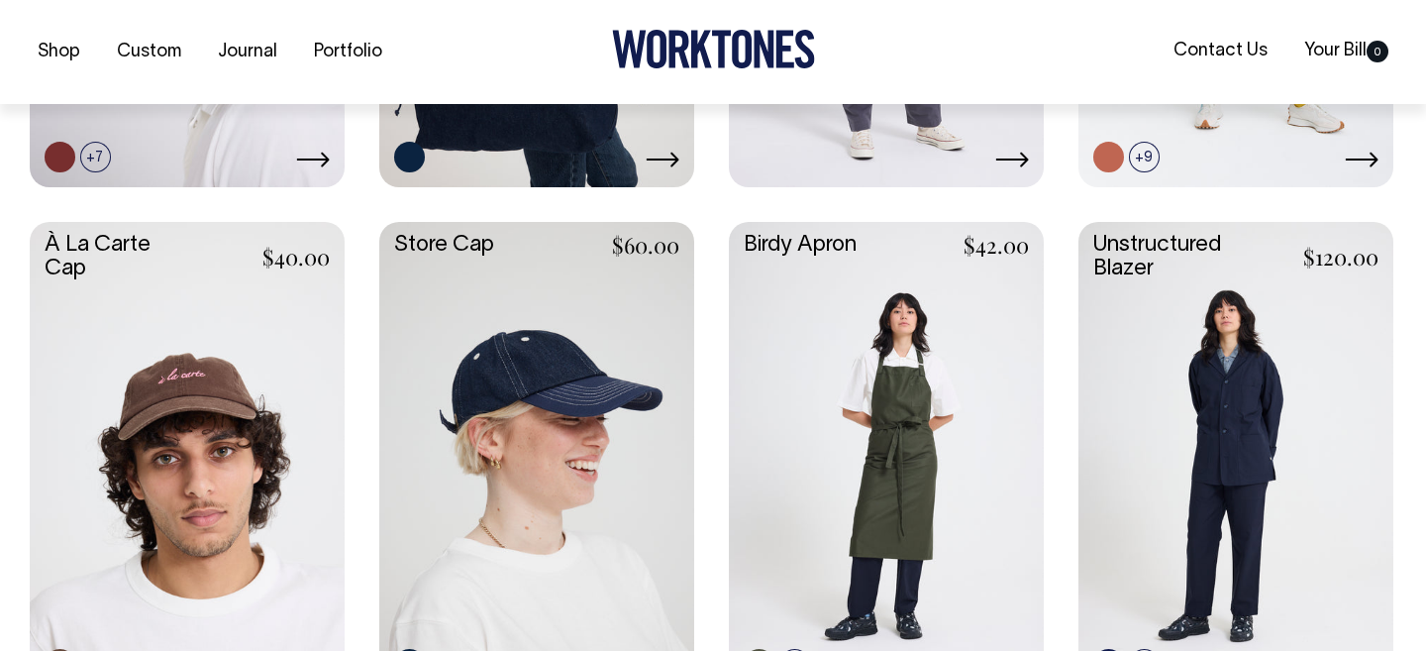
scroll to position [872, 0]
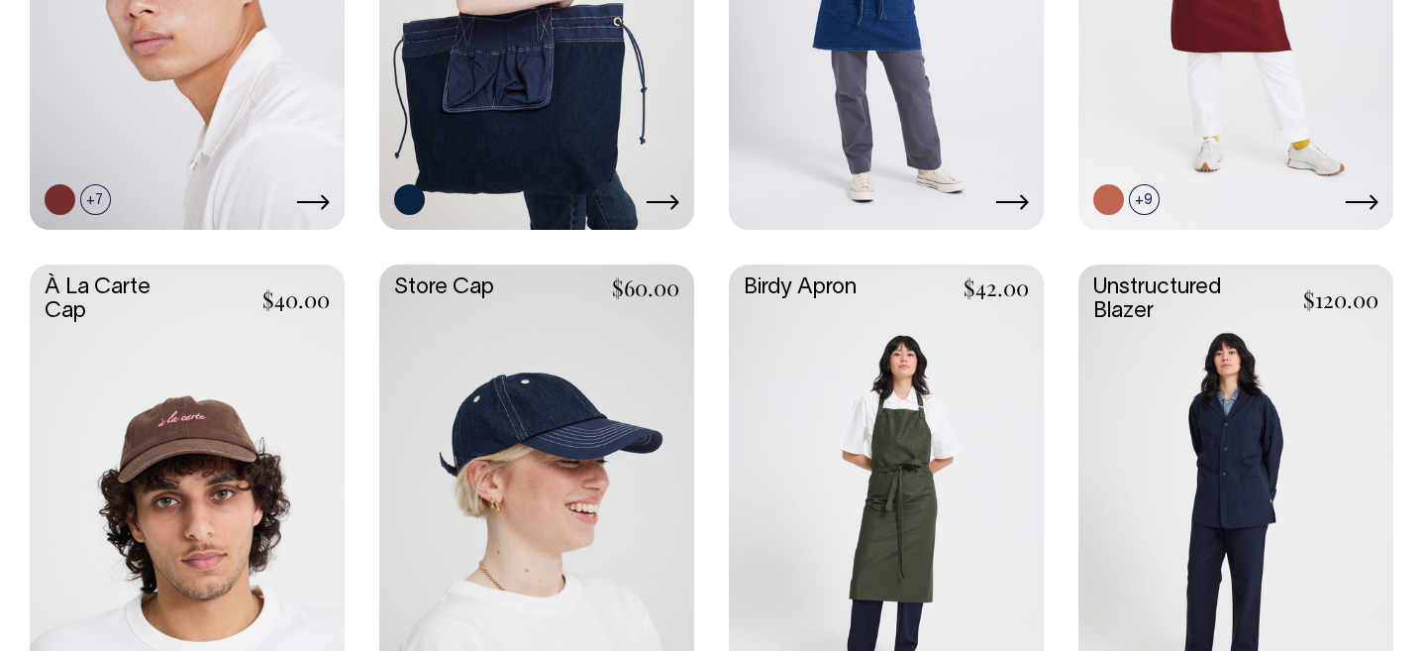
click at [546, 349] on link at bounding box center [536, 498] width 315 height 469
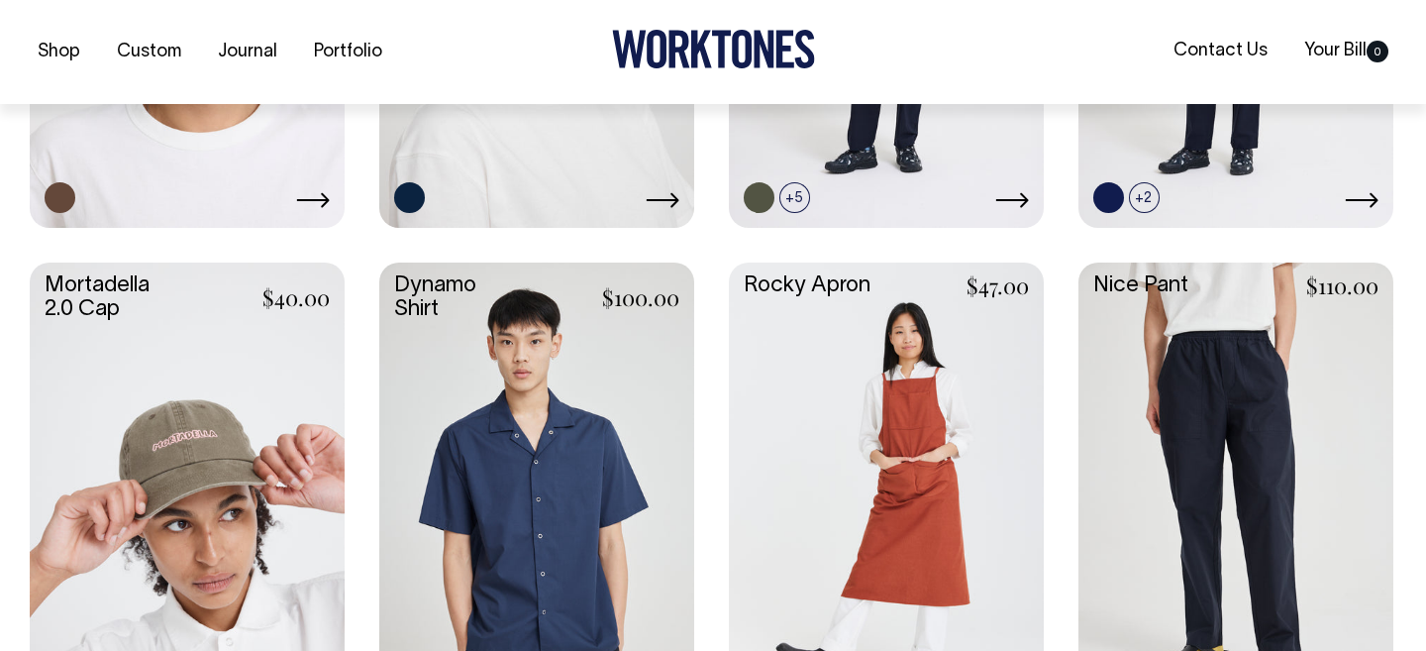
scroll to position [1338, 0]
click at [568, 435] on link at bounding box center [536, 495] width 315 height 469
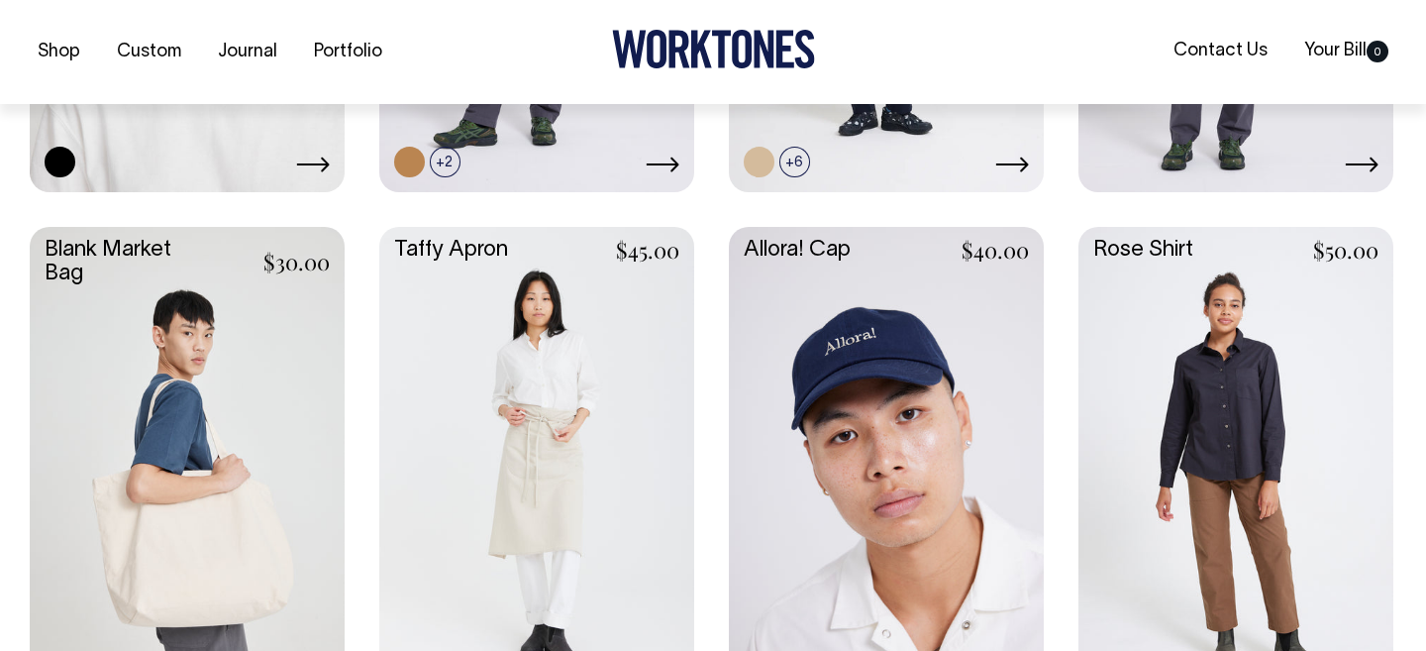
click at [1216, 398] on link at bounding box center [1236, 461] width 315 height 469
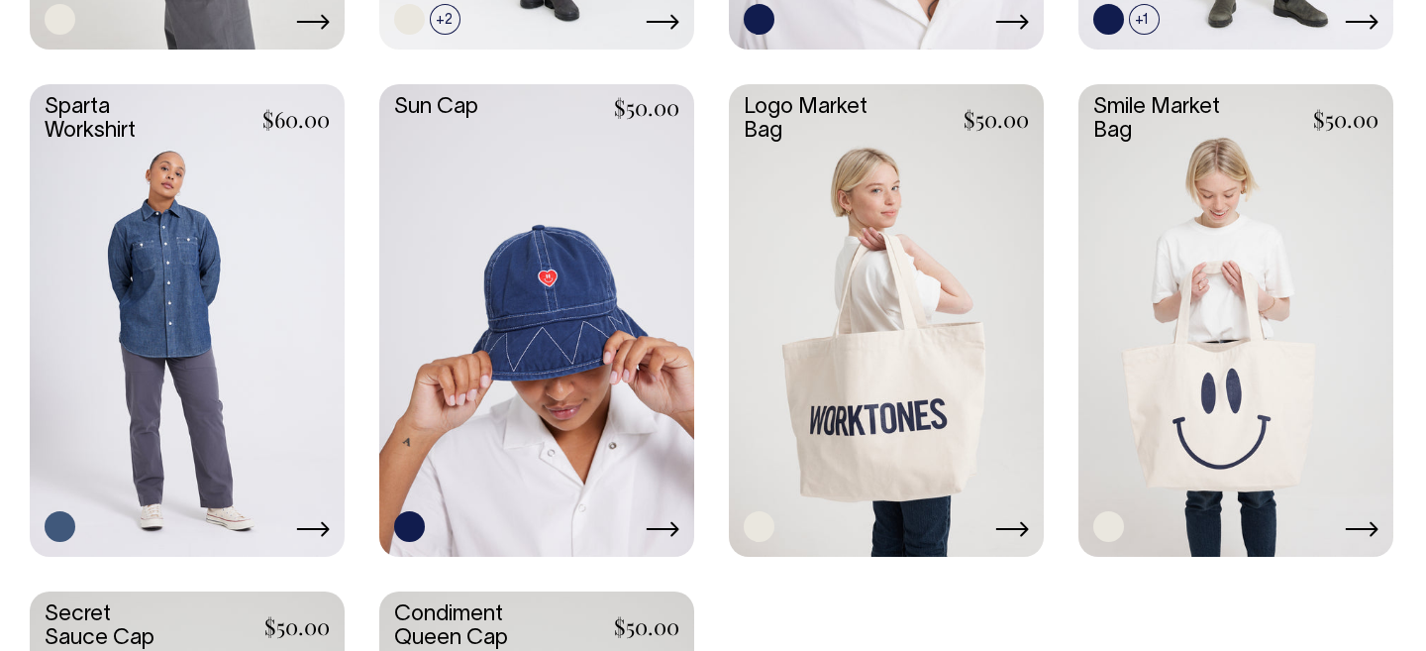
scroll to position [3037, 0]
click at [260, 239] on link at bounding box center [187, 318] width 315 height 469
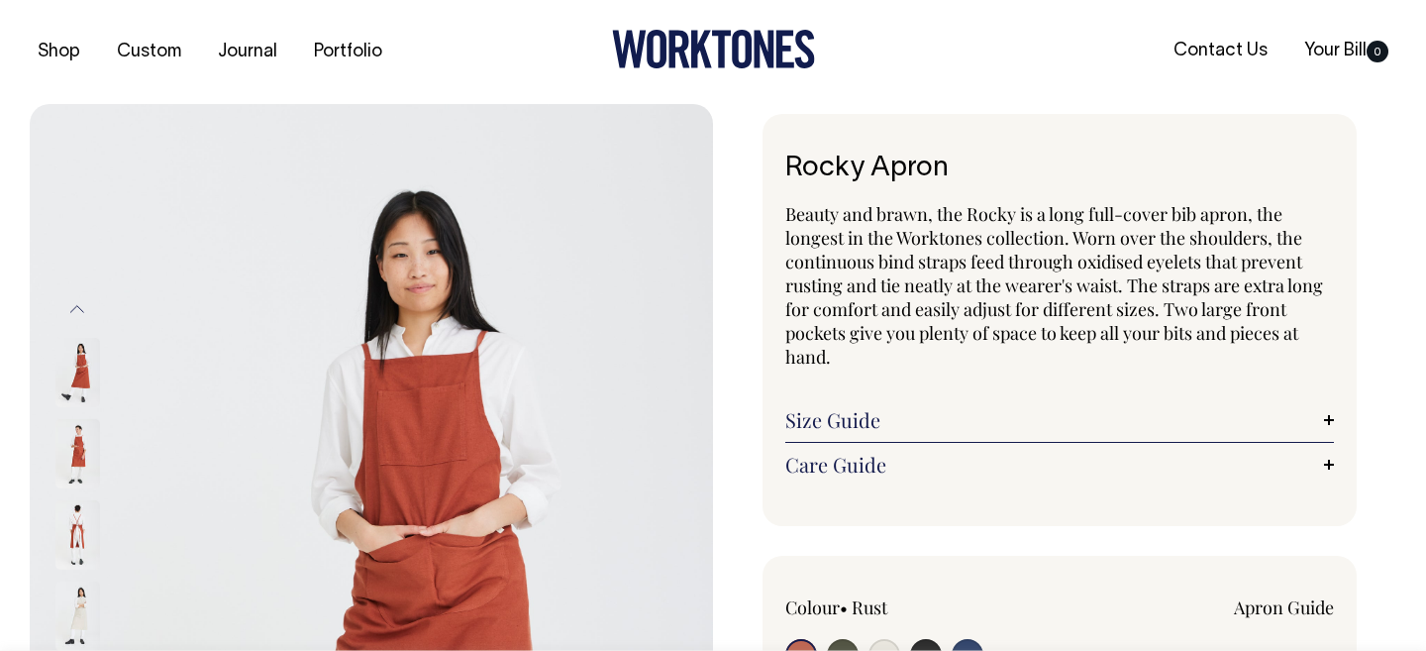
click at [928, 427] on link "Size Guide" at bounding box center [1059, 420] width 549 height 24
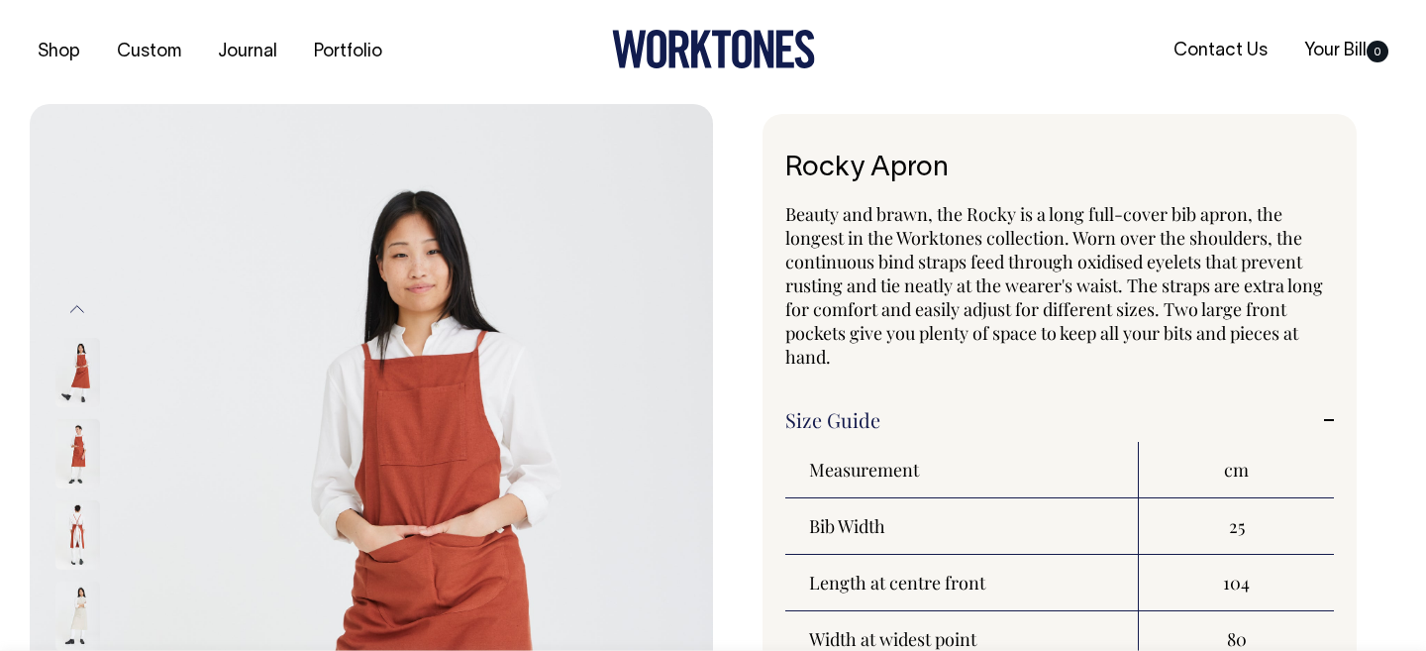
click at [947, 413] on link "Size Guide" at bounding box center [1059, 420] width 549 height 24
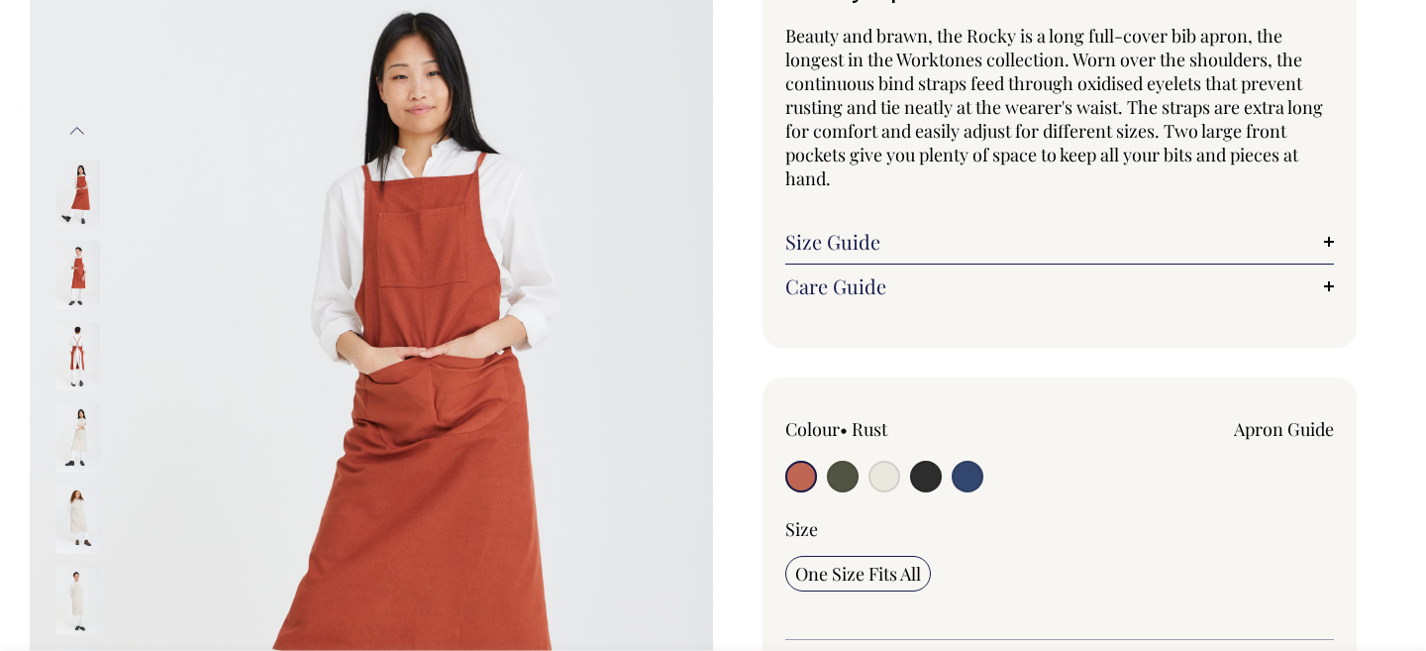
scroll to position [179, 0]
click at [849, 478] on input "radio" at bounding box center [843, 476] width 32 height 32
radio input "true"
select select "Olive"
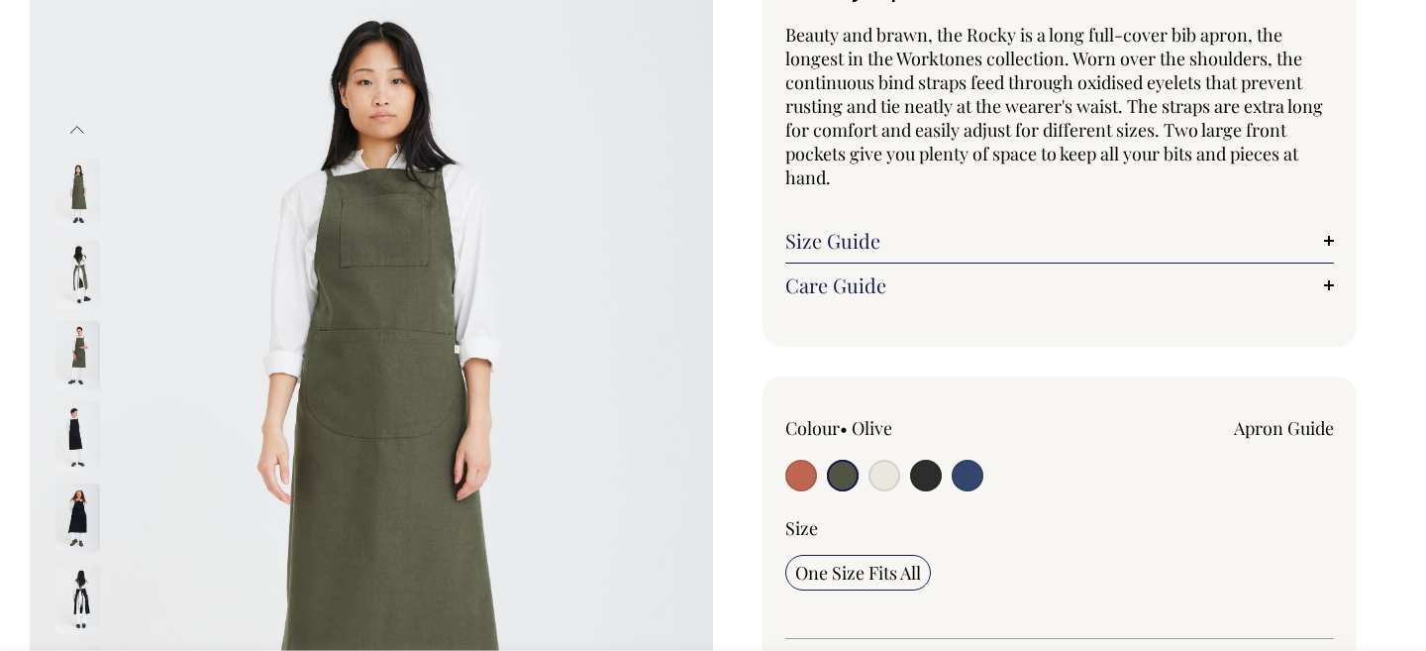
click at [871, 481] on input "radio" at bounding box center [885, 476] width 32 height 32
radio input "true"
select select "Natural"
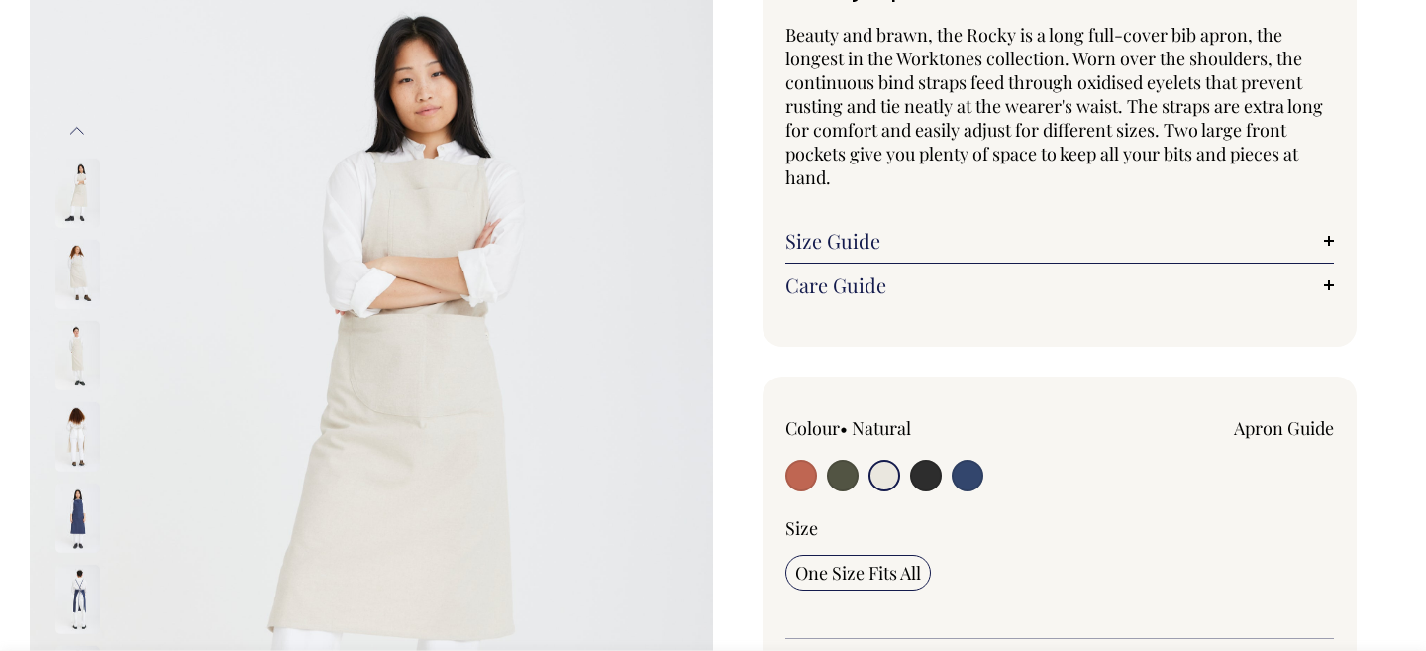
click at [924, 476] on input "radio" at bounding box center [926, 476] width 32 height 32
radio input "true"
select select "Charcoal"
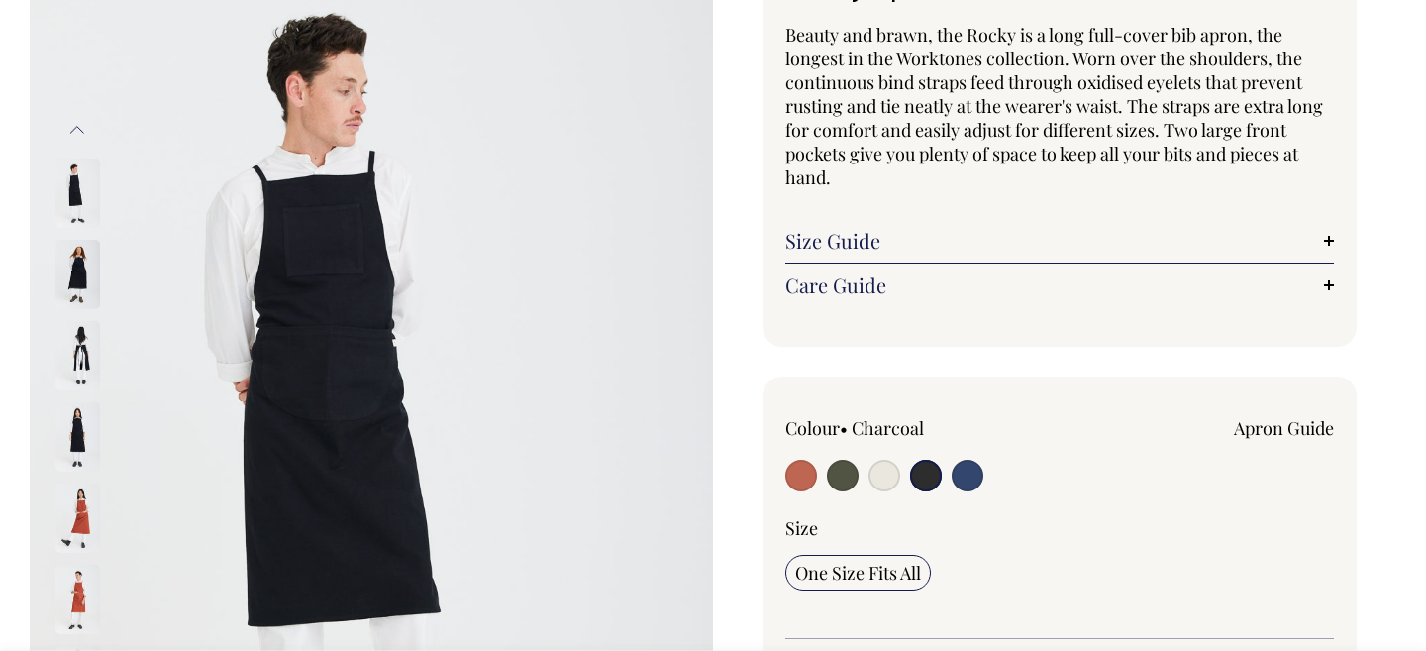
click at [967, 476] on input "radio" at bounding box center [968, 476] width 32 height 32
radio input "true"
select select "Indigo"
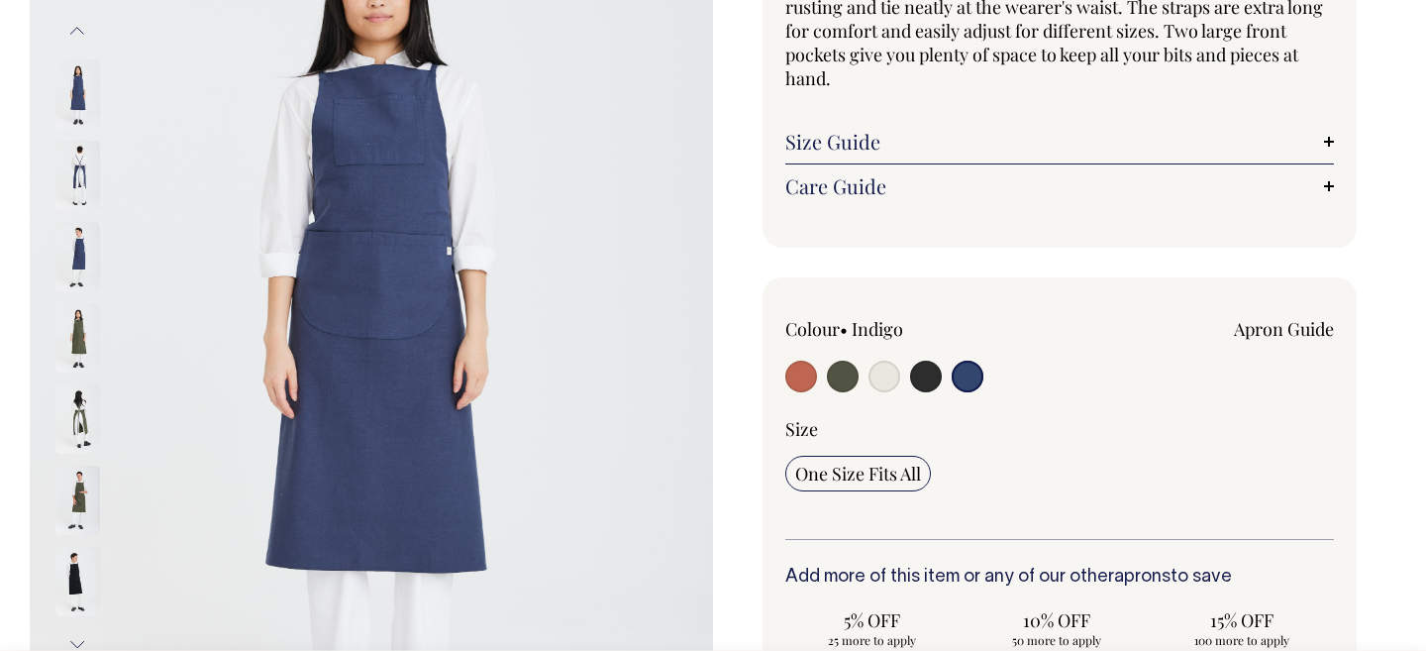
scroll to position [279, 0]
click at [76, 175] on img at bounding box center [77, 174] width 45 height 69
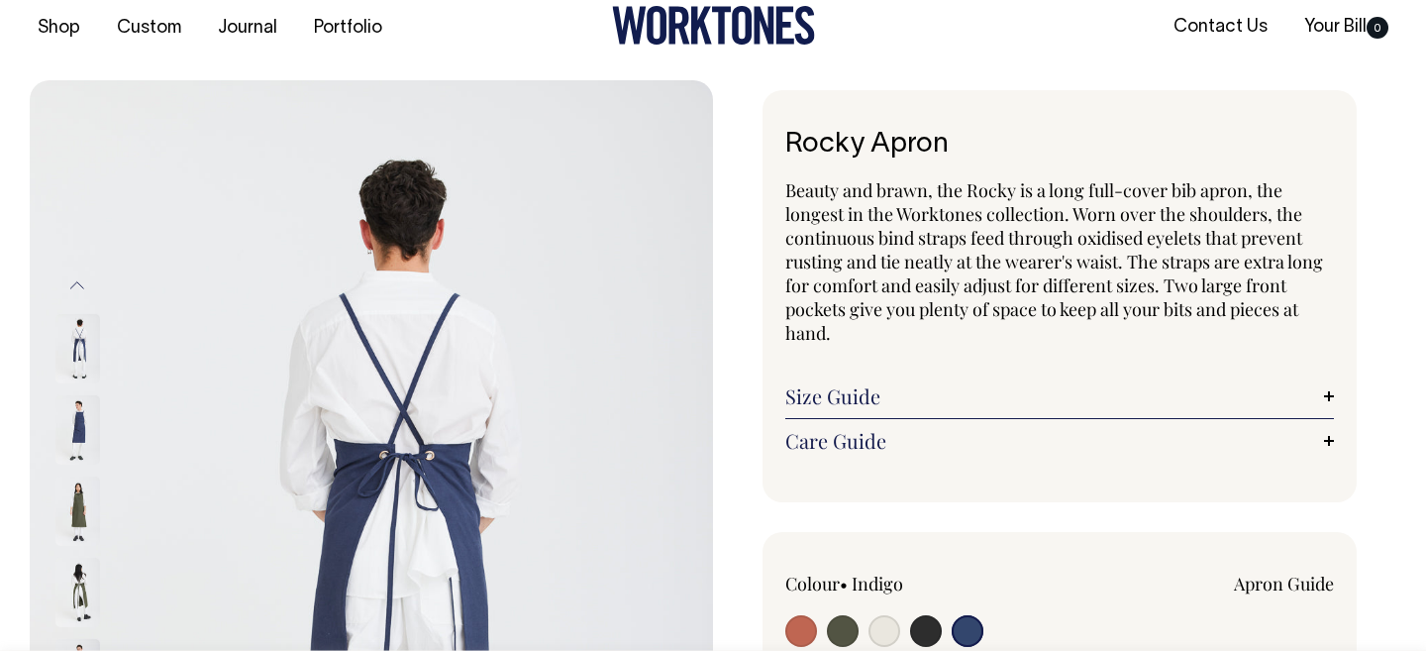
scroll to position [24, 0]
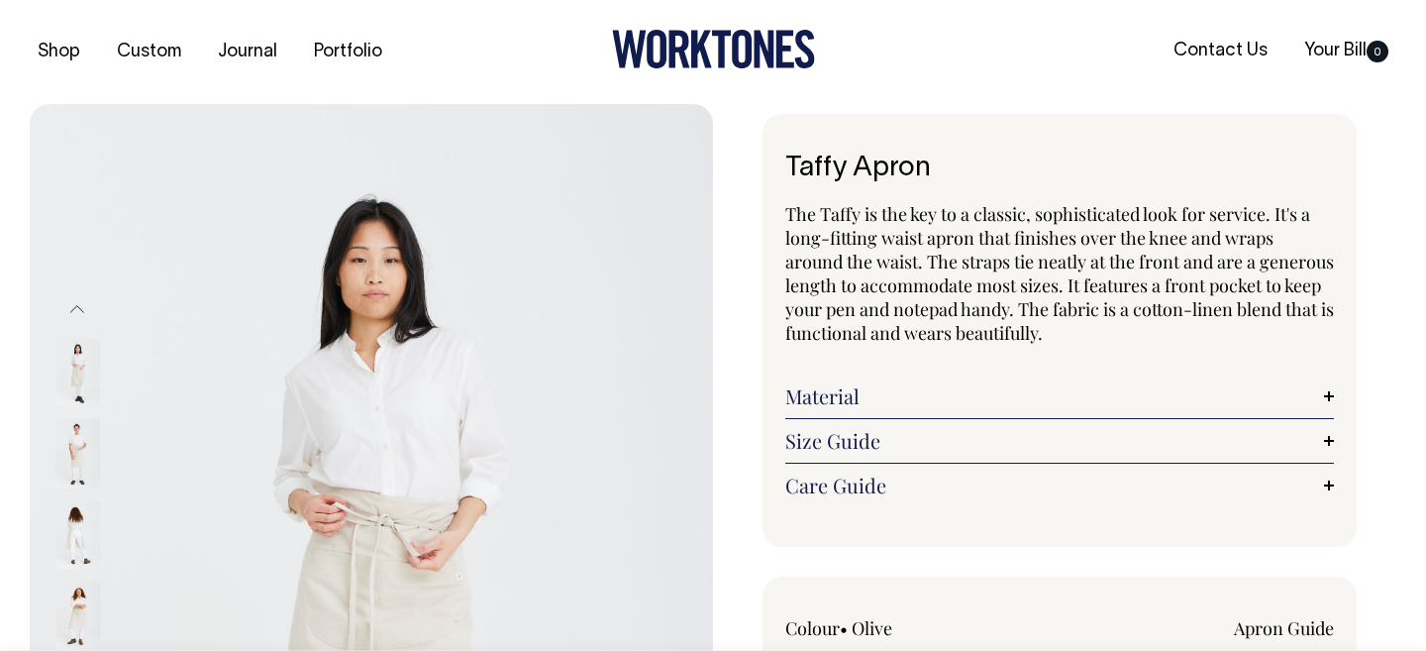
click at [1258, 384] on link "Material" at bounding box center [1059, 396] width 549 height 24
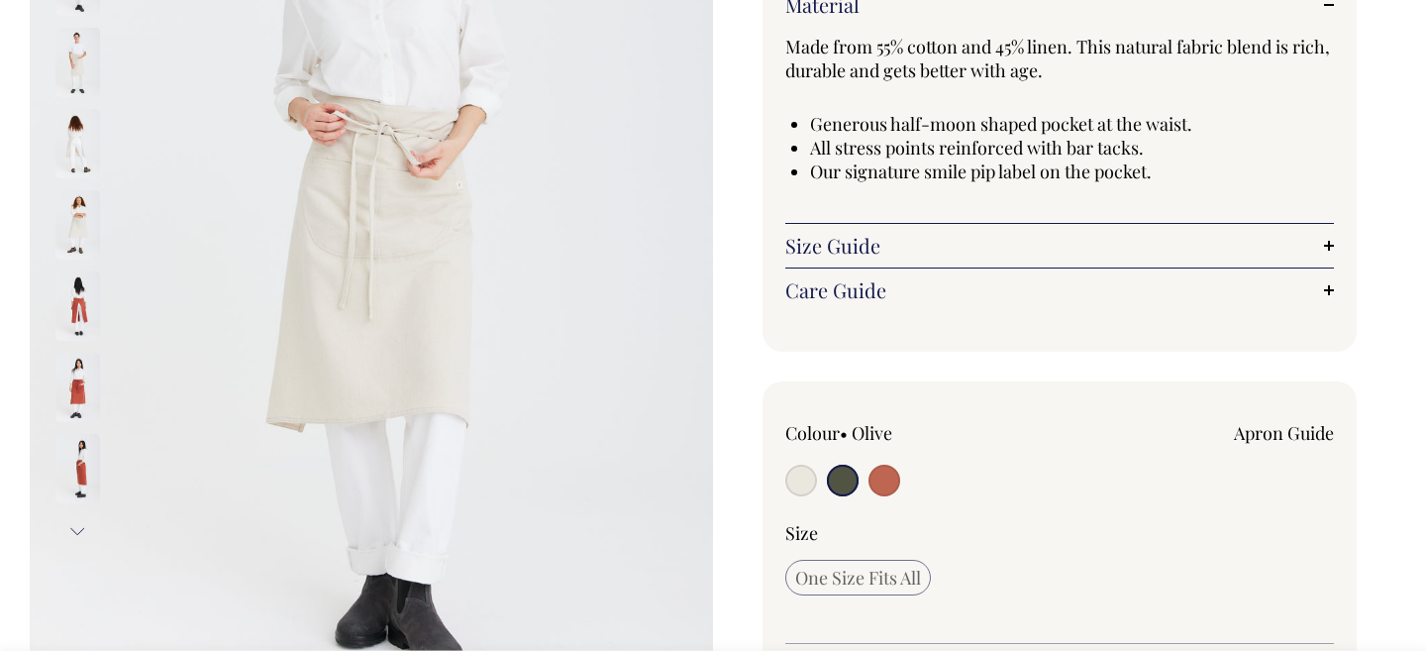
scroll to position [392, 0]
click at [84, 223] on img at bounding box center [77, 223] width 45 height 69
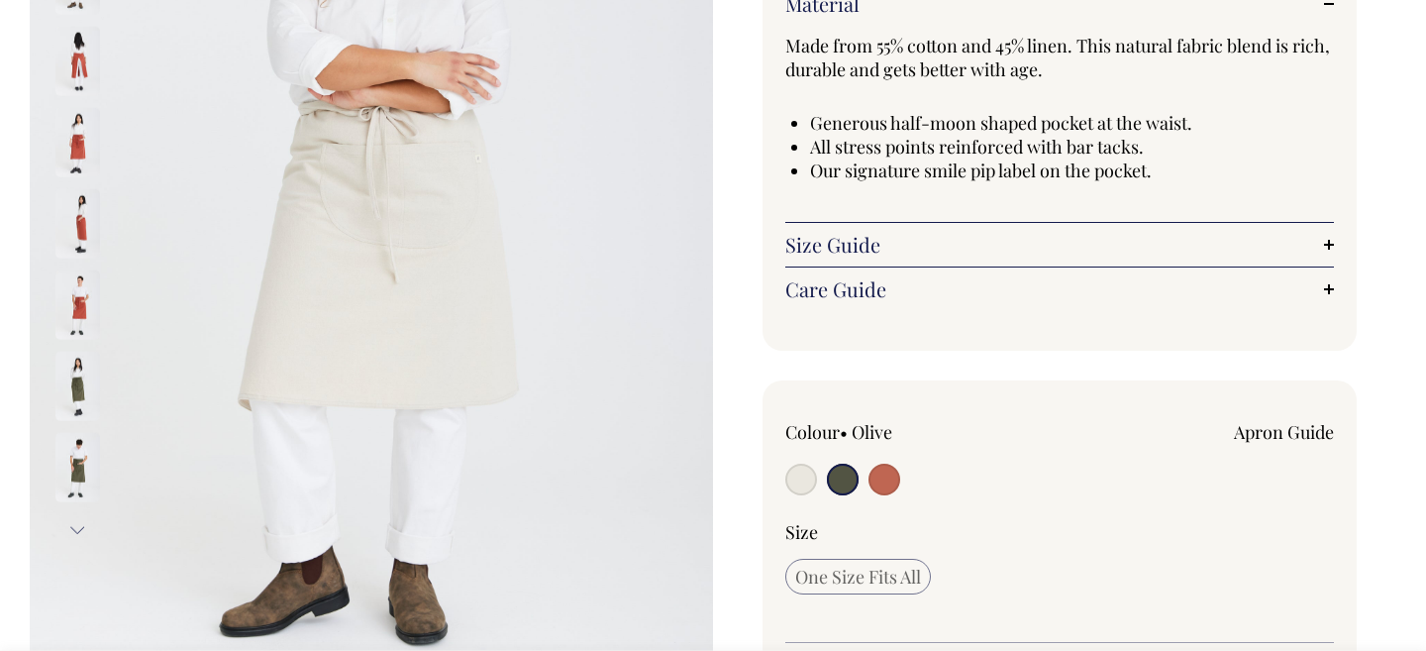
click at [78, 136] on img at bounding box center [77, 142] width 45 height 69
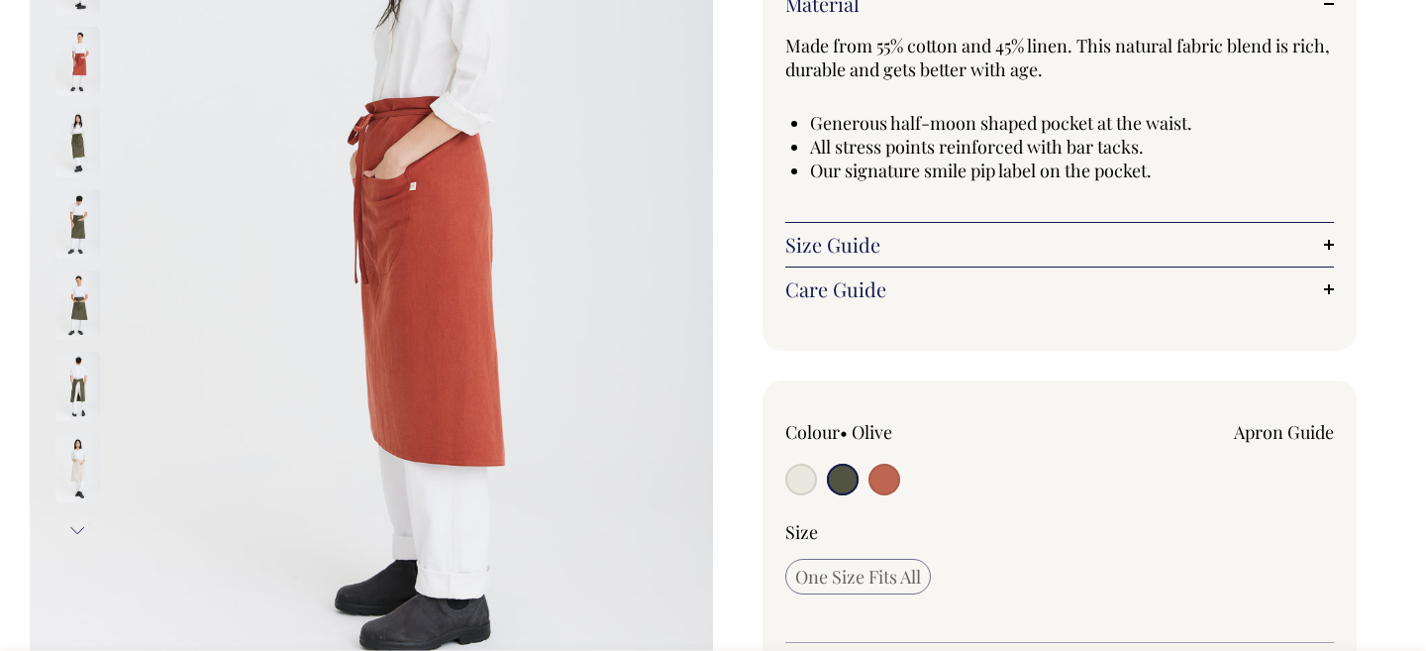
click at [81, 384] on img at bounding box center [77, 386] width 45 height 69
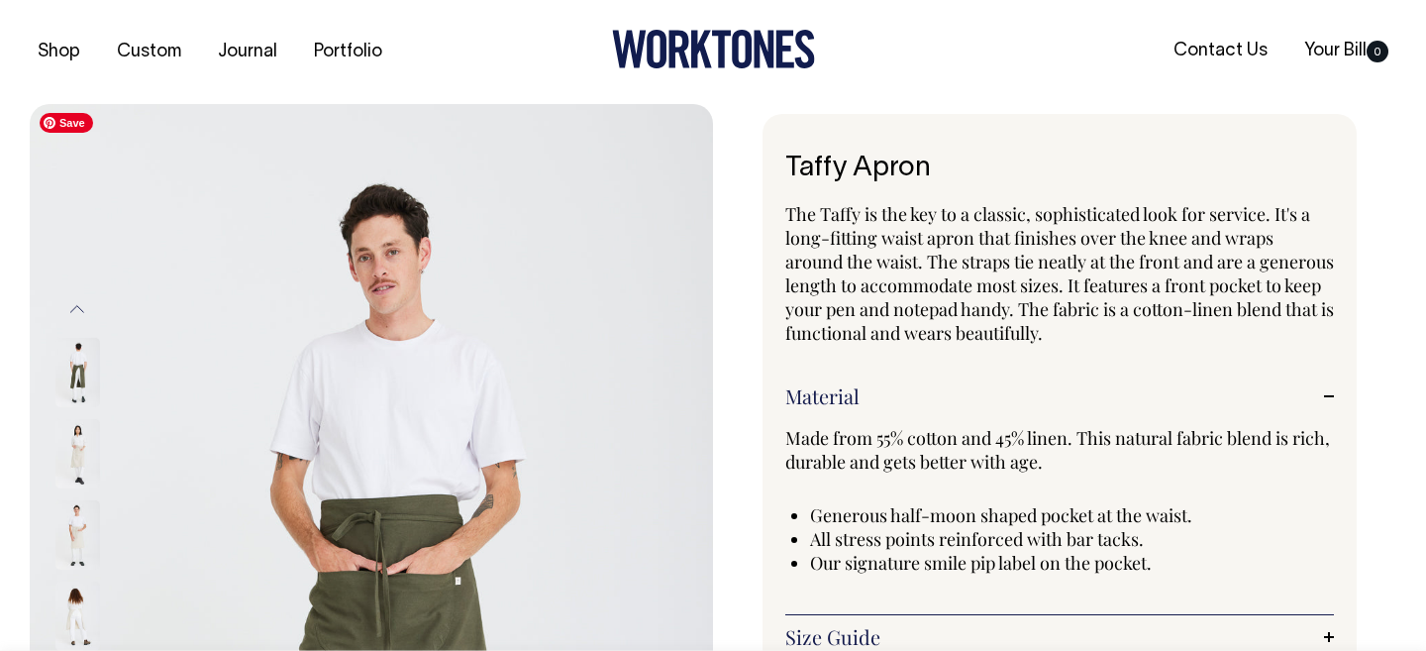
scroll to position [0, 0]
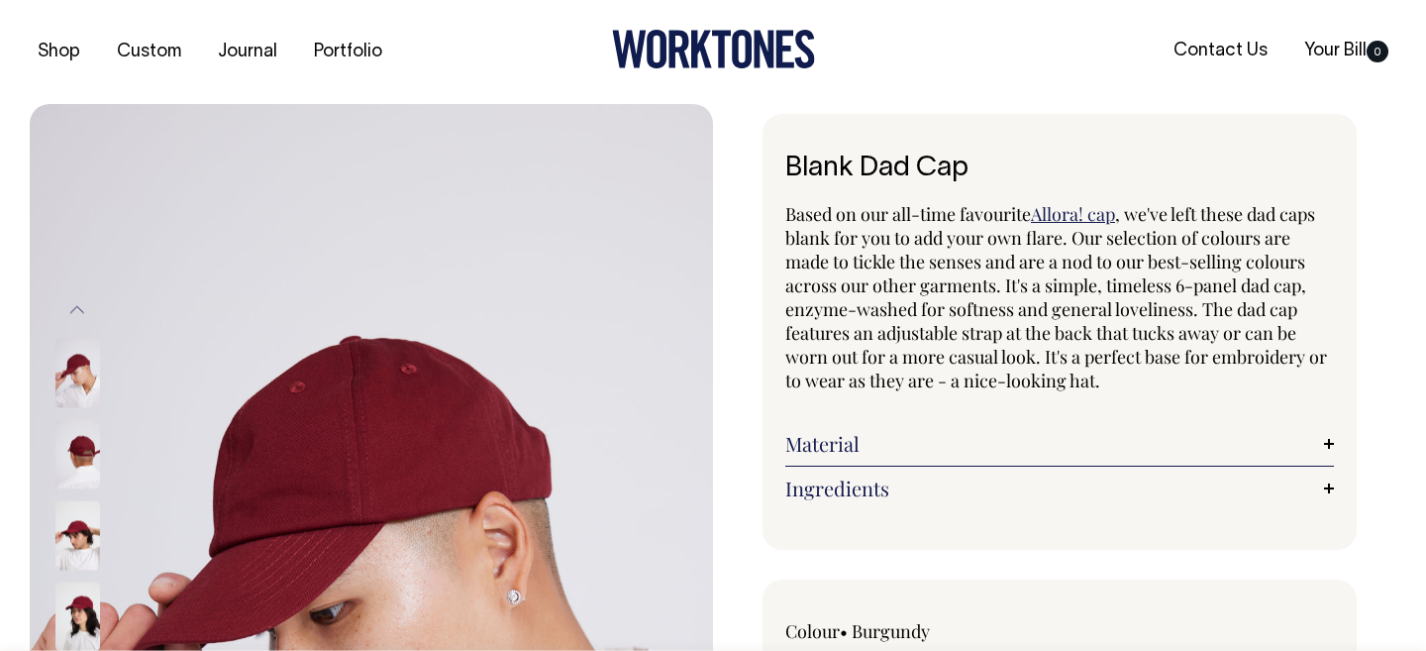
click at [990, 435] on link "Material" at bounding box center [1059, 444] width 549 height 24
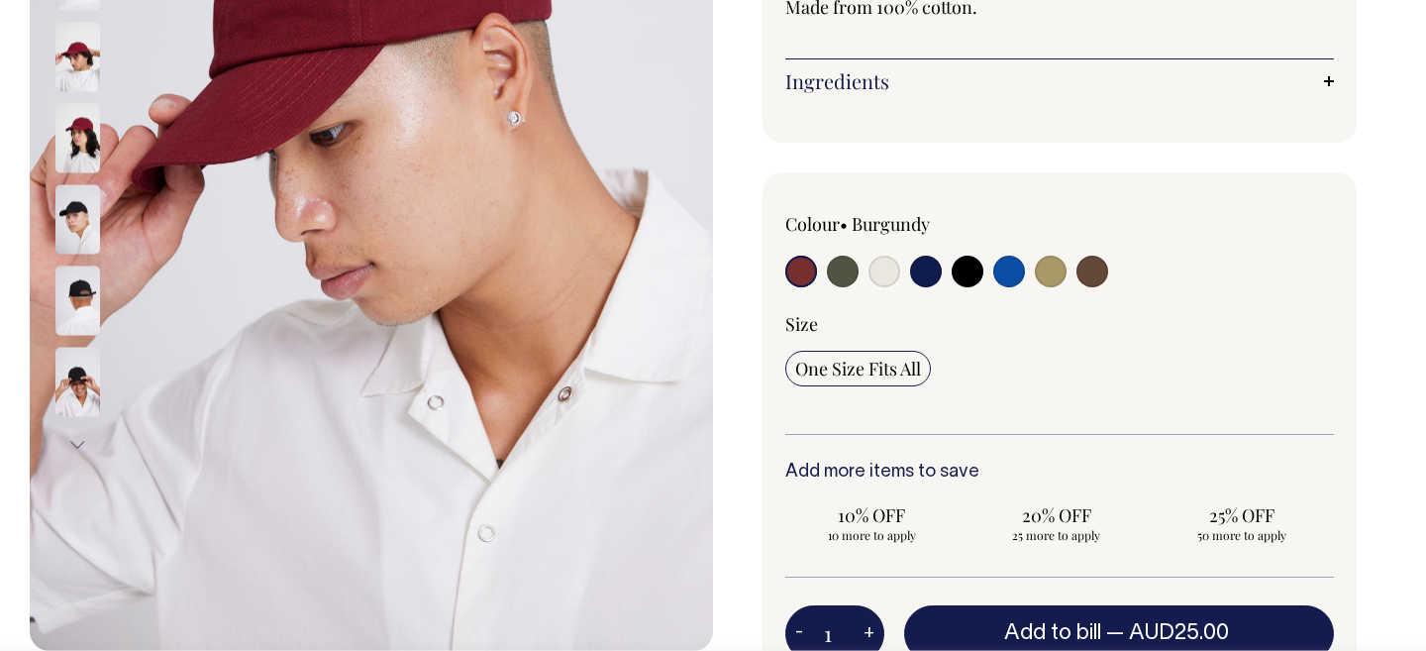
scroll to position [479, 0]
click at [886, 269] on input "radio" at bounding box center [885, 271] width 32 height 32
radio input "true"
select select "Natural"
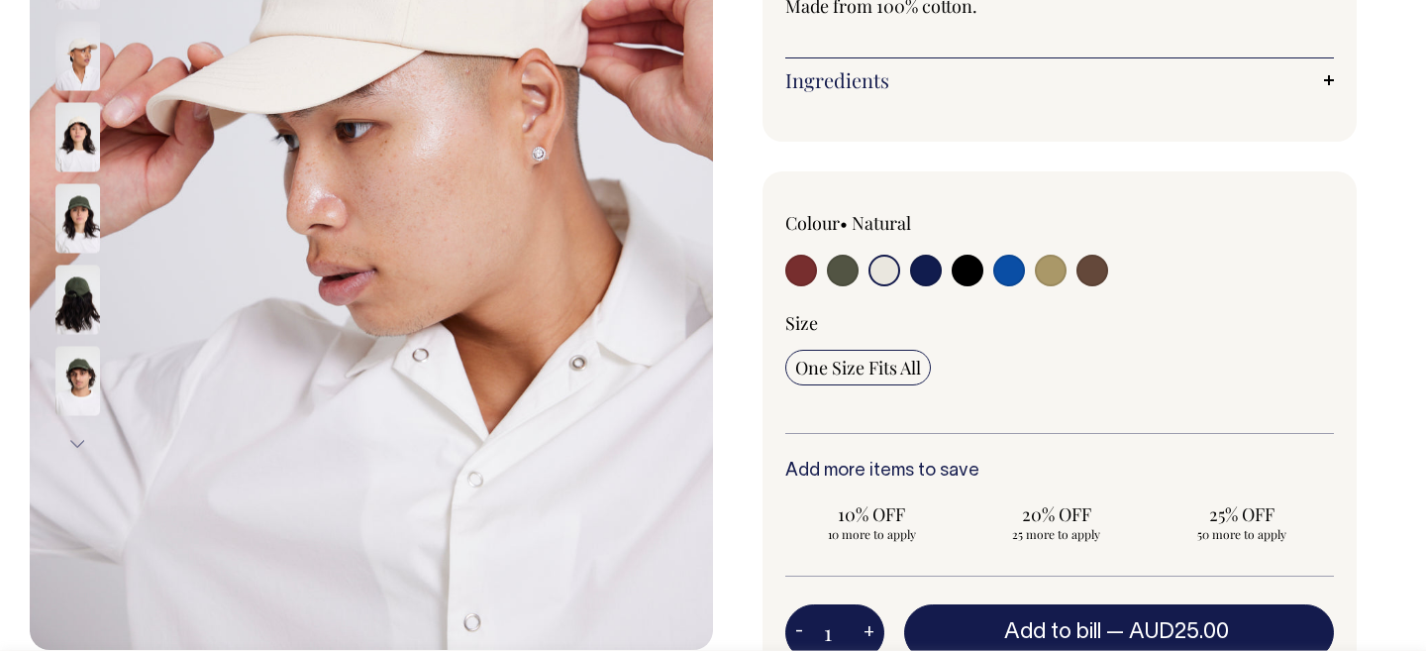
click at [934, 269] on input "radio" at bounding box center [926, 271] width 32 height 32
radio input "true"
select select "Dark Navy"
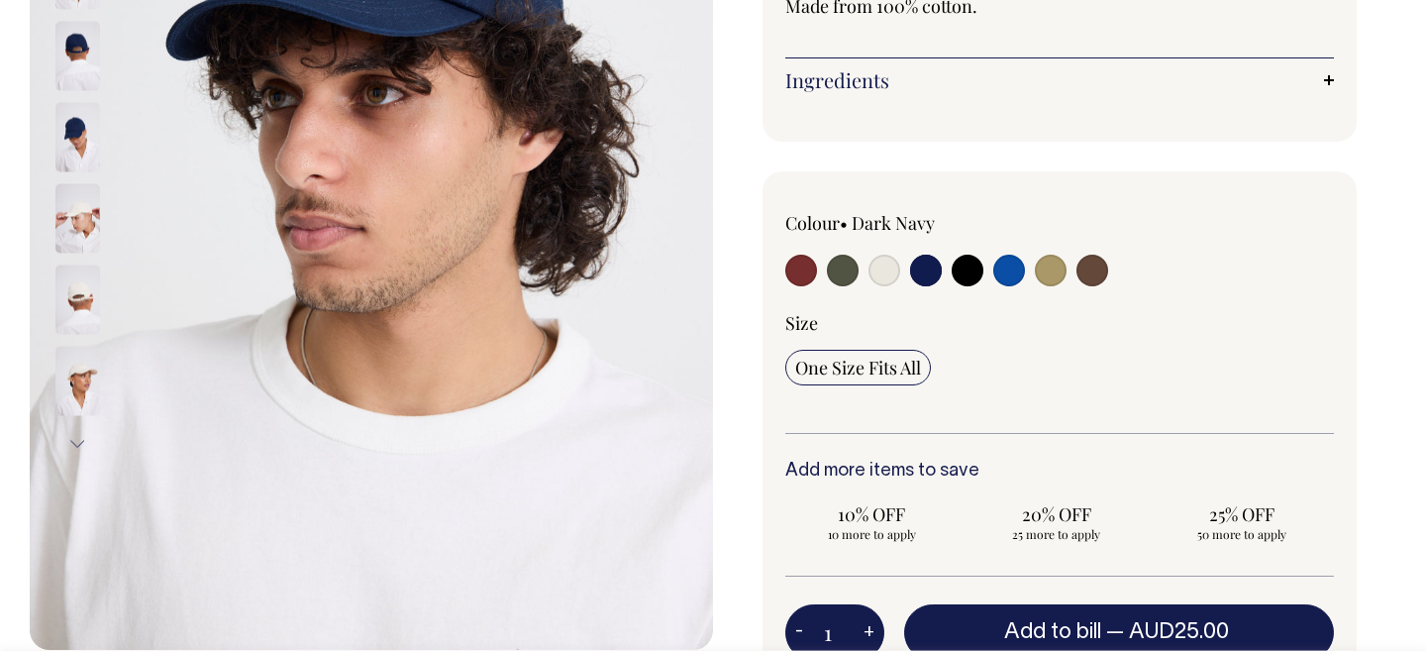
click at [974, 272] on input "radio" at bounding box center [968, 271] width 32 height 32
radio input "true"
select select "Black"
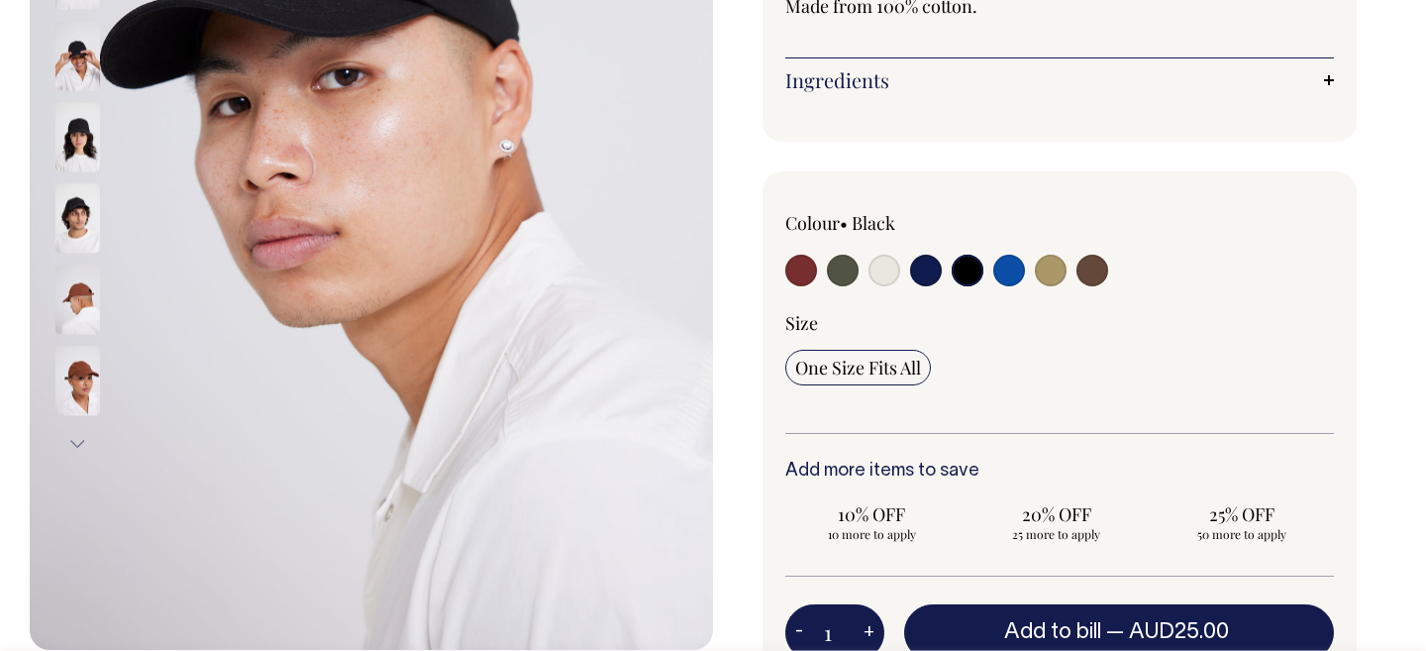
click at [1002, 275] on input "radio" at bounding box center [1009, 271] width 32 height 32
radio input "true"
select select "Worker Blue"
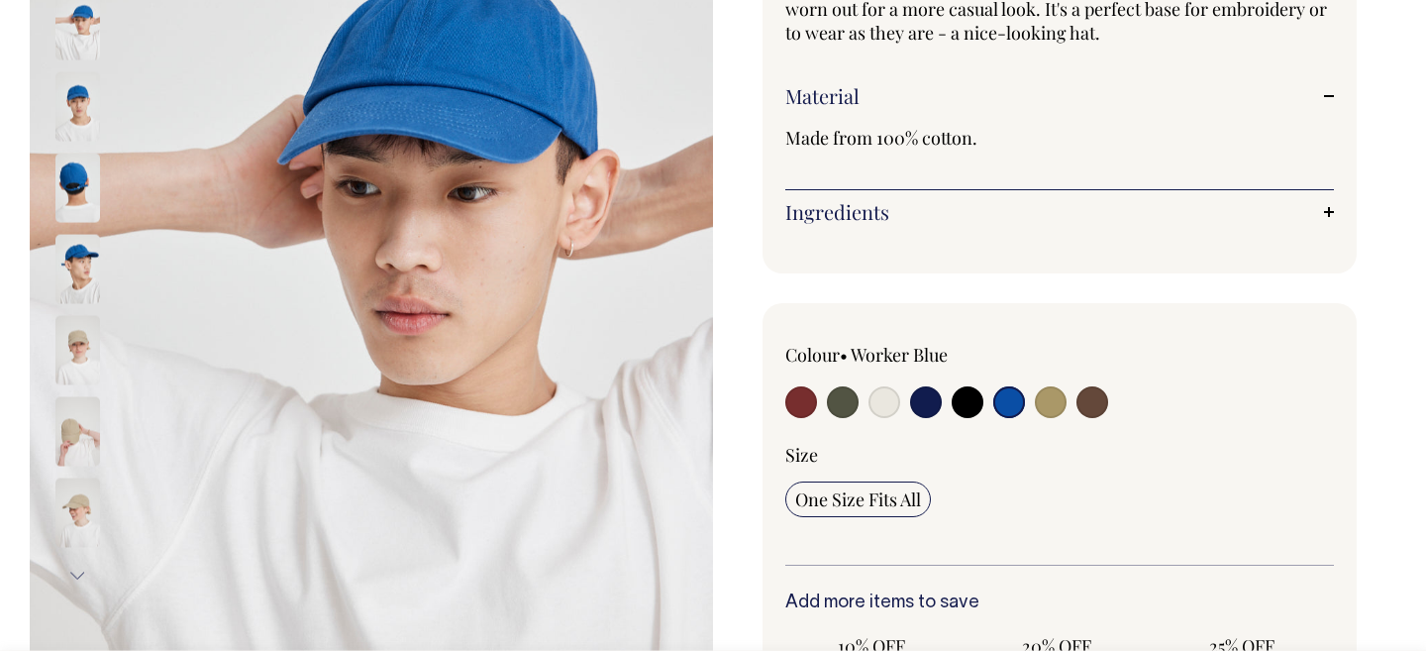
scroll to position [348, 0]
click at [1047, 406] on input "radio" at bounding box center [1051, 402] width 32 height 32
radio input "true"
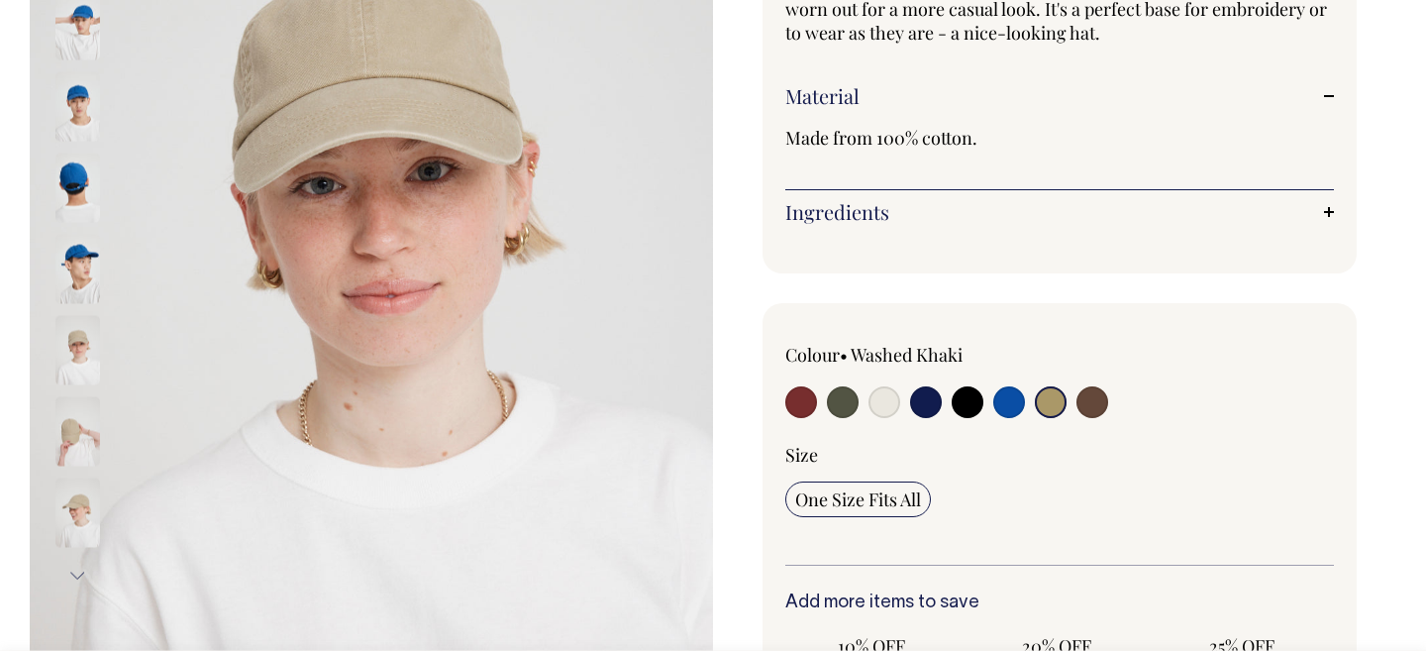
radio input "true"
select select "Washed Khaki"
click at [1091, 406] on input "radio" at bounding box center [1093, 402] width 32 height 32
radio input "true"
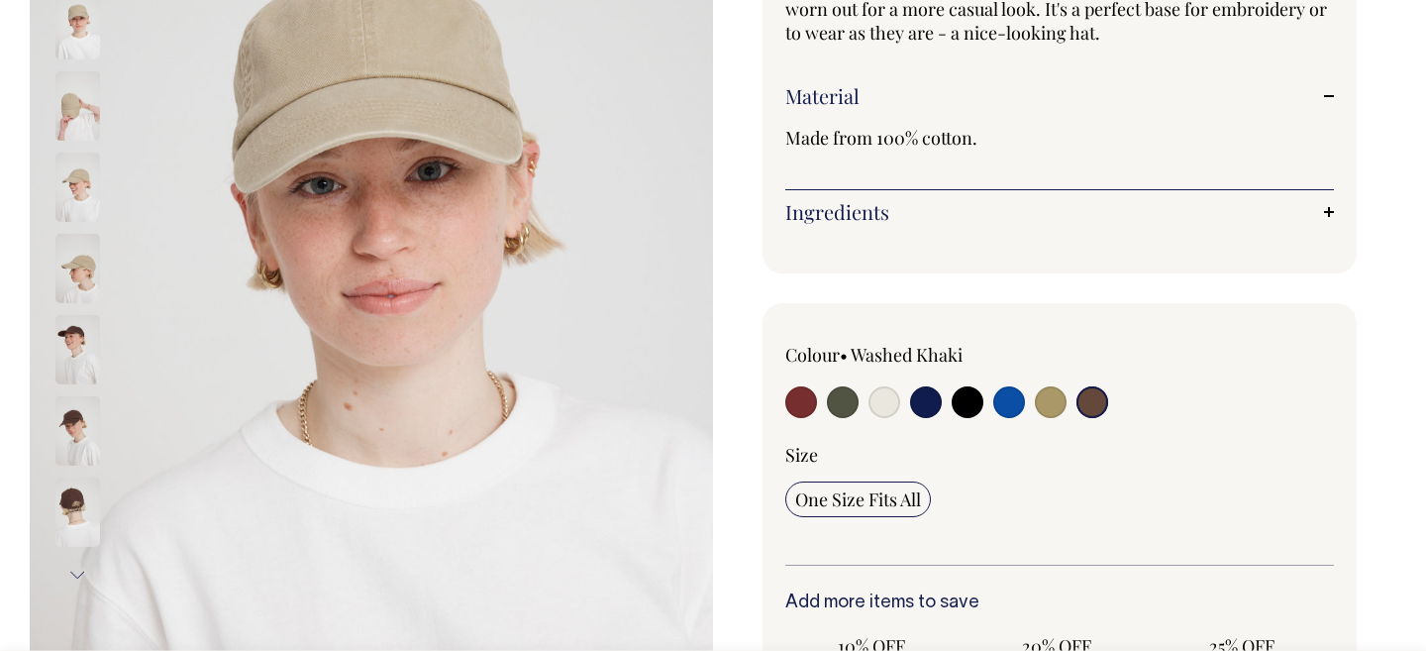
radio input "true"
select select "Espresso"
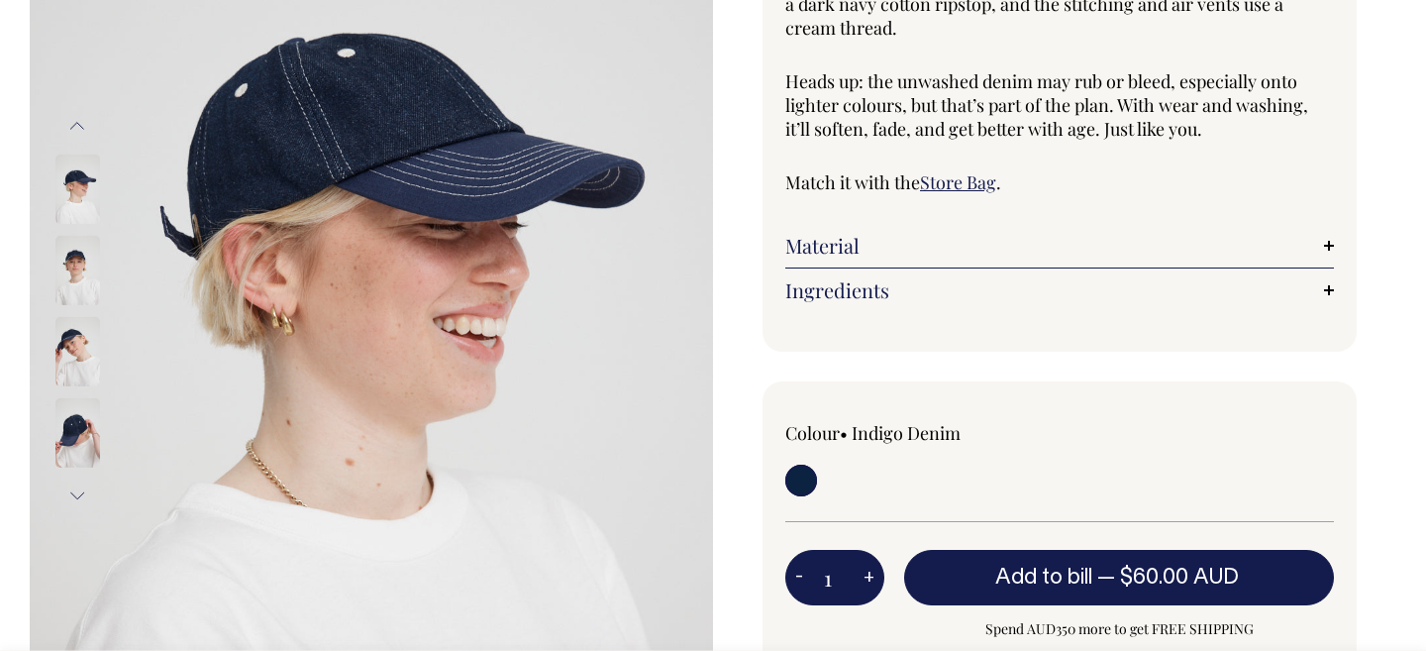
scroll to position [305, 0]
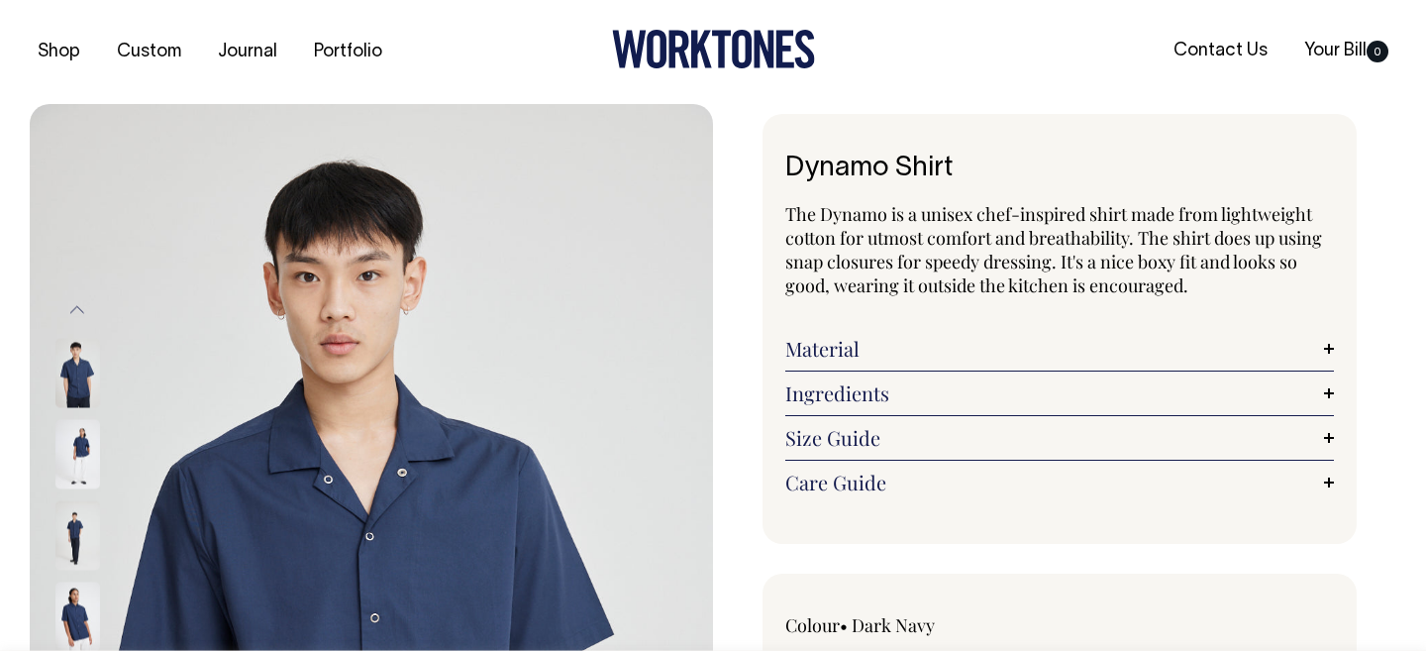
click at [875, 342] on link "Material" at bounding box center [1059, 349] width 549 height 24
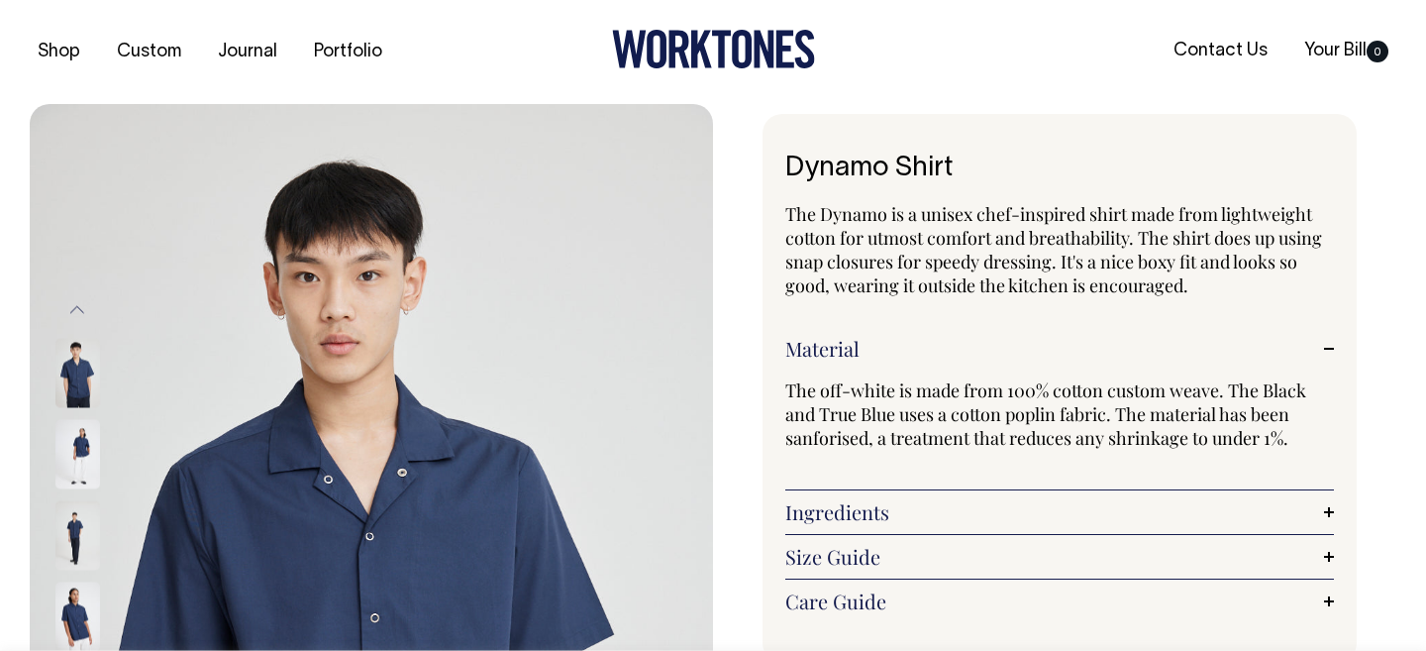
click at [873, 502] on link "Ingredients" at bounding box center [1059, 512] width 549 height 24
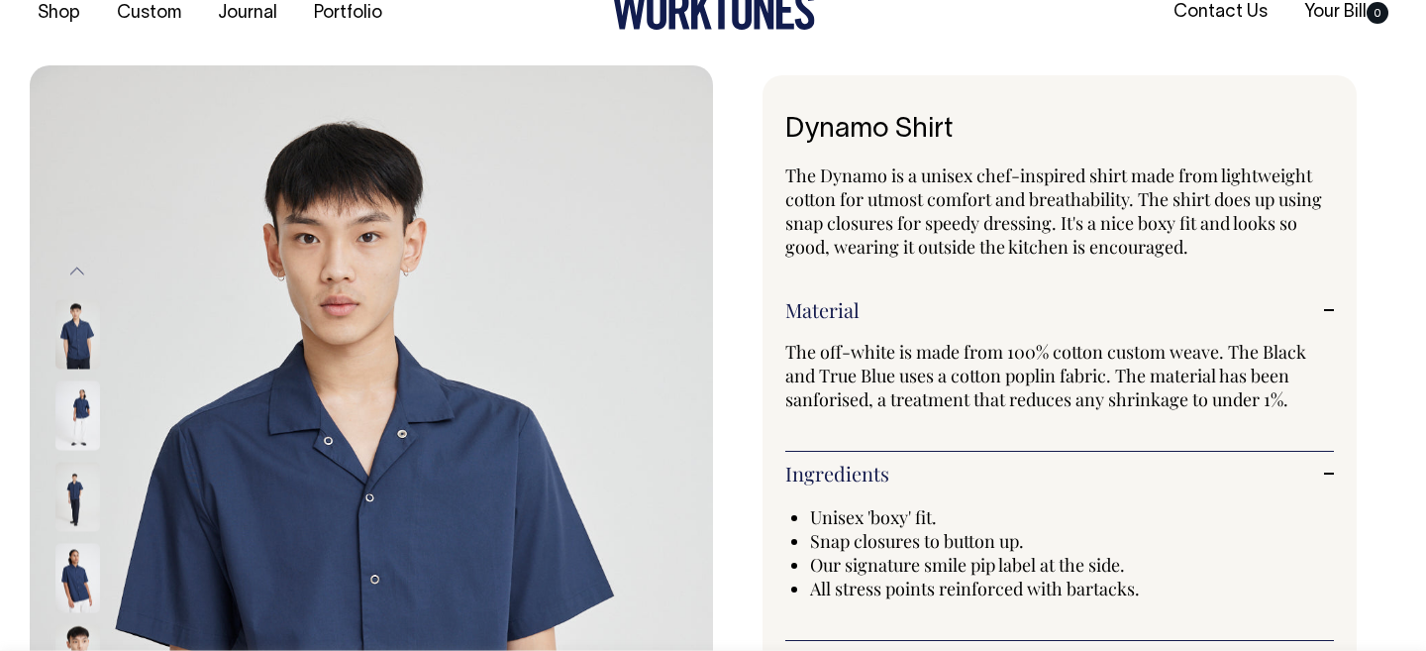
scroll to position [40, 0]
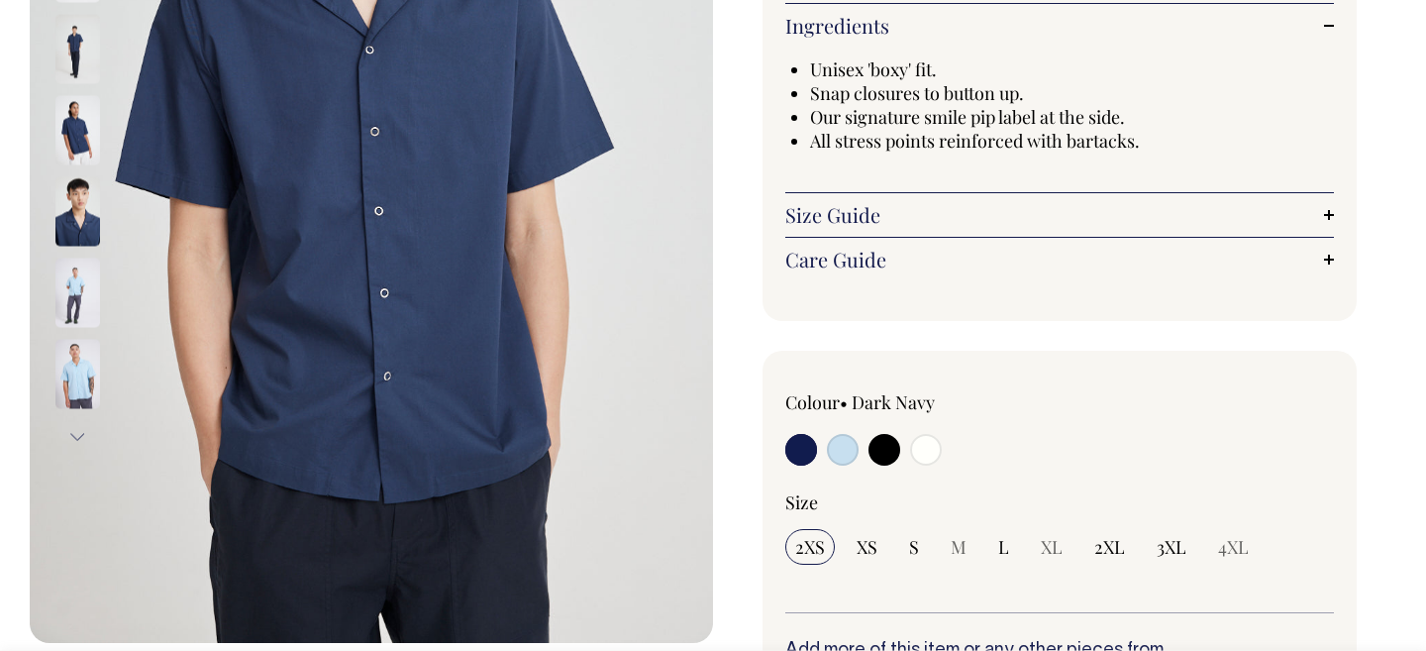
click at [976, 226] on div "Size Guide Size Guide Conan (he) wears a size large and is 183cm. Shanae (she) …" at bounding box center [1059, 215] width 549 height 45
click at [1010, 205] on link "Size Guide" at bounding box center [1059, 214] width 549 height 24
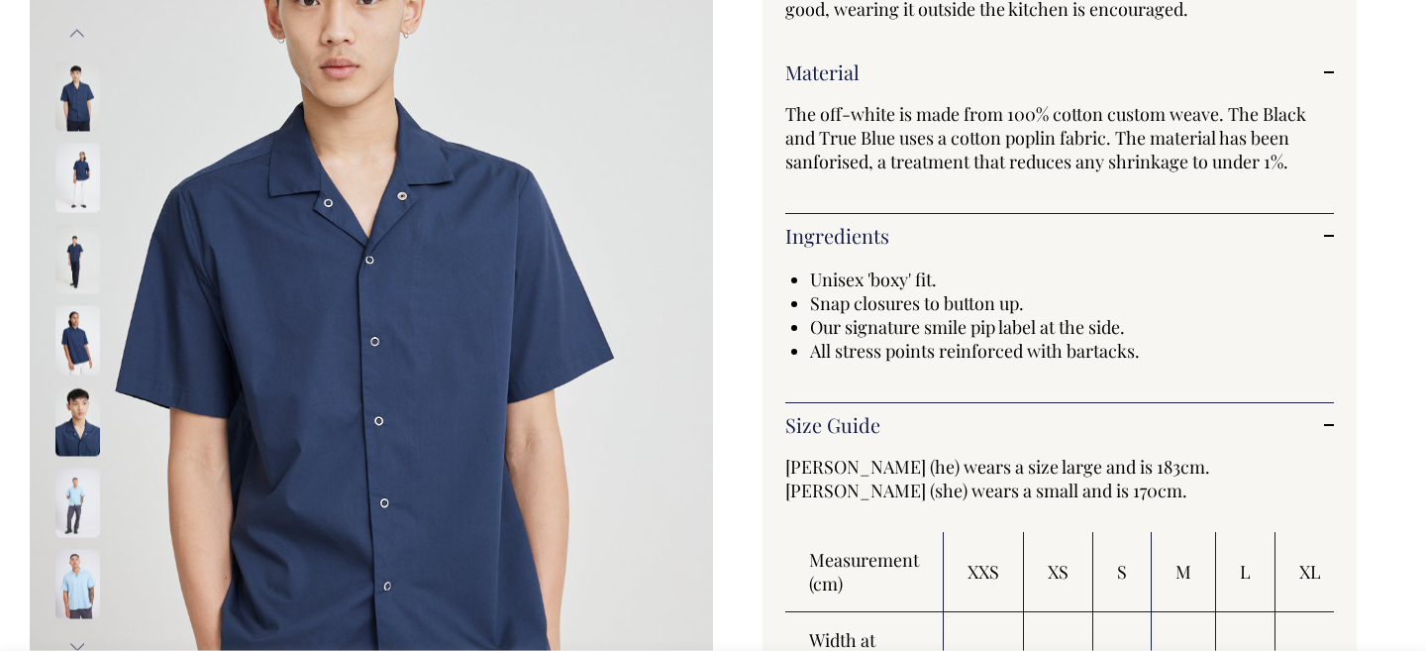
scroll to position [276, 0]
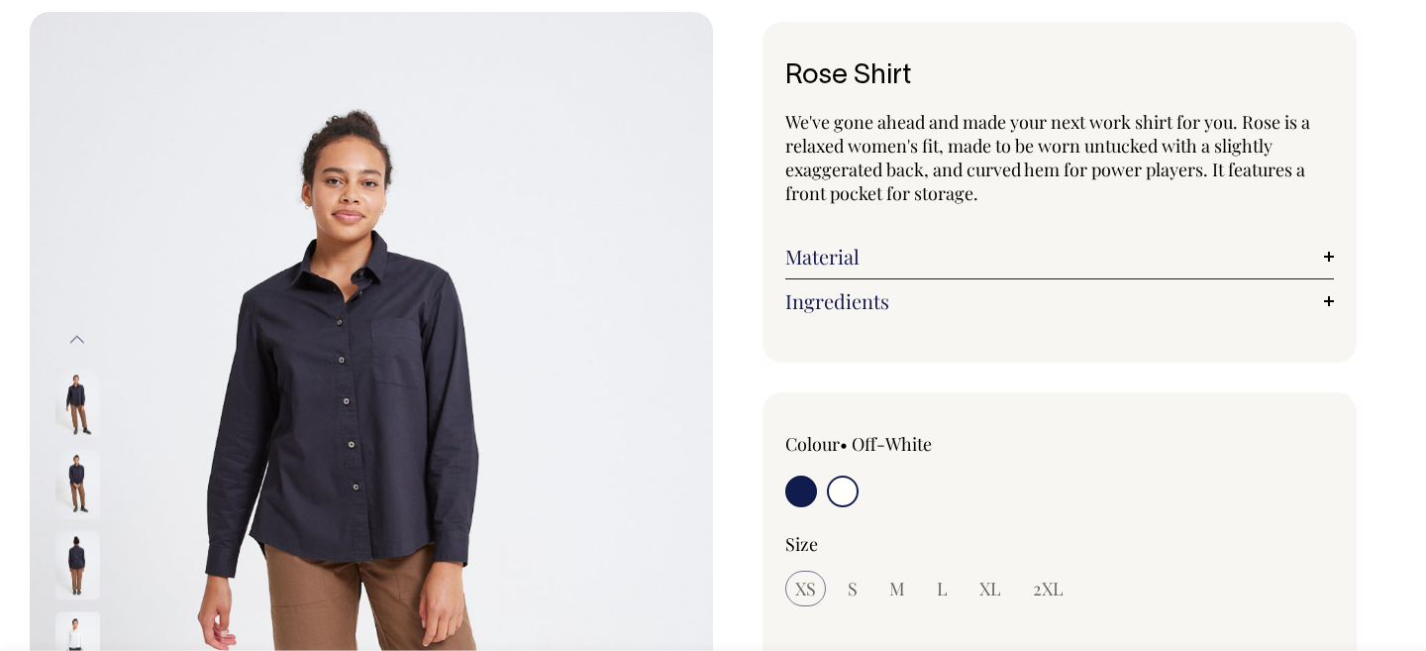
scroll to position [93, 0]
click at [801, 486] on input "radio" at bounding box center [801, 490] width 32 height 32
radio input "true"
radio input "false"
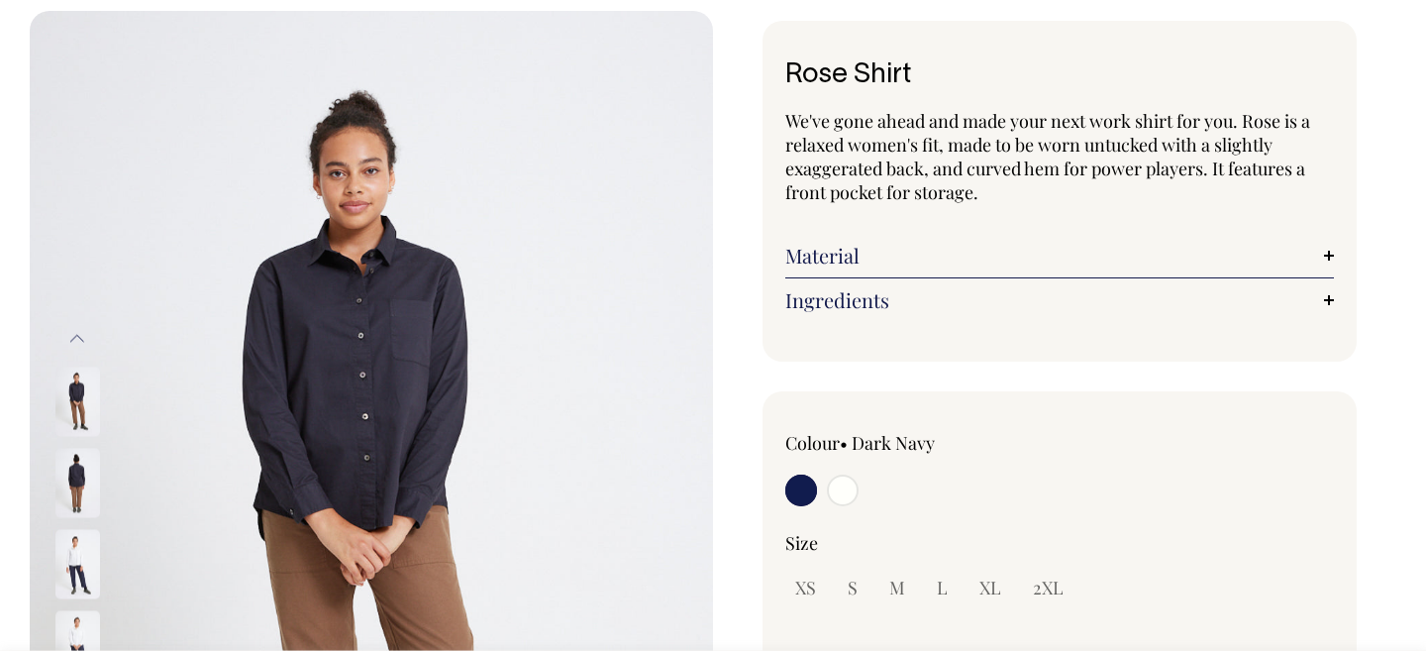
click at [1133, 271] on div "Material Made from 100% cotton which has been sanforised, a treatment that redu…" at bounding box center [1059, 256] width 549 height 45
click at [1127, 253] on link "Material" at bounding box center [1059, 256] width 549 height 24
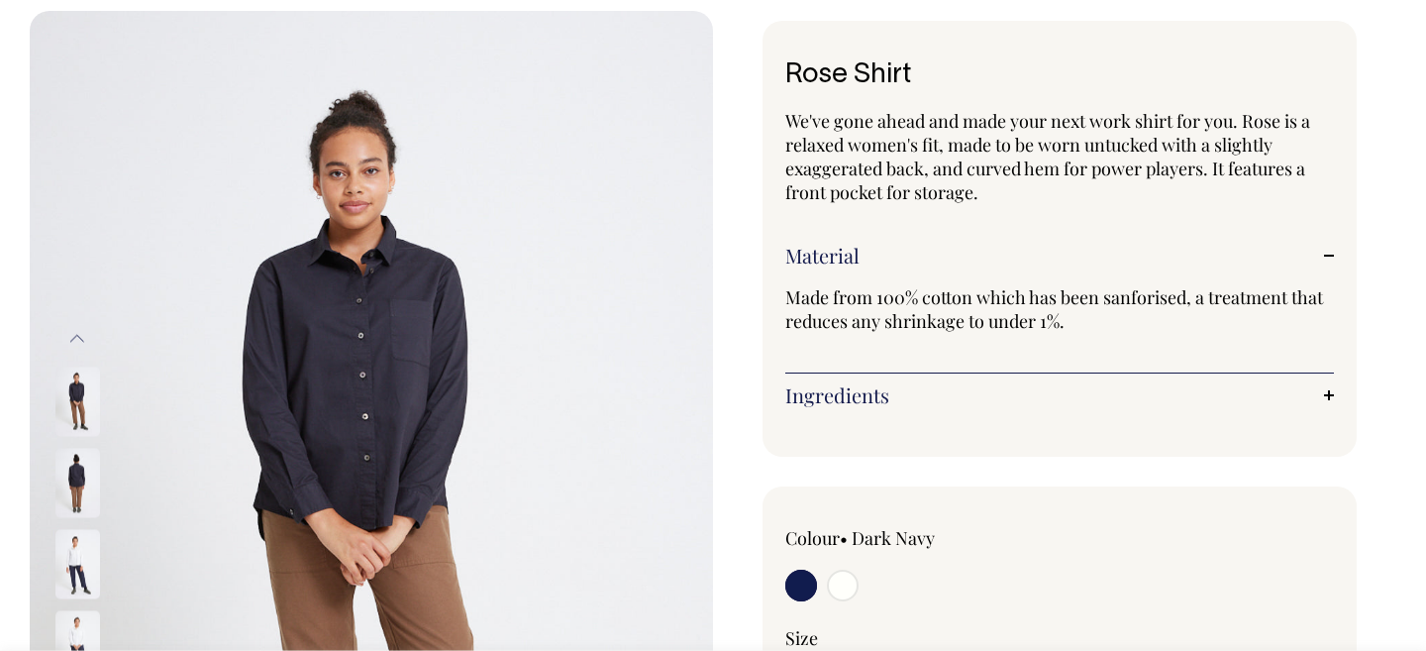
click at [973, 396] on link "Ingredients" at bounding box center [1059, 395] width 549 height 24
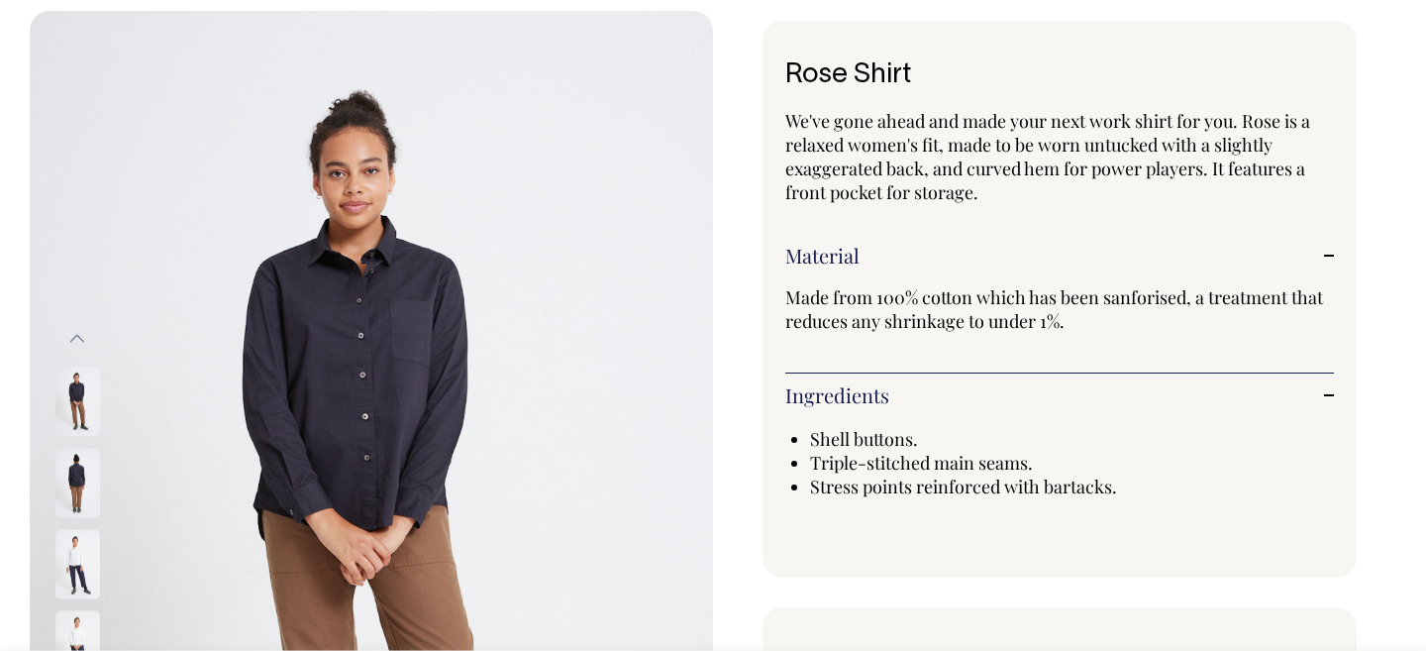
click at [58, 558] on img at bounding box center [77, 563] width 45 height 69
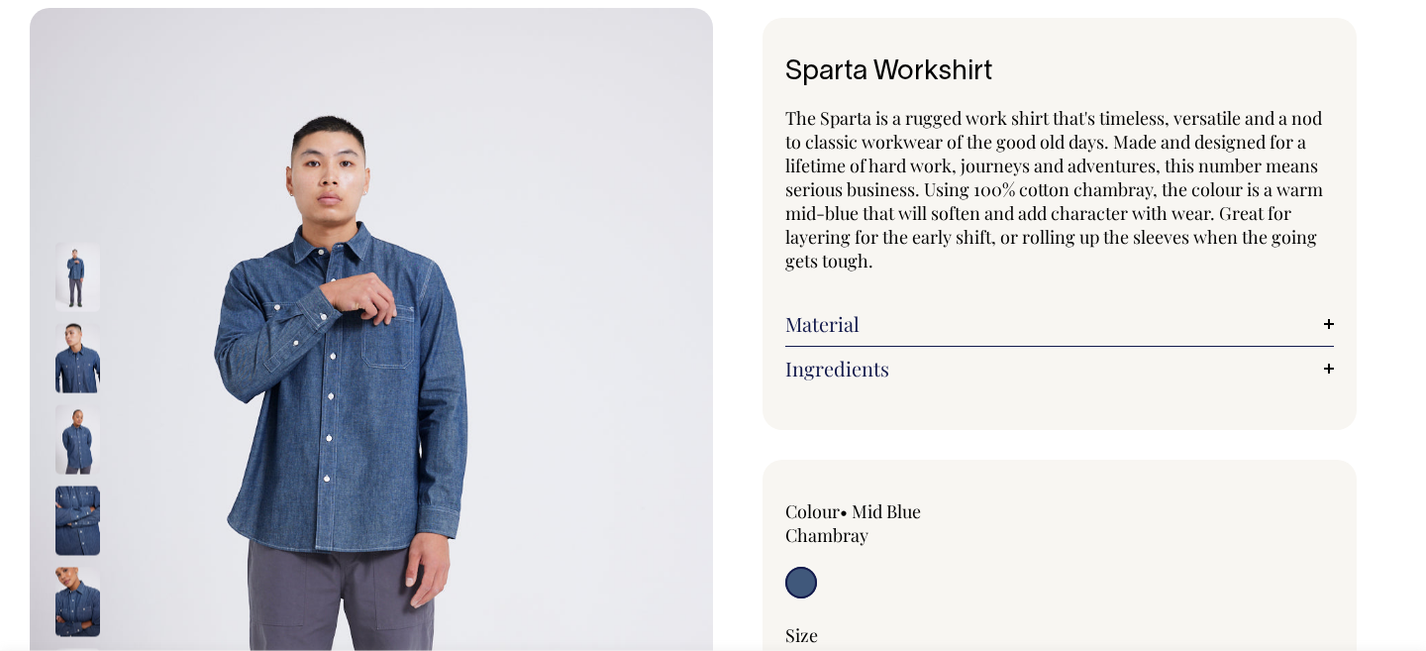
scroll to position [96, 0]
click at [73, 268] on img at bounding box center [77, 276] width 45 height 69
click at [986, 333] on link "Material" at bounding box center [1059, 324] width 549 height 24
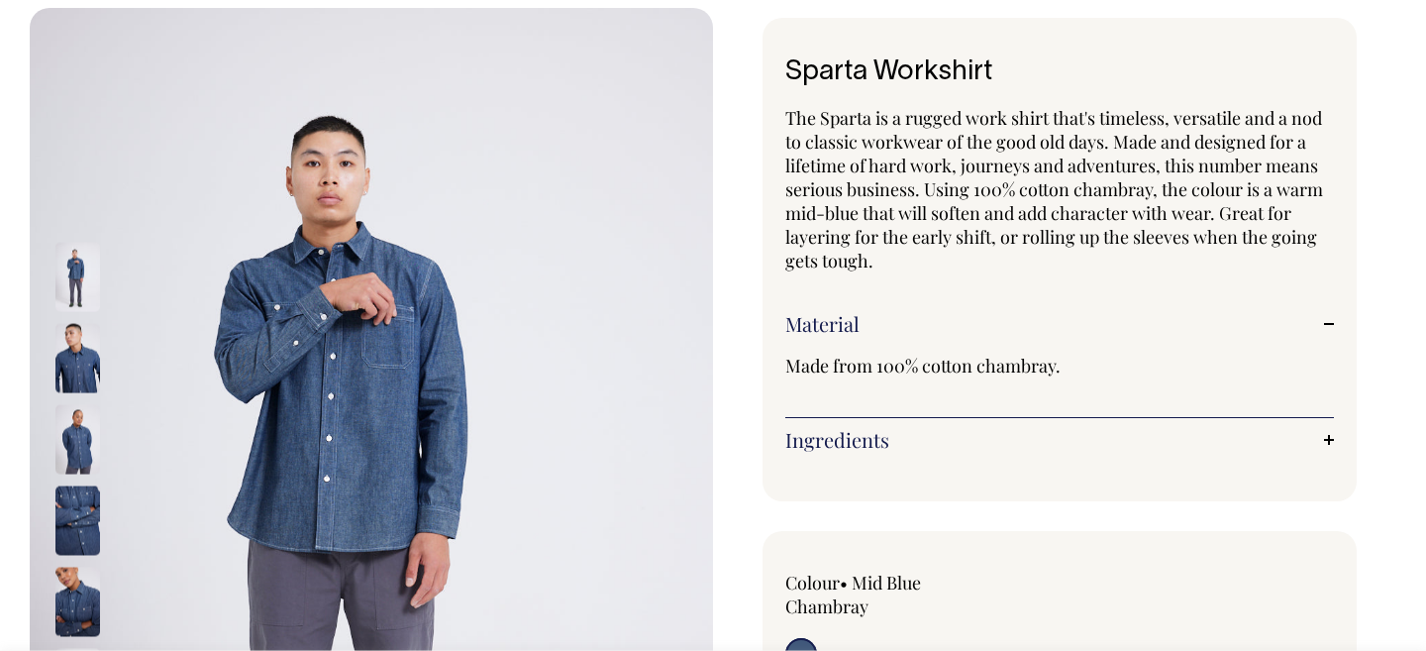
click at [72, 351] on img at bounding box center [77, 357] width 45 height 69
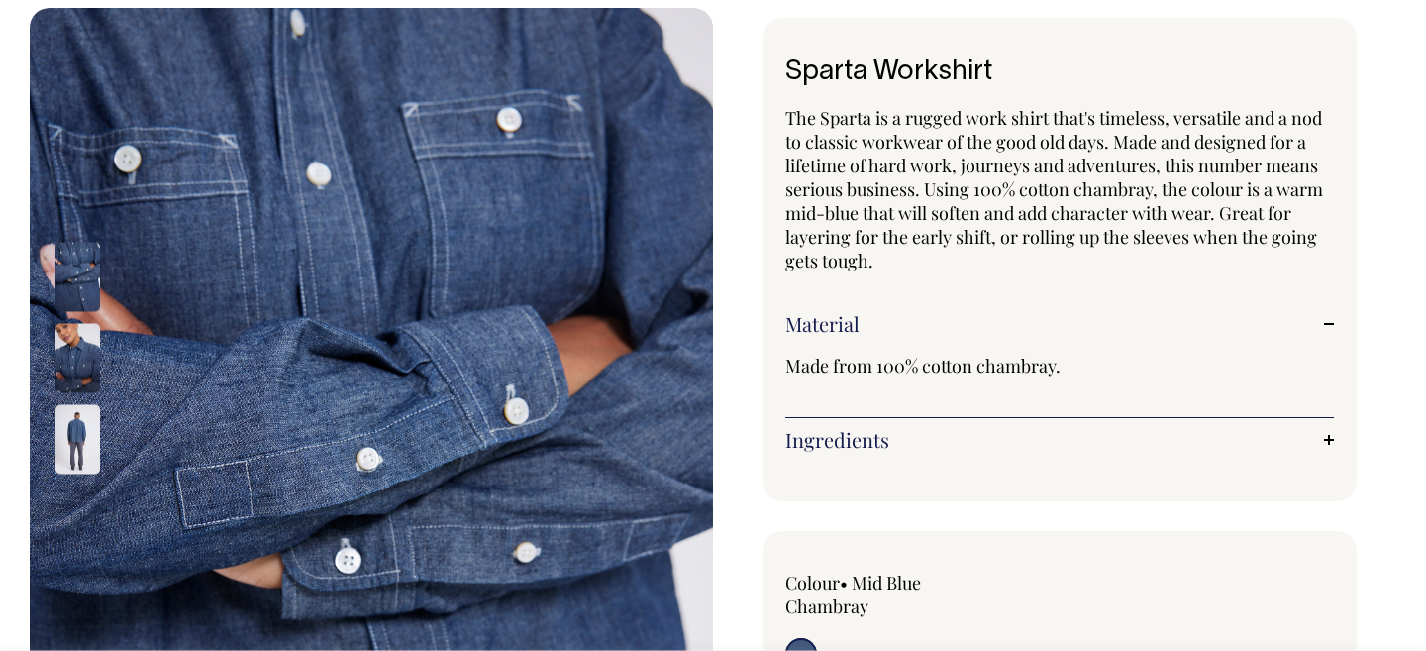
click at [71, 352] on img at bounding box center [77, 357] width 45 height 69
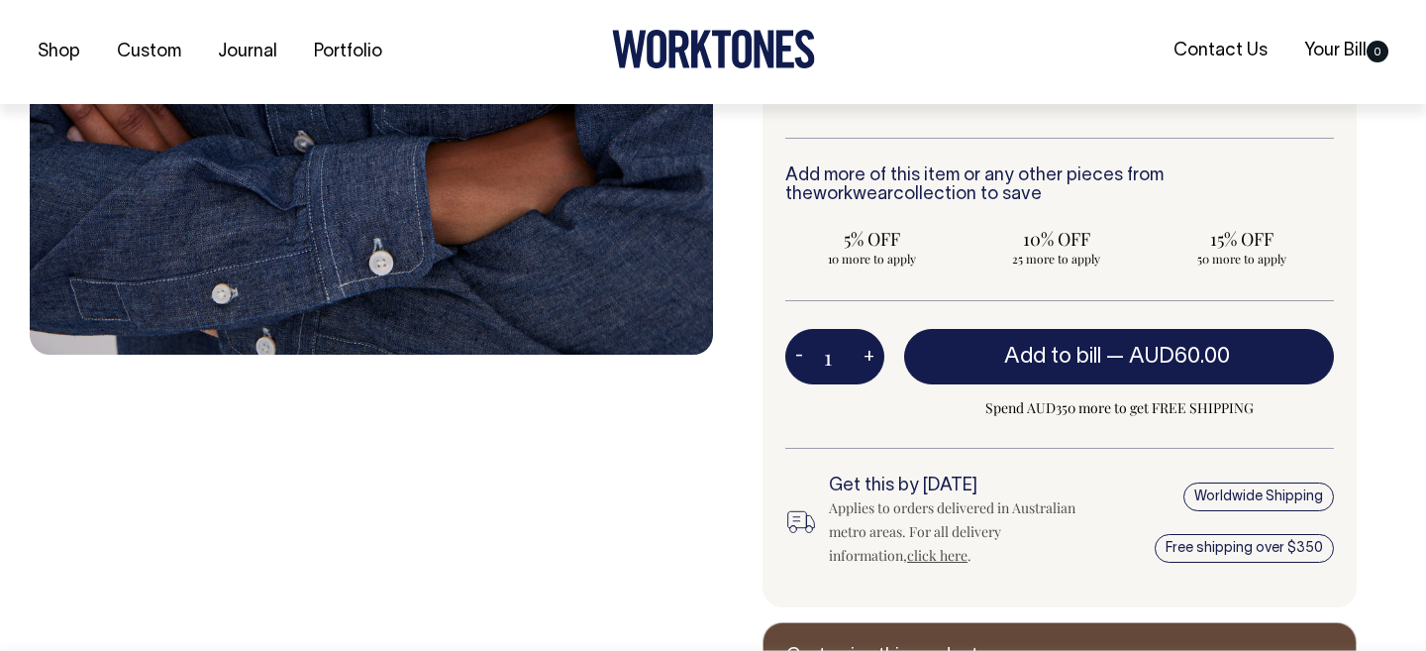
scroll to position [776, 0]
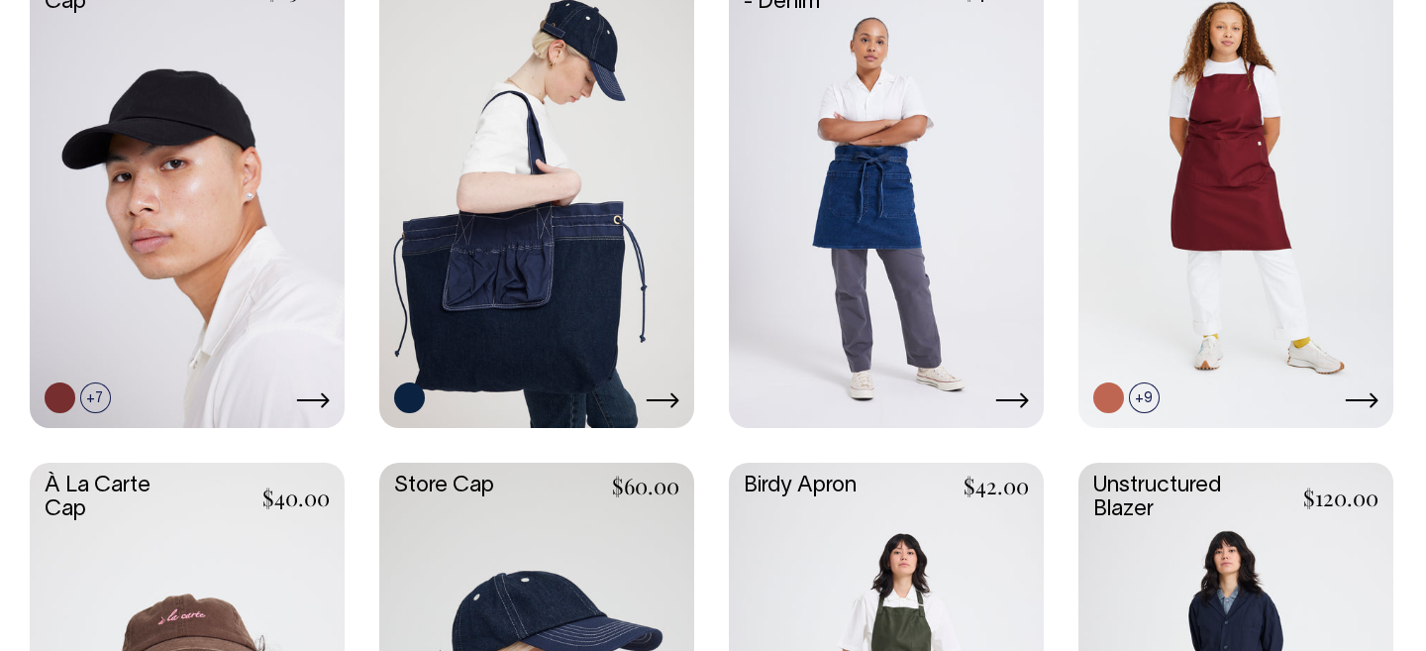
scroll to position [630, 0]
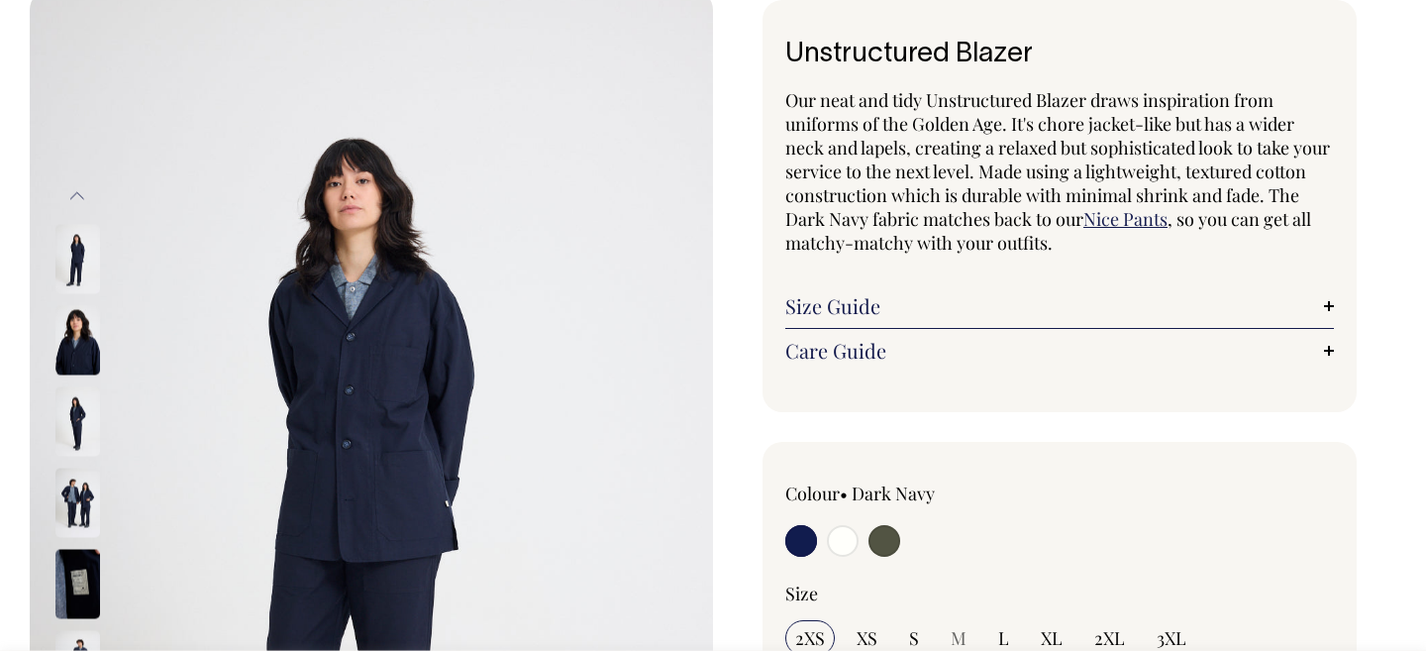
scroll to position [114, 0]
click at [1028, 311] on link "Size Guide" at bounding box center [1059, 306] width 549 height 24
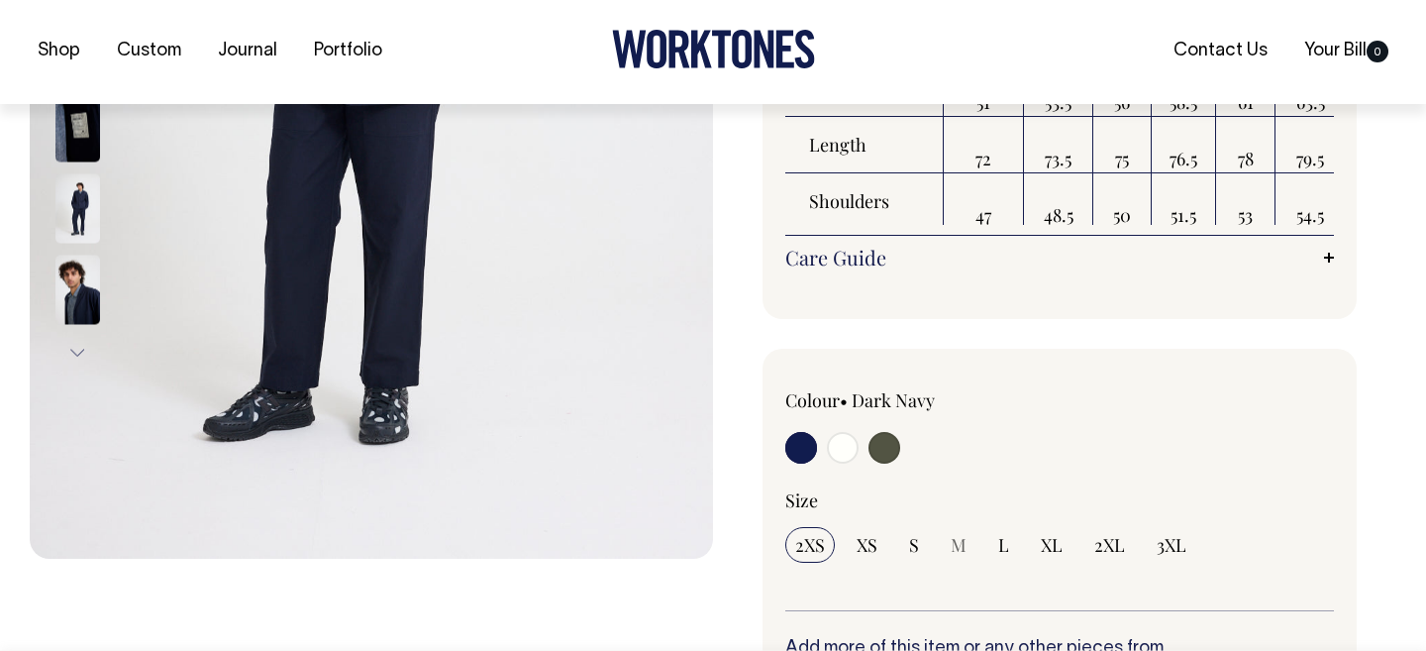
scroll to position [572, 0]
click at [851, 457] on input "radio" at bounding box center [843, 447] width 32 height 32
radio input "true"
select select "Off-White"
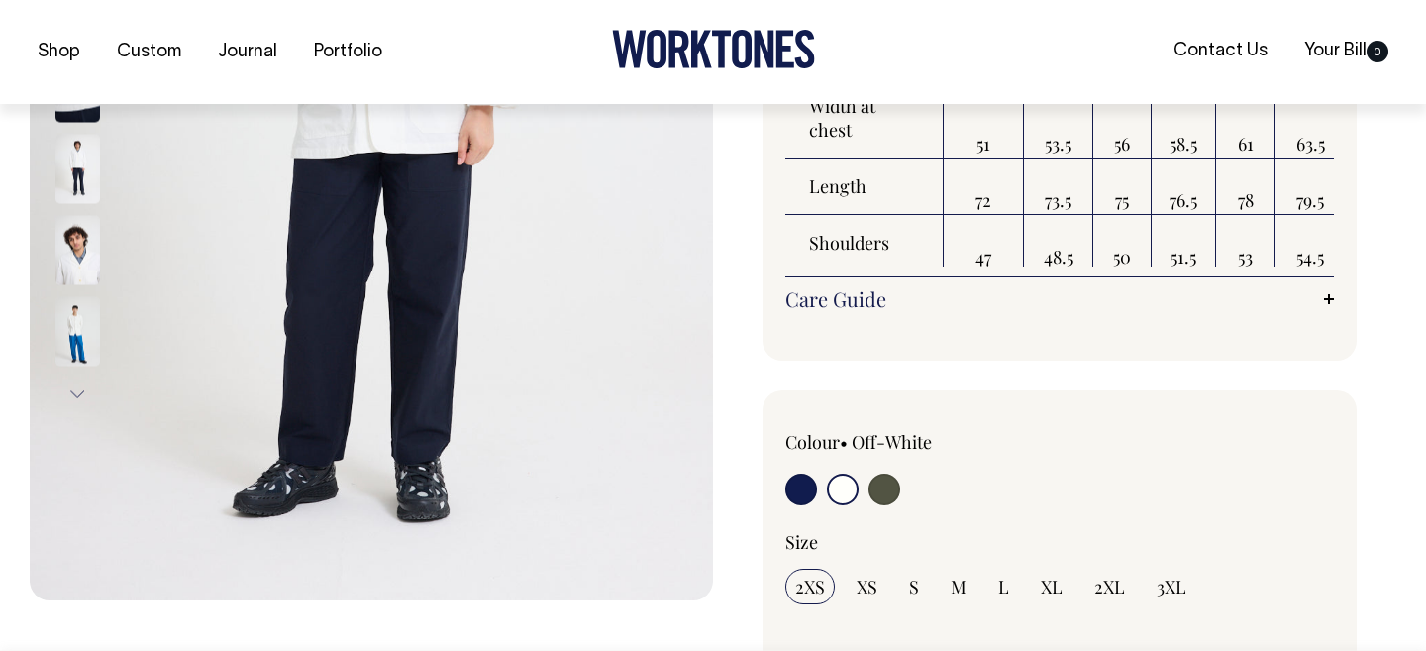
click at [875, 507] on label at bounding box center [885, 491] width 32 height 37
click at [875, 505] on input "radio" at bounding box center [885, 489] width 32 height 32
radio input "true"
select select "Olive"
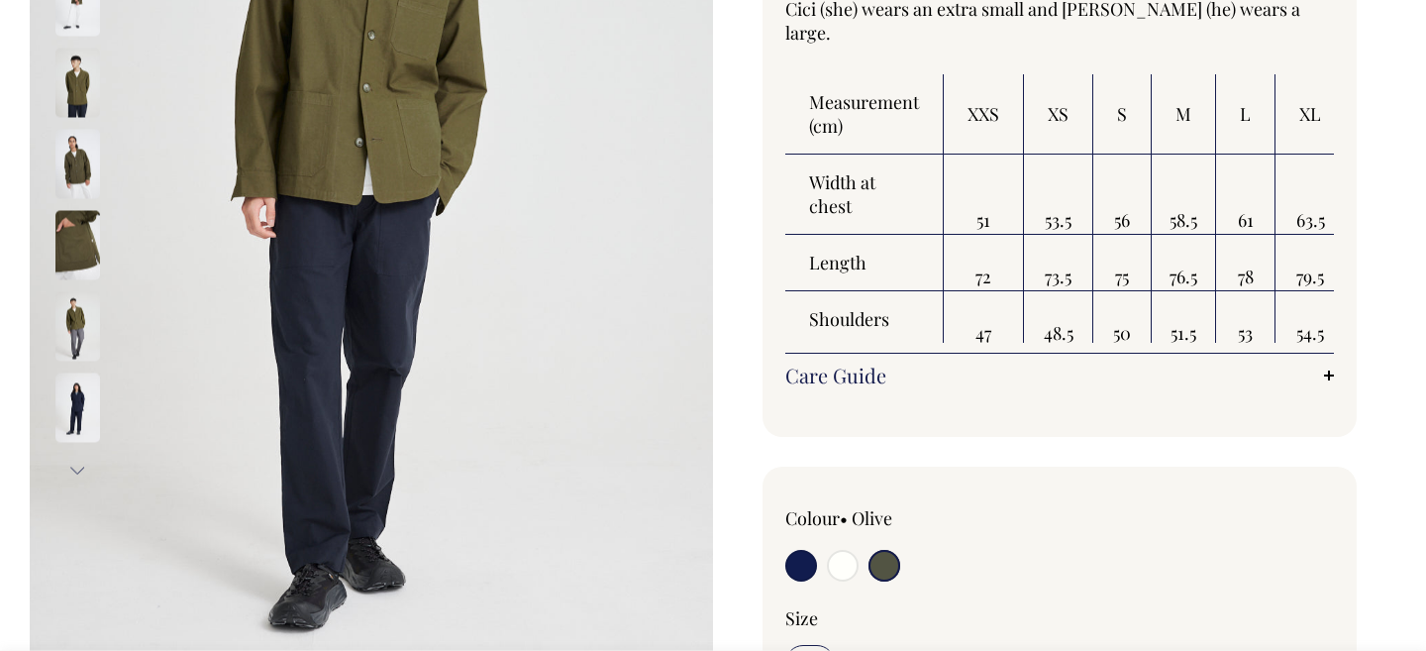
scroll to position [454, 0]
click at [81, 157] on img at bounding box center [77, 162] width 45 height 69
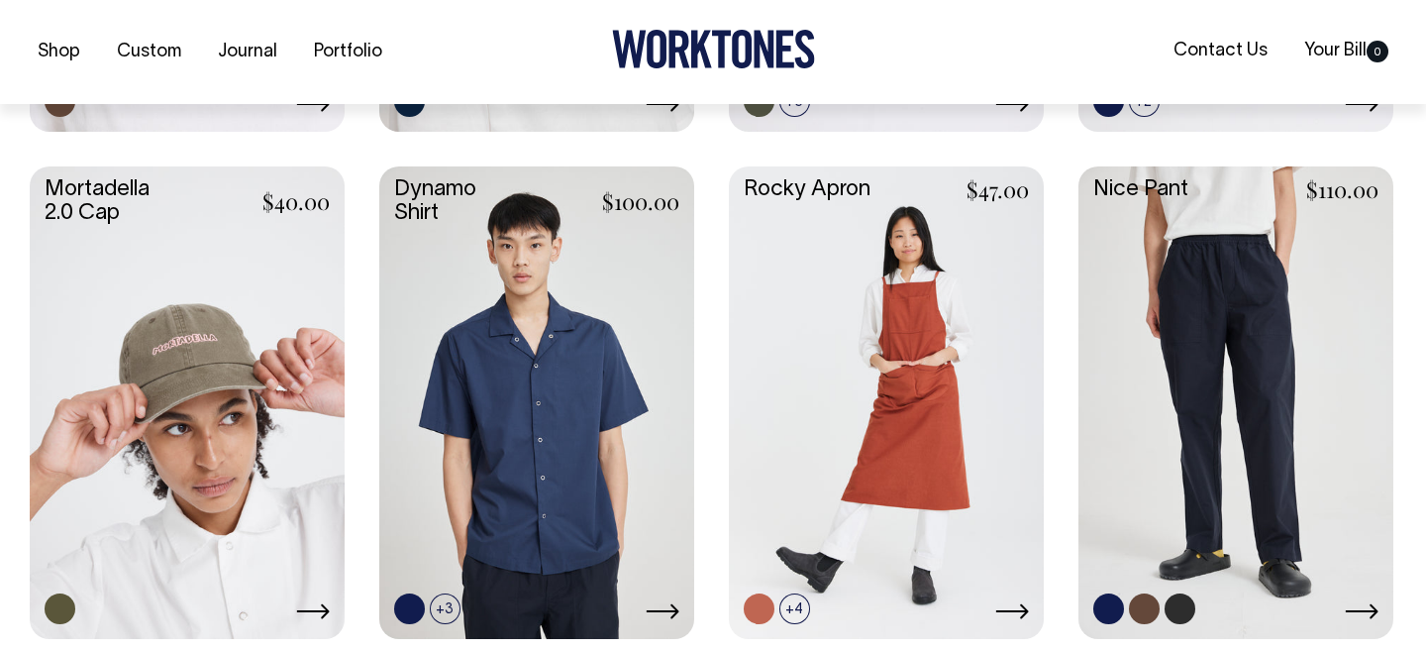
click at [1273, 403] on link at bounding box center [1236, 400] width 315 height 469
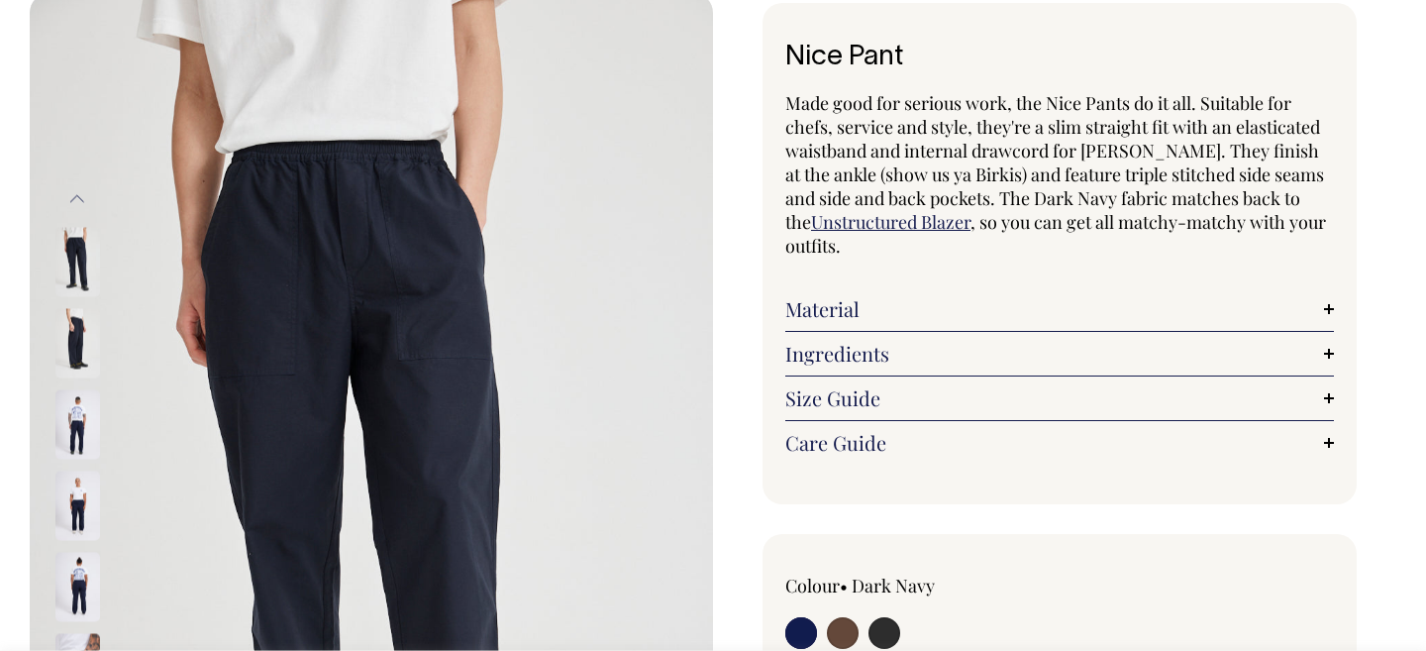
scroll to position [111, 0]
click at [990, 314] on link "Material" at bounding box center [1059, 309] width 549 height 24
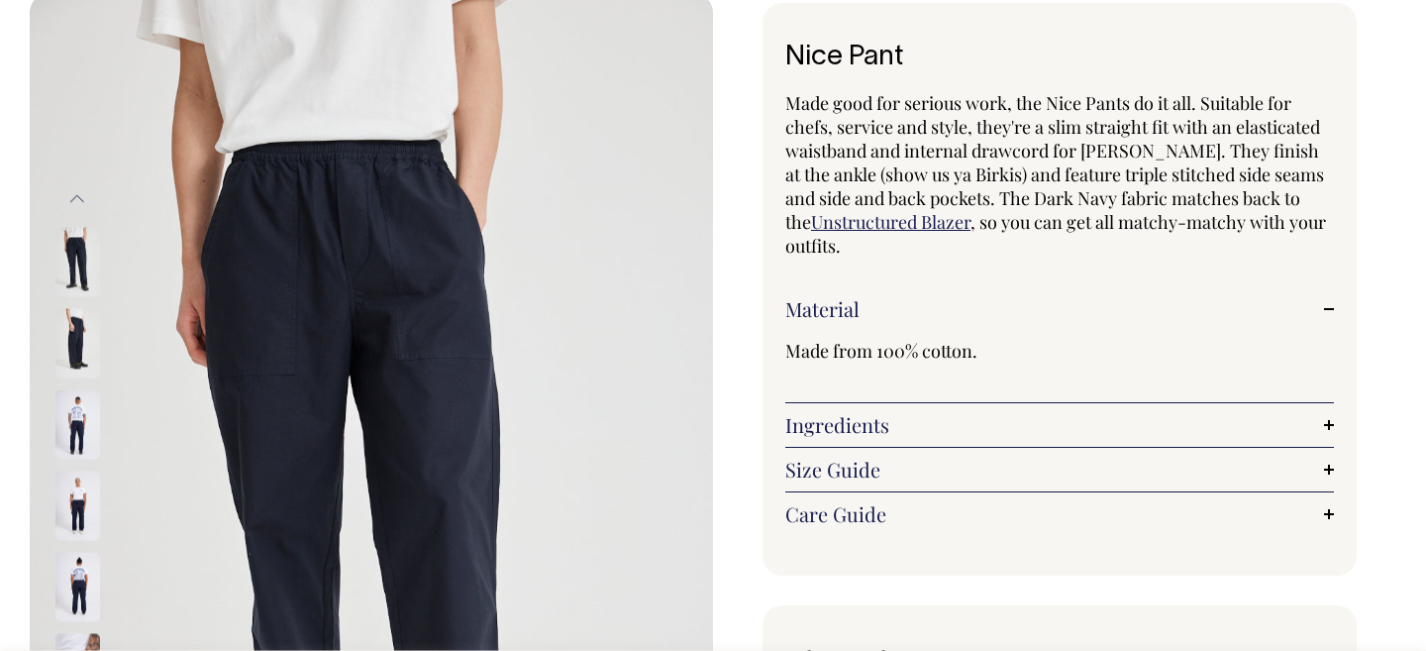
click at [939, 424] on link "Ingredients" at bounding box center [1059, 425] width 549 height 24
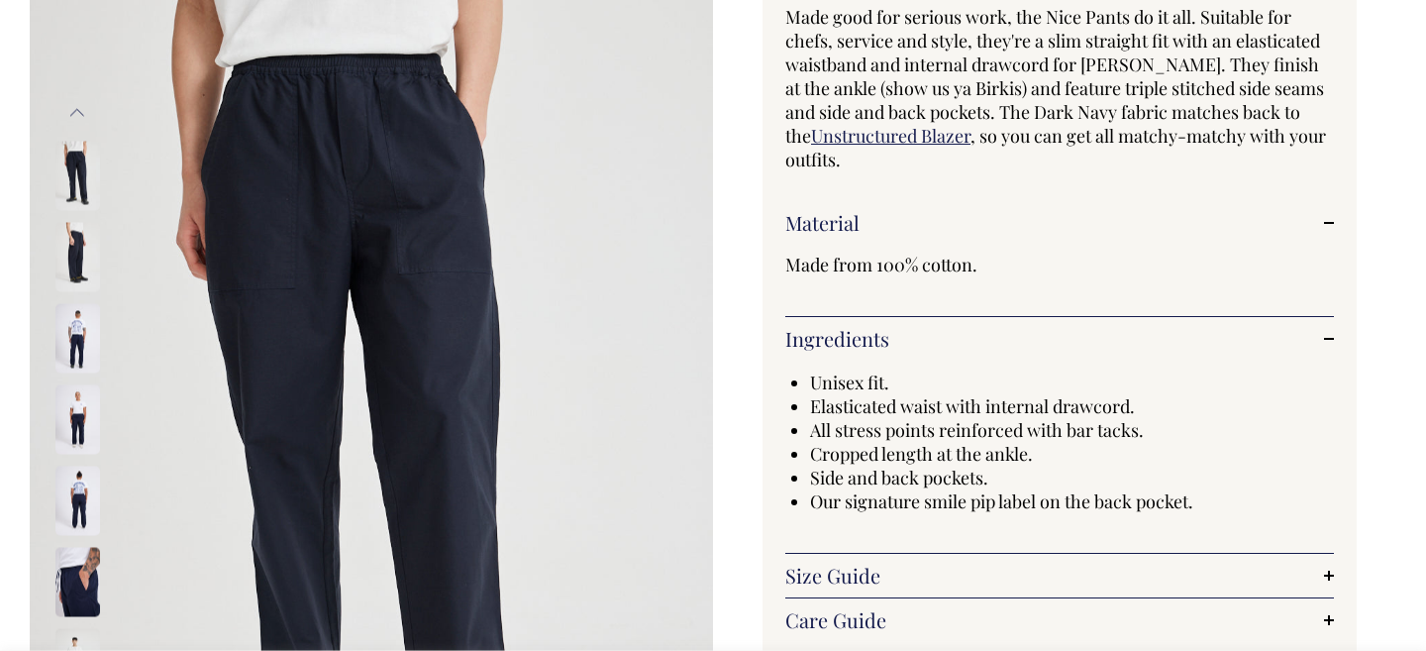
scroll to position [198, 0]
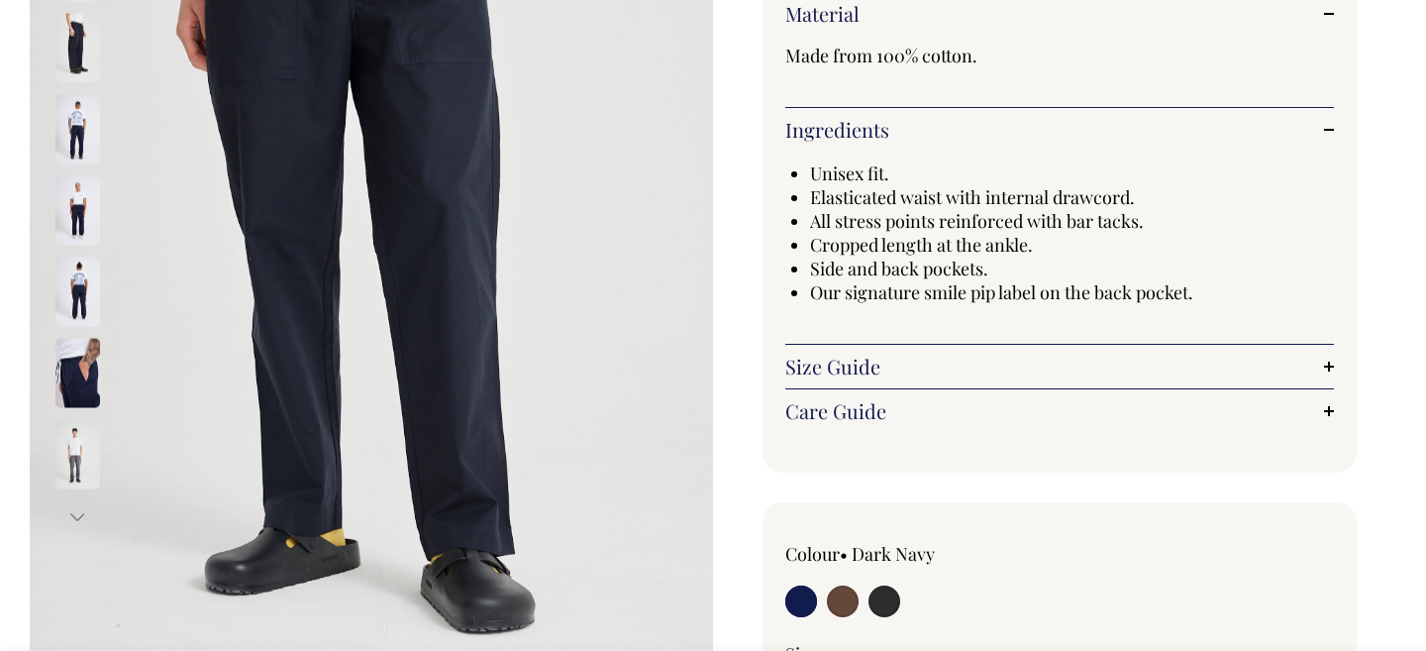
click at [999, 375] on link "Size Guide" at bounding box center [1059, 367] width 549 height 24
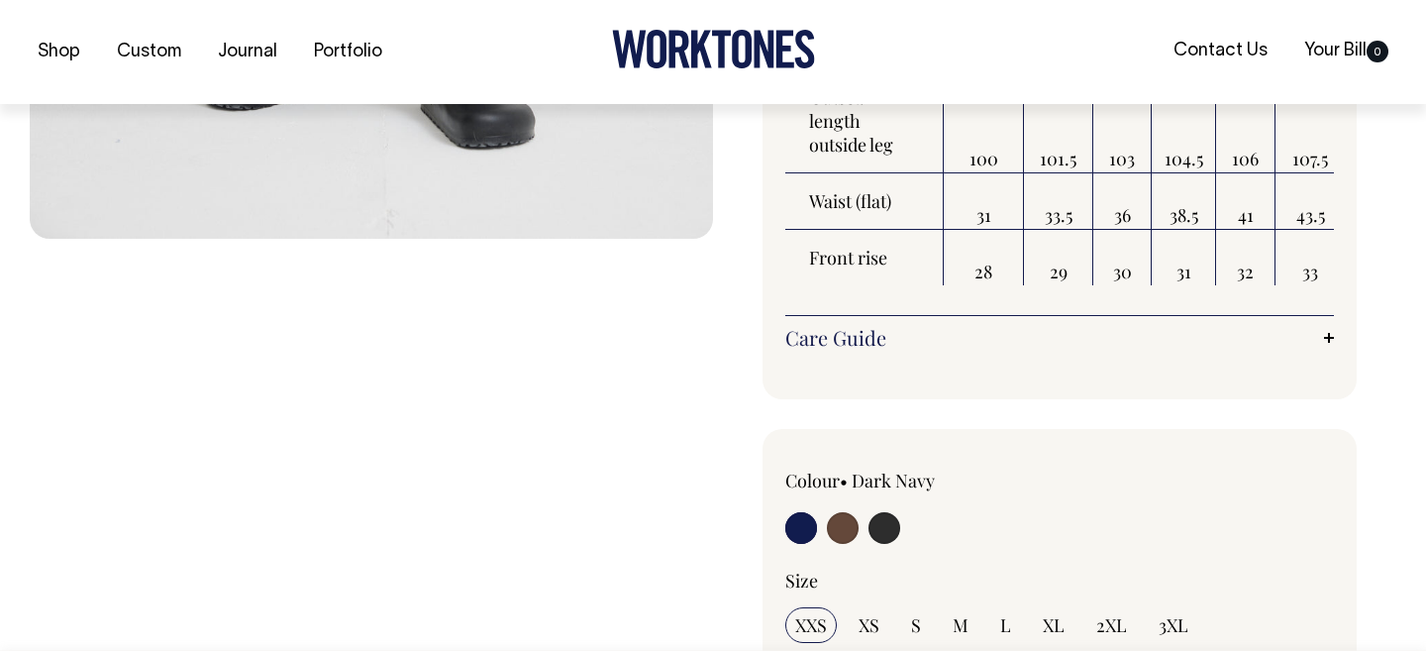
scroll to position [891, 0]
click at [843, 518] on input "radio" at bounding box center [843, 527] width 32 height 32
radio input "true"
radio input "false"
select select "Chocolate"
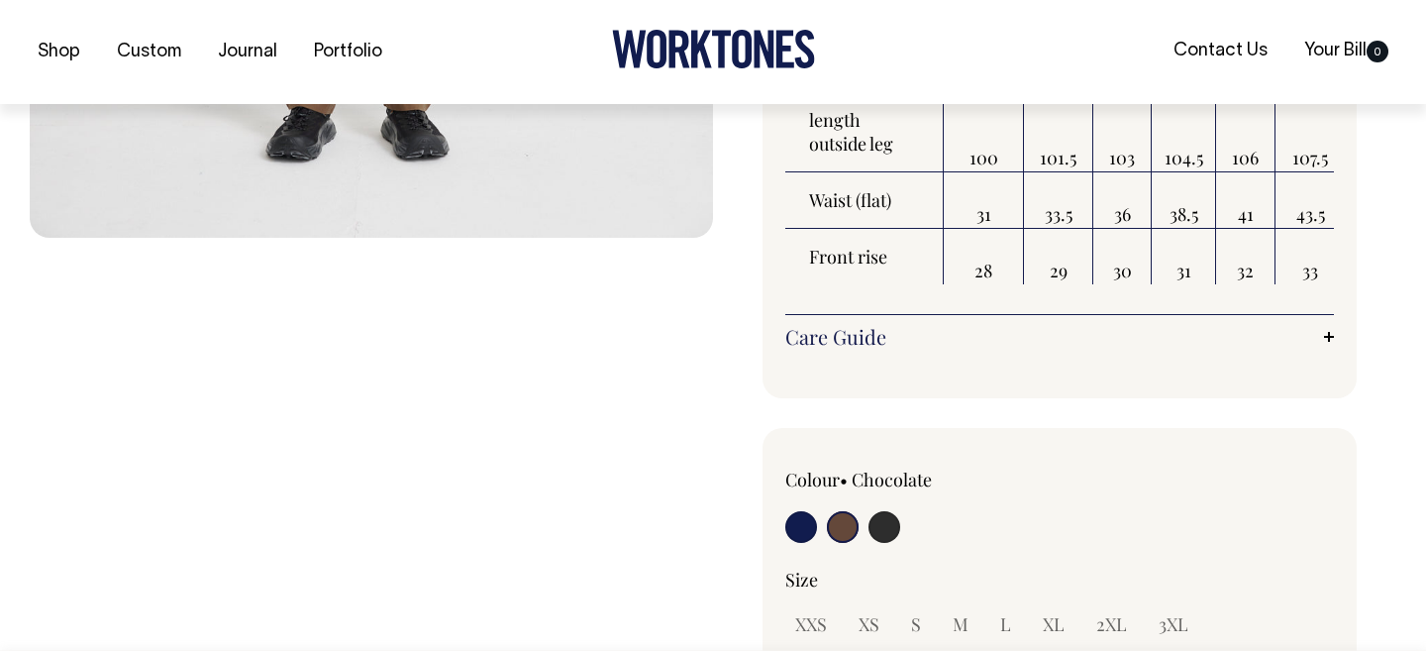
click at [887, 524] on input "radio" at bounding box center [885, 527] width 32 height 32
radio input "true"
select select "Charcoal"
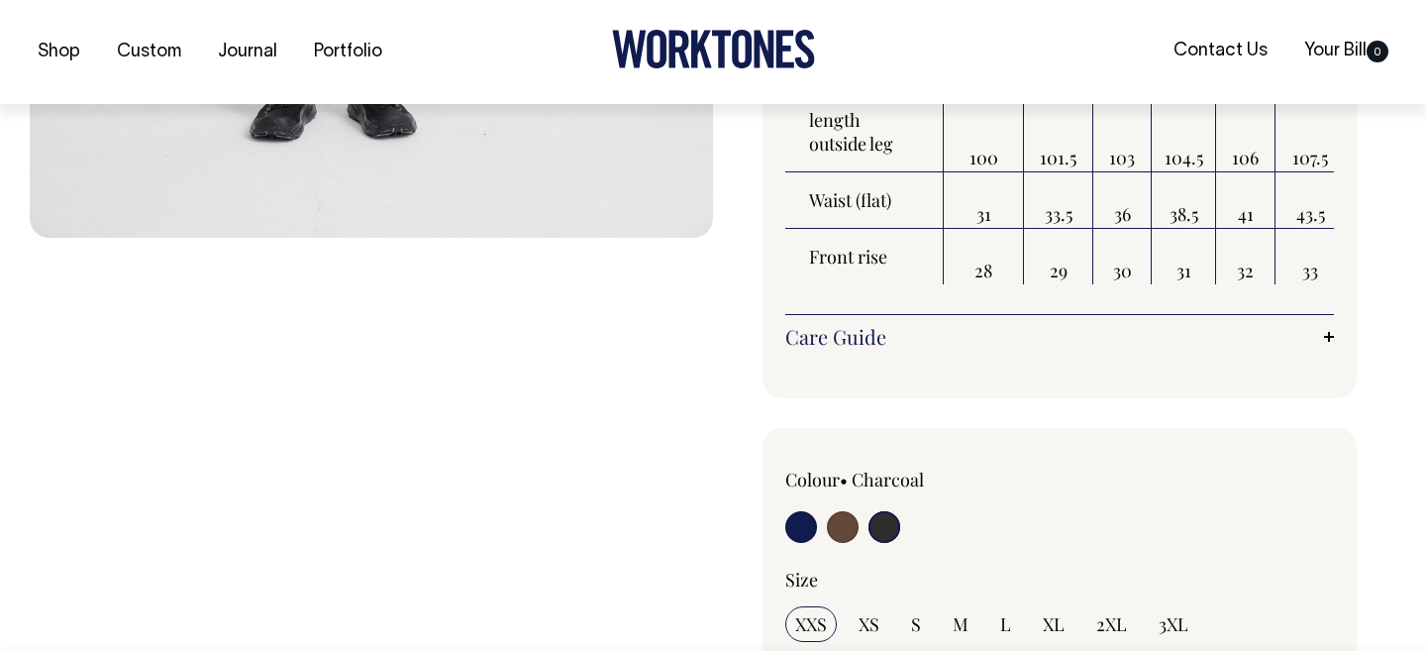
click at [787, 528] on input "radio" at bounding box center [801, 527] width 32 height 32
radio input "true"
select select "Dark Navy"
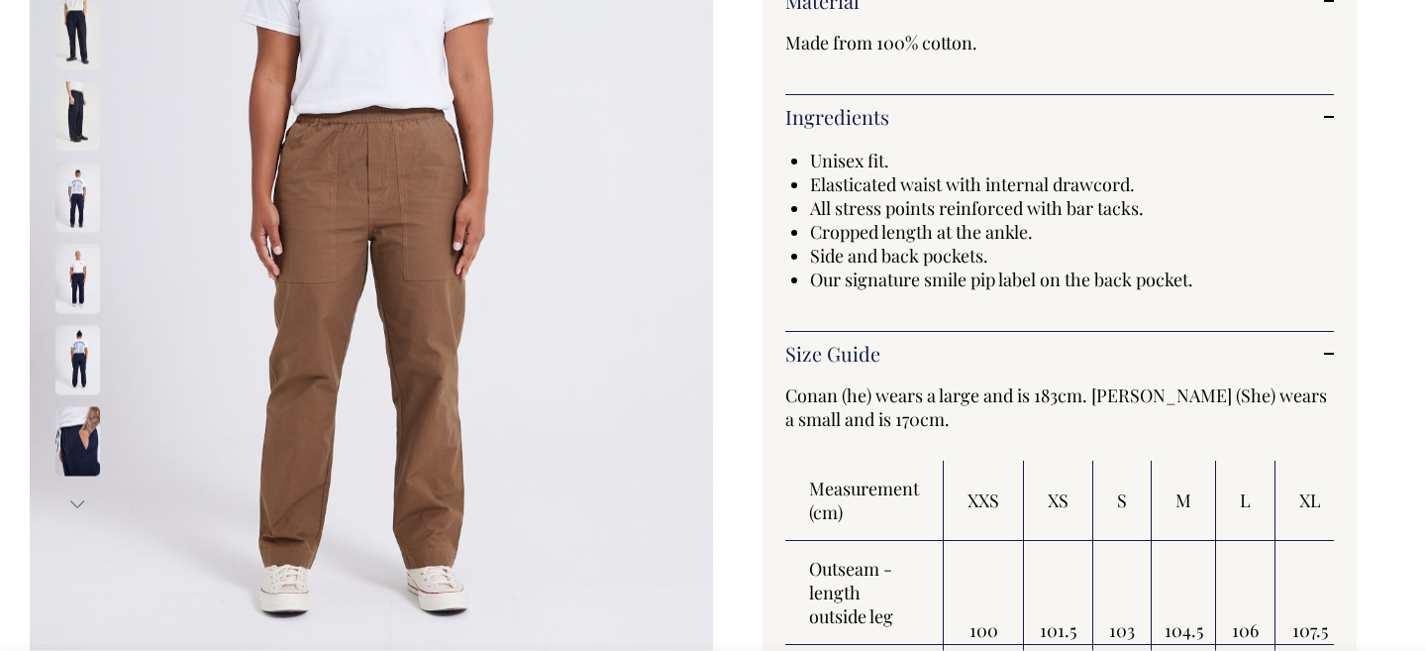
scroll to position [418, 0]
click at [61, 195] on img at bounding box center [77, 197] width 45 height 69
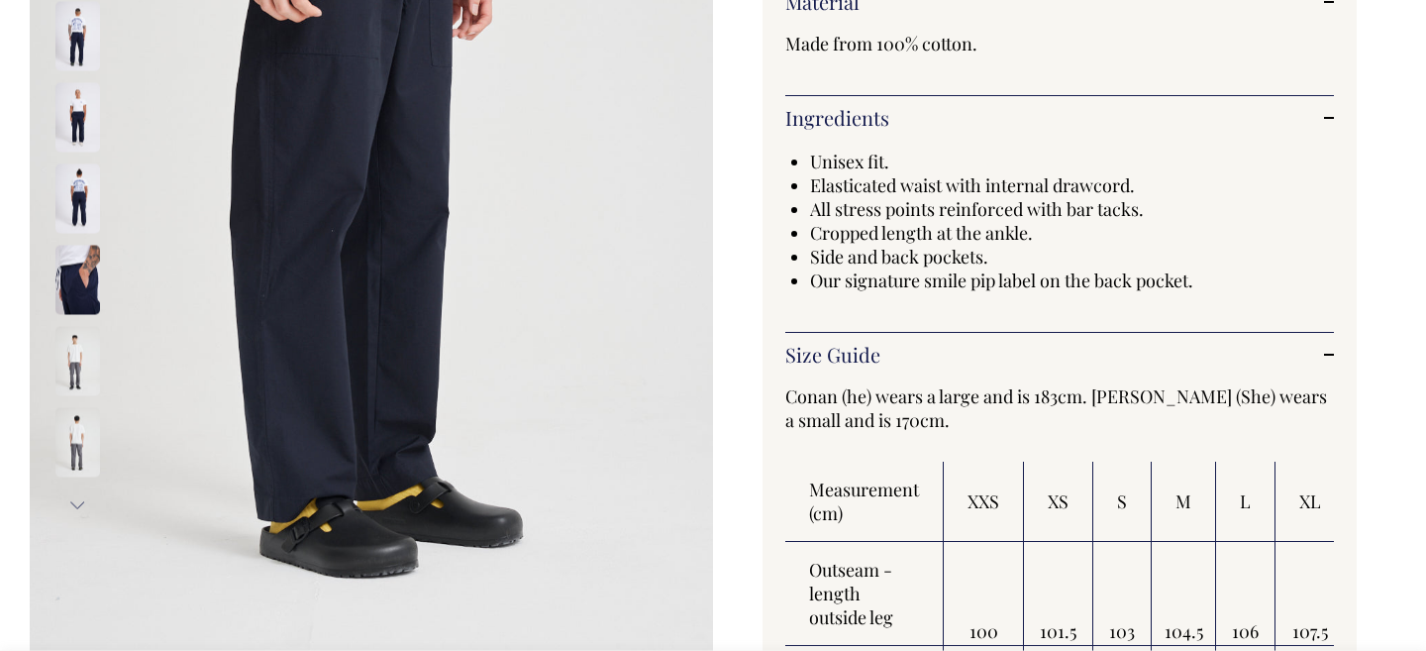
click at [82, 137] on img at bounding box center [77, 116] width 45 height 69
